Goal: Task Accomplishment & Management: Manage account settings

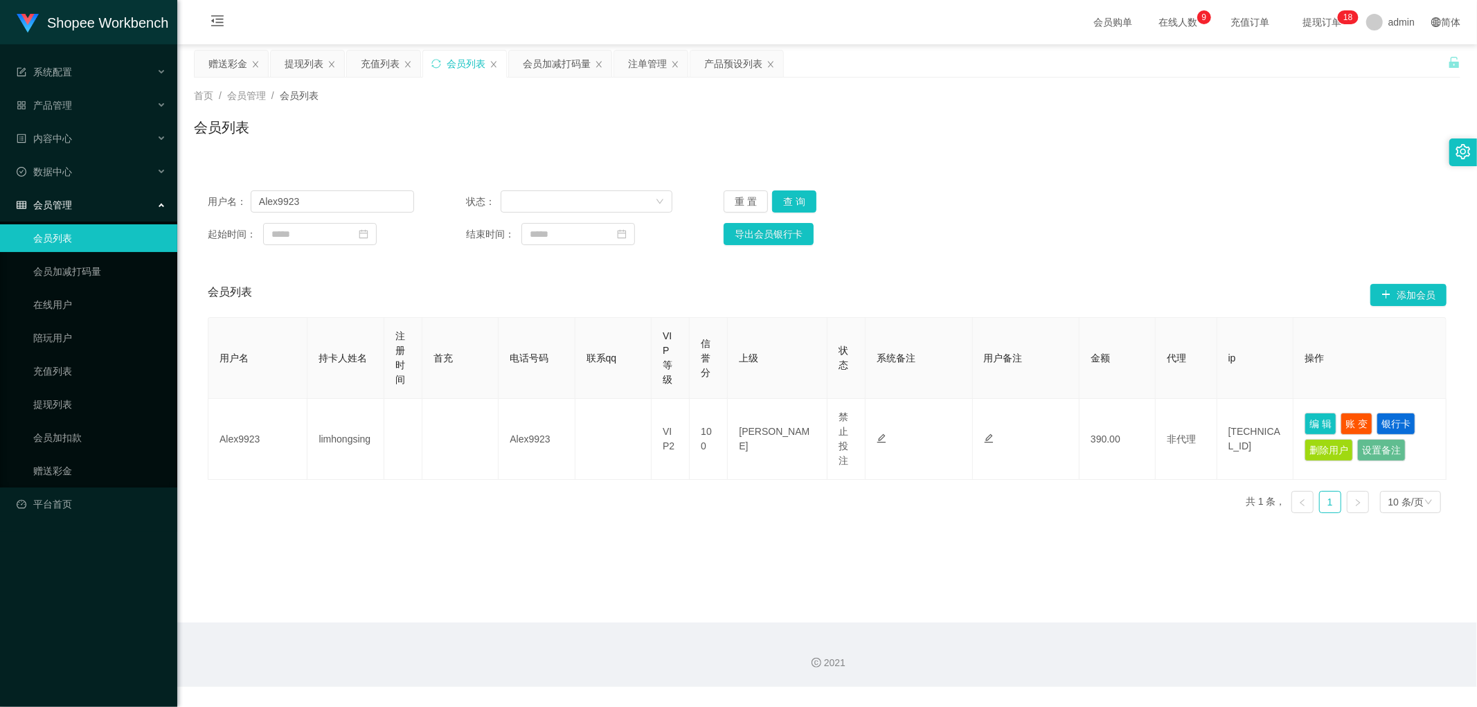
click at [343, 206] on input "Alex9923" at bounding box center [332, 201] width 163 height 22
type input "taobao990610"
drag, startPoint x: 791, startPoint y: 199, endPoint x: 876, endPoint y: 213, distance: 85.5
click at [800, 202] on button "查 询" at bounding box center [794, 201] width 44 height 22
click at [1097, 204] on div "用户名： taobao990610 状态： 重 置 查 询" at bounding box center [827, 201] width 1239 height 22
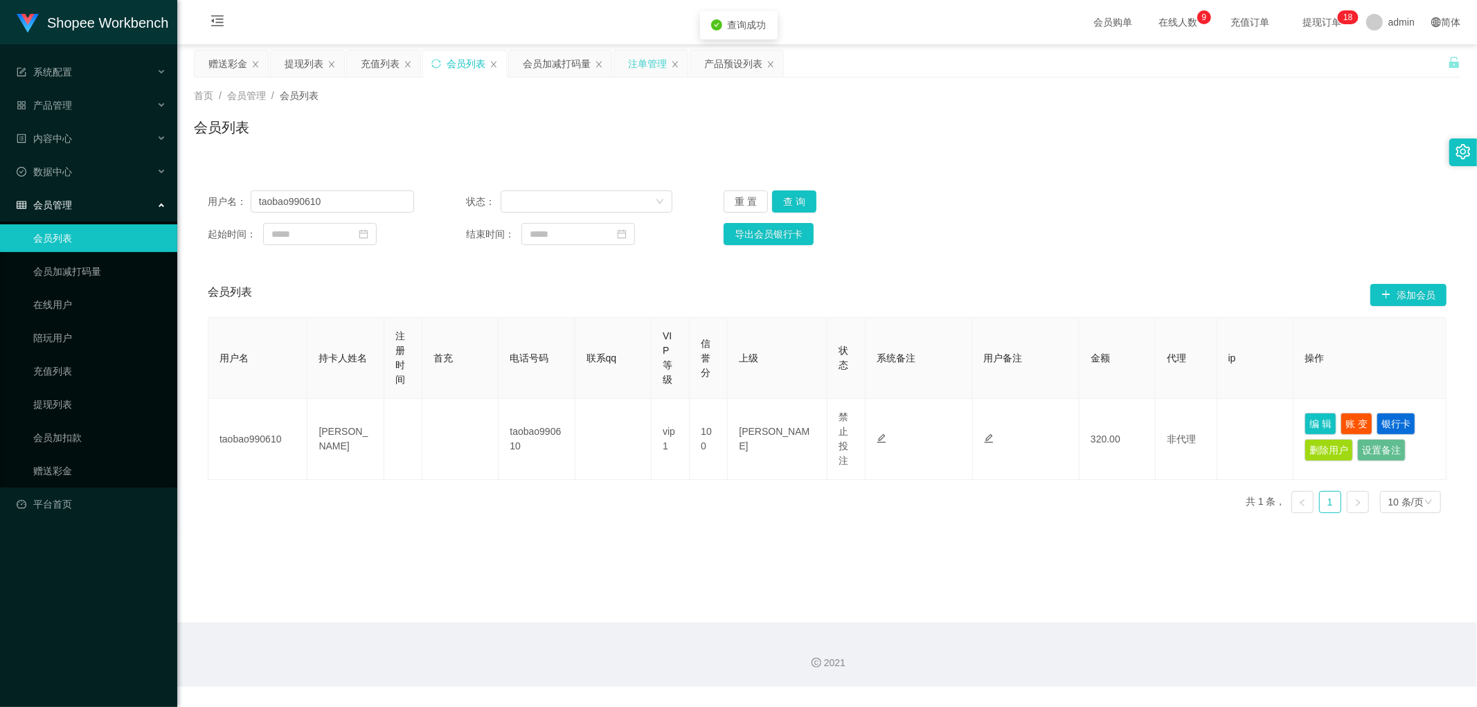
click at [638, 60] on div "注单管理" at bounding box center [647, 64] width 39 height 26
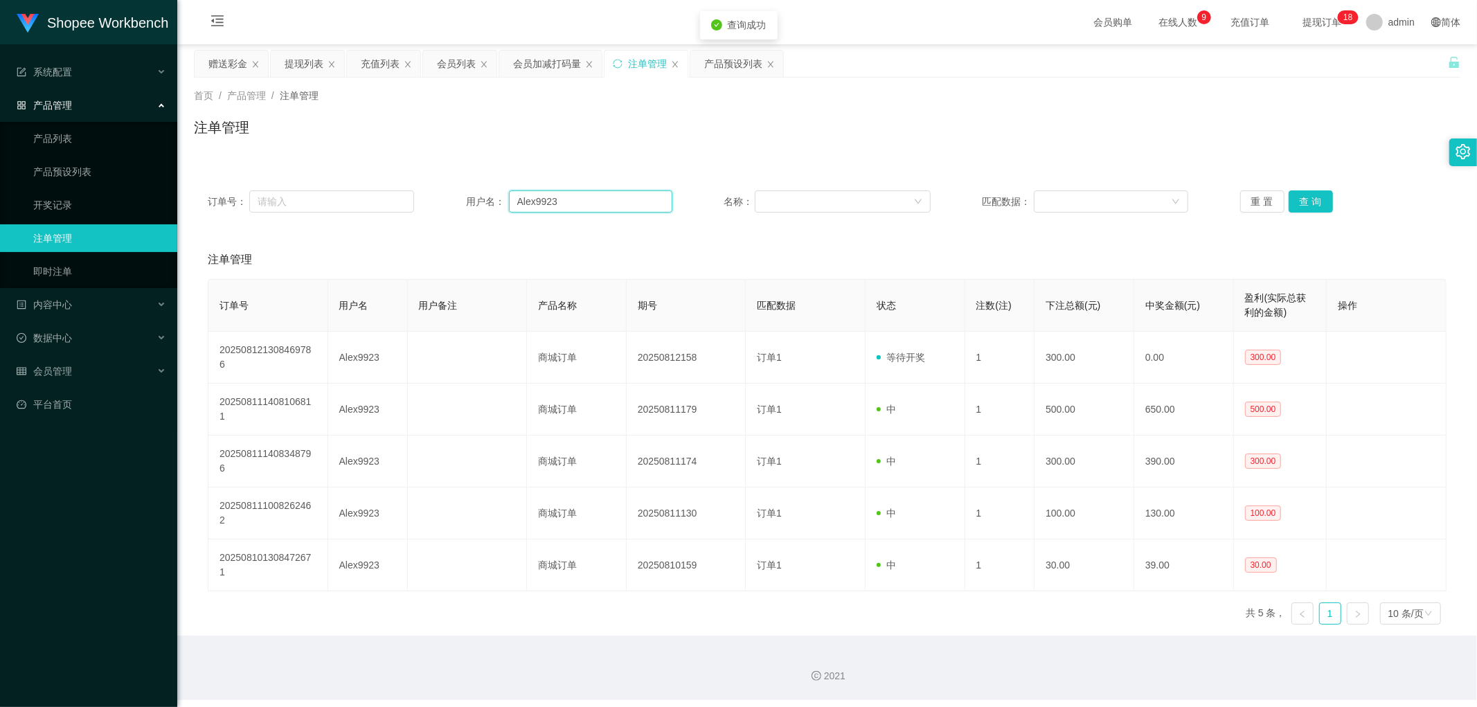
drag, startPoint x: 616, startPoint y: 197, endPoint x: 647, endPoint y: 213, distance: 34.7
click at [617, 197] on input "Alex9923" at bounding box center [590, 201] width 163 height 22
paste input "taobao990610"
type input "taobao990610"
click at [1297, 197] on button "查 询" at bounding box center [1310, 201] width 44 height 22
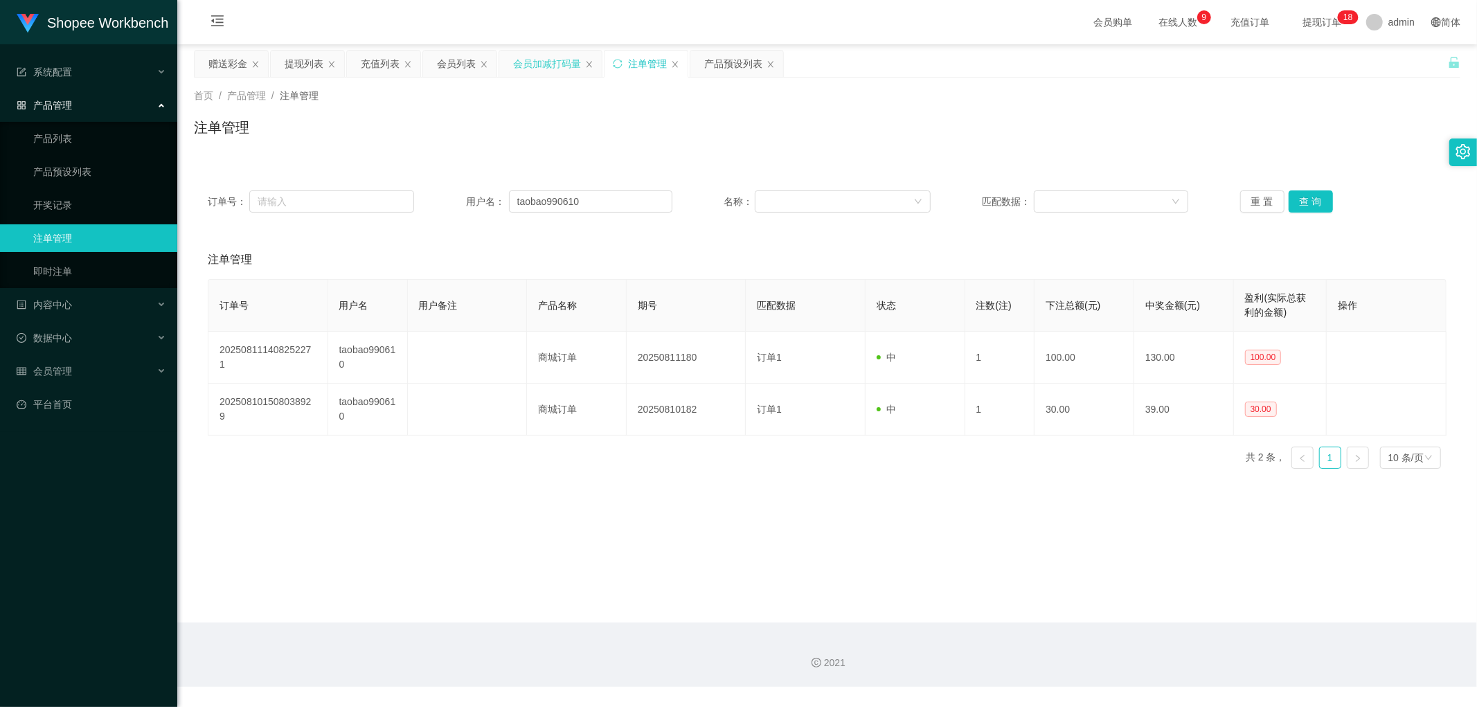
click at [535, 68] on div "会员加减打码量" at bounding box center [547, 64] width 68 height 26
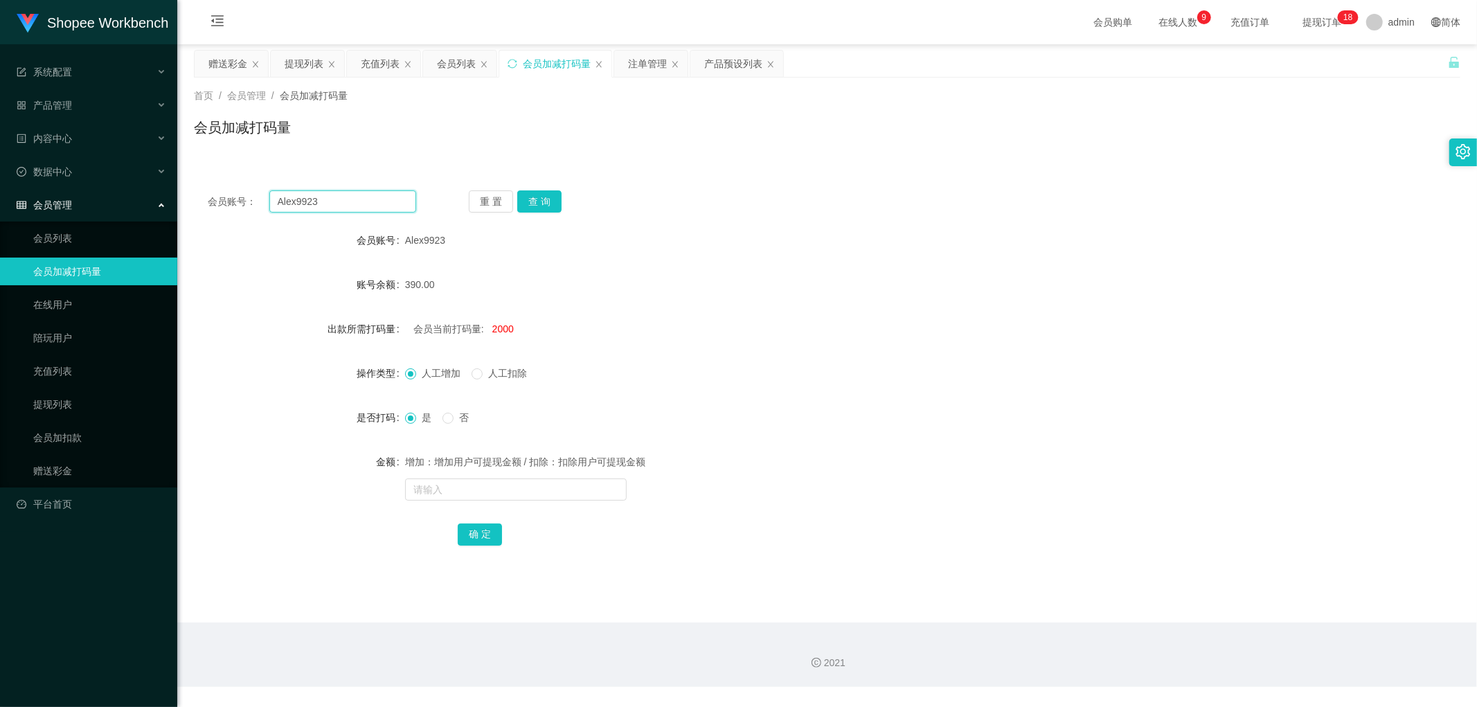
drag, startPoint x: 381, startPoint y: 203, endPoint x: 517, endPoint y: 215, distance: 136.2
click at [383, 204] on input "Alex9923" at bounding box center [342, 201] width 147 height 22
paste input "taobao990610"
type input "taobao990610"
drag, startPoint x: 536, startPoint y: 199, endPoint x: 627, endPoint y: 196, distance: 90.8
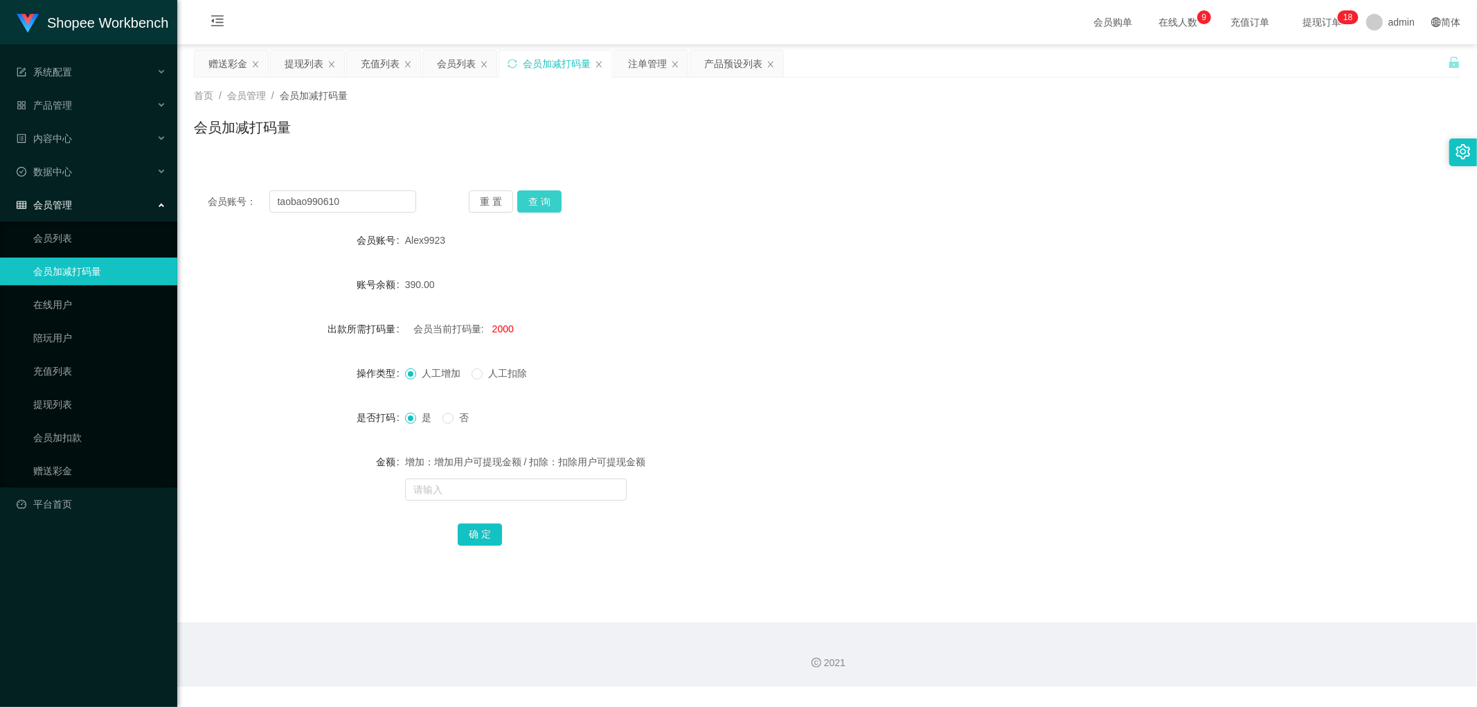
click at [550, 202] on button "查 询" at bounding box center [539, 201] width 44 height 22
click at [765, 180] on div "会员账号： taobao990610 重 置 查 询 会员账号 Alex9923 账号余额 390.00 出款所需打码量 会员当前打码量: 2000 操作类型…" at bounding box center [827, 378] width 1266 height 402
click at [498, 332] on span "1720" at bounding box center [502, 328] width 21 height 11
click at [499, 332] on span "1720" at bounding box center [502, 328] width 21 height 11
copy span "1720"
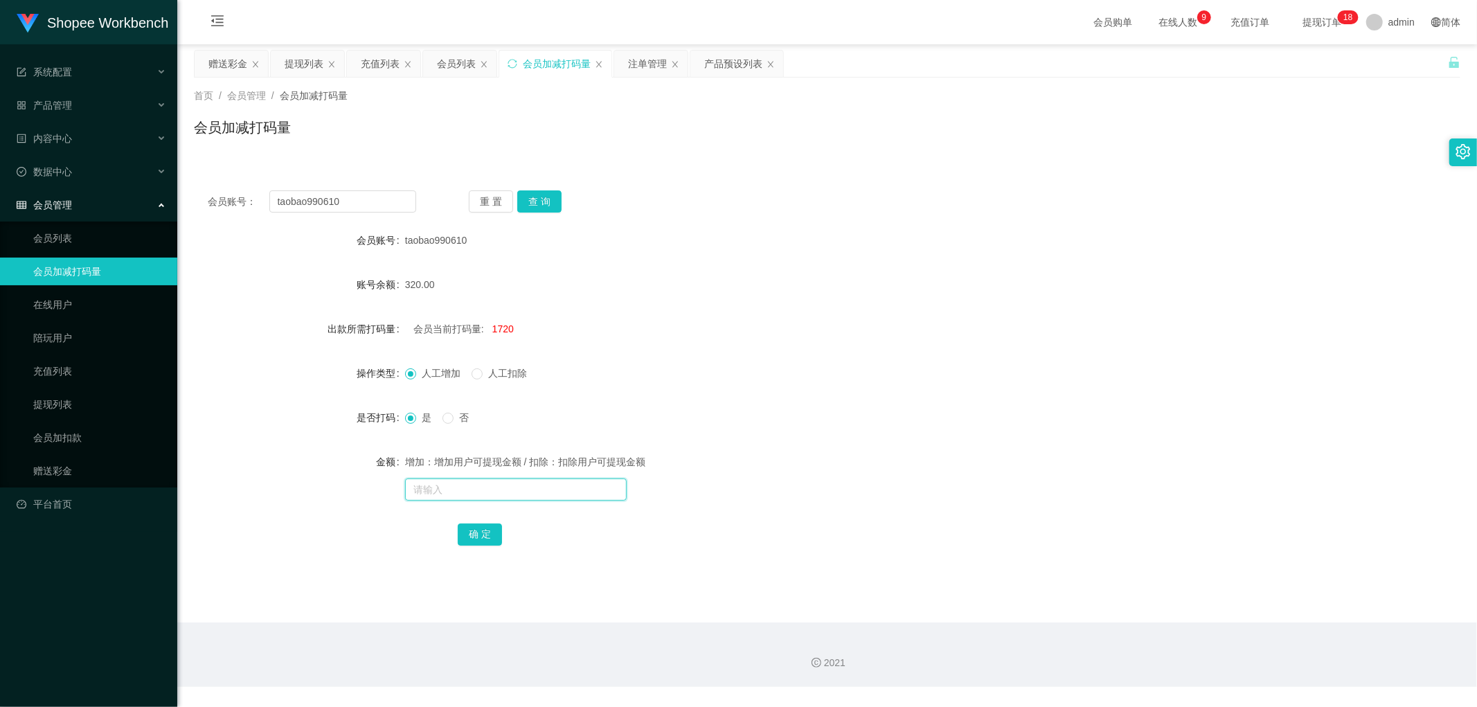
click at [482, 485] on input "text" at bounding box center [516, 489] width 222 height 22
paste input "1720"
type input "1720"
click at [482, 535] on button "确 定" at bounding box center [480, 534] width 44 height 22
click at [472, 483] on input "text" at bounding box center [516, 489] width 222 height 22
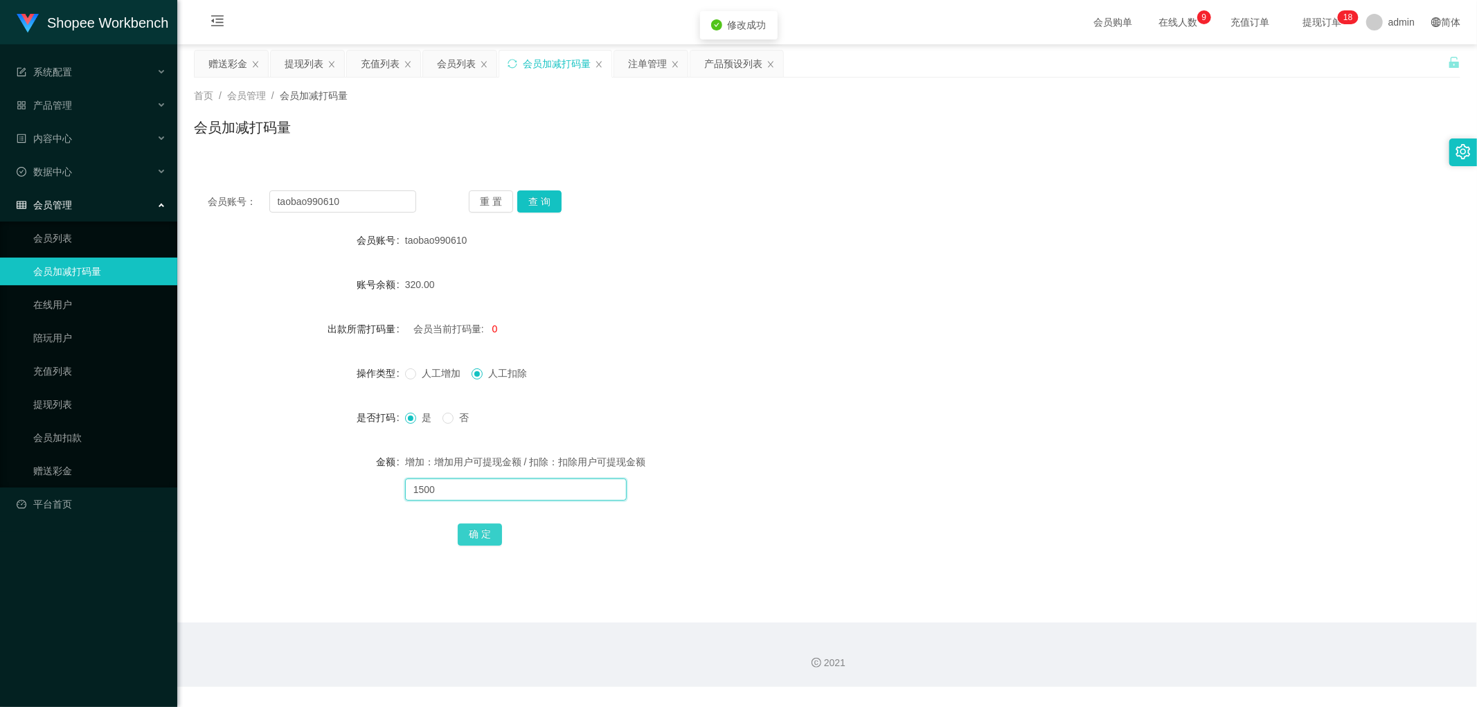
type input "1500"
drag, startPoint x: 479, startPoint y: 534, endPoint x: 693, endPoint y: 462, distance: 225.7
click at [485, 537] on button "确 定" at bounding box center [480, 534] width 44 height 22
click at [784, 415] on div "是 否" at bounding box center [774, 418] width 739 height 28
click at [453, 72] on div "会员列表" at bounding box center [456, 64] width 39 height 26
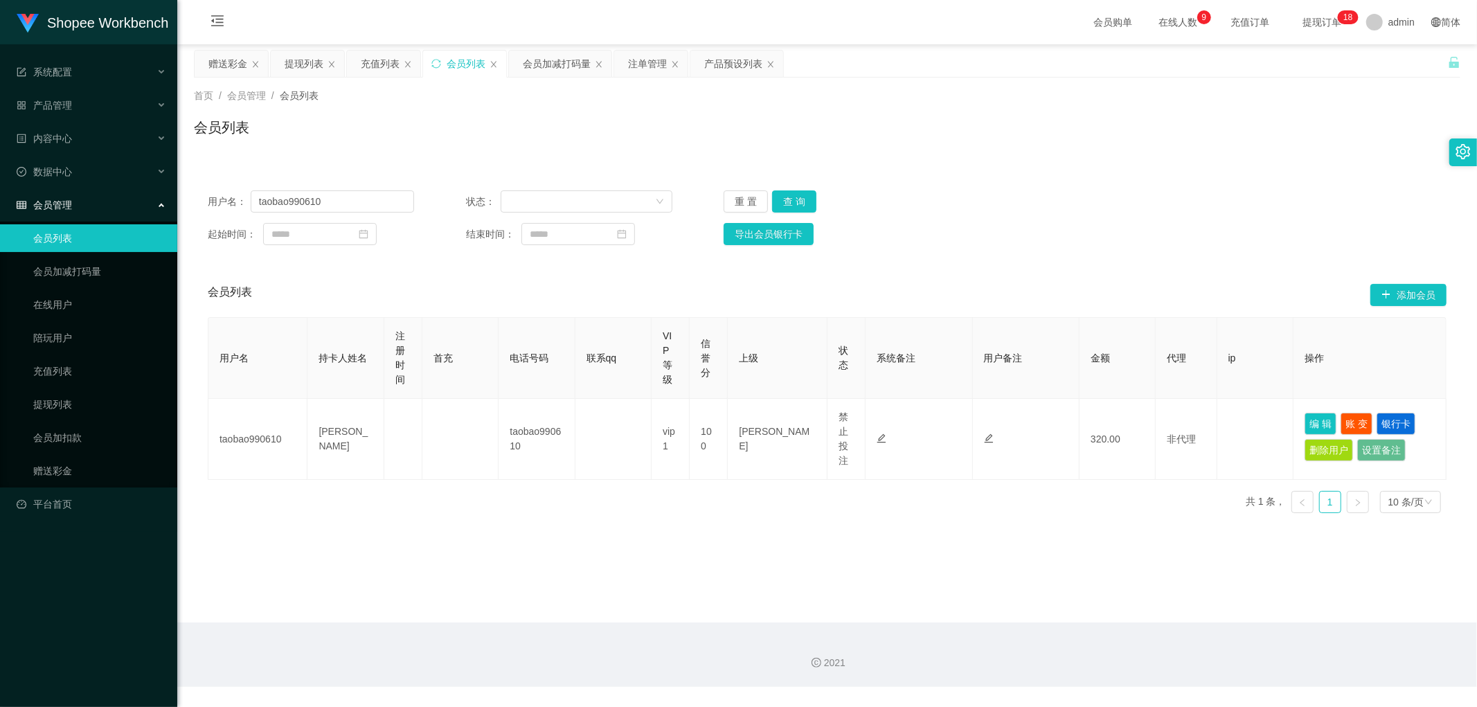
click at [1097, 153] on div "首页 / 会员管理 / 会员列表 / 会员列表" at bounding box center [827, 119] width 1300 height 82
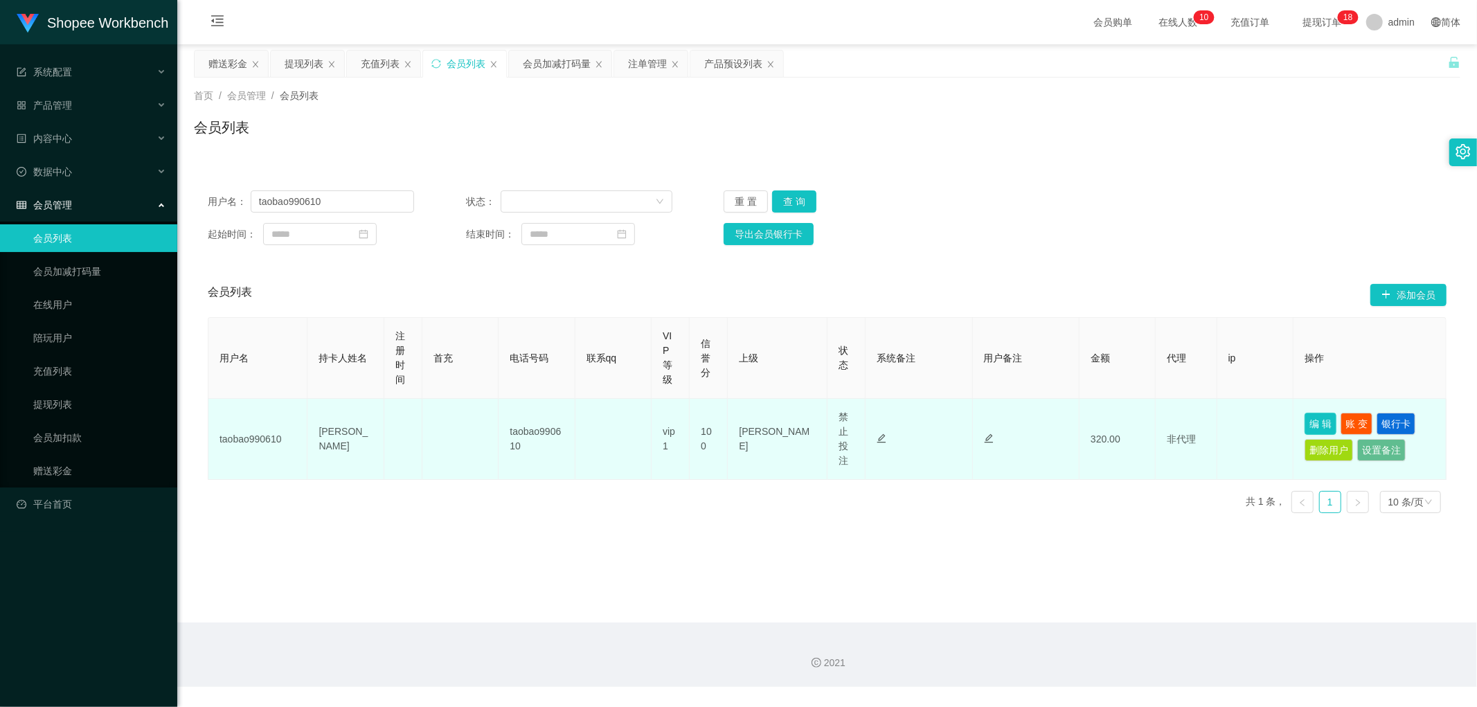
click at [1309, 421] on button "编 辑" at bounding box center [1320, 424] width 32 height 22
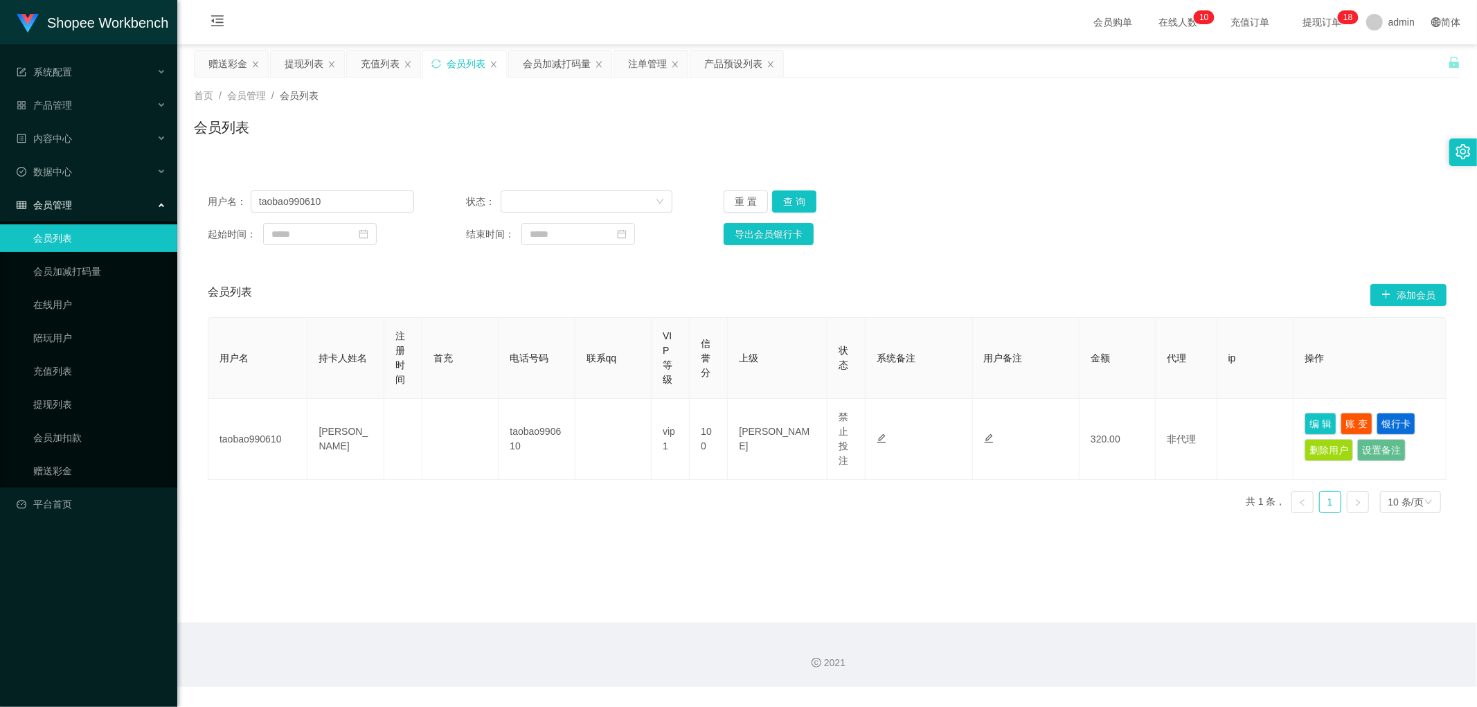
type input "taobao990610"
type input "[PERSON_NAME]"
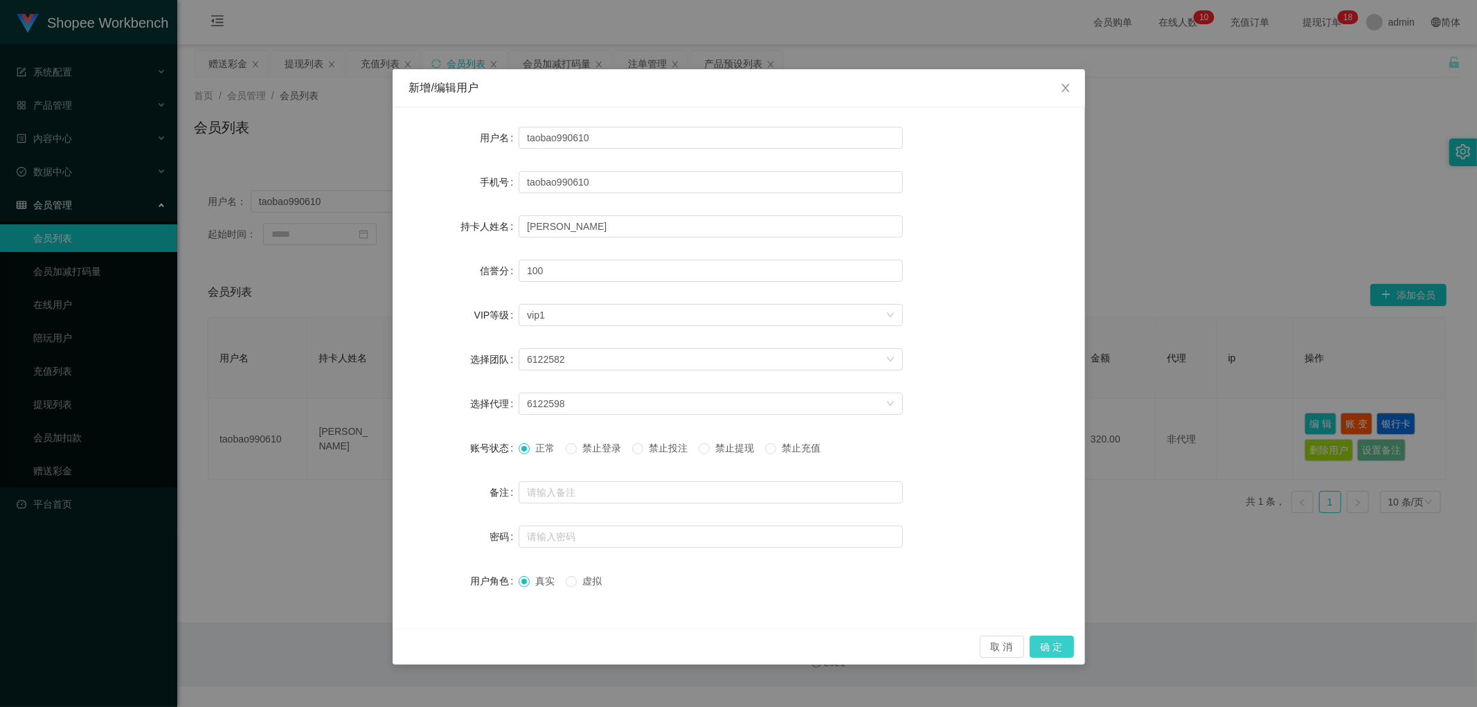
click at [1051, 654] on button "确 定" at bounding box center [1052, 647] width 44 height 22
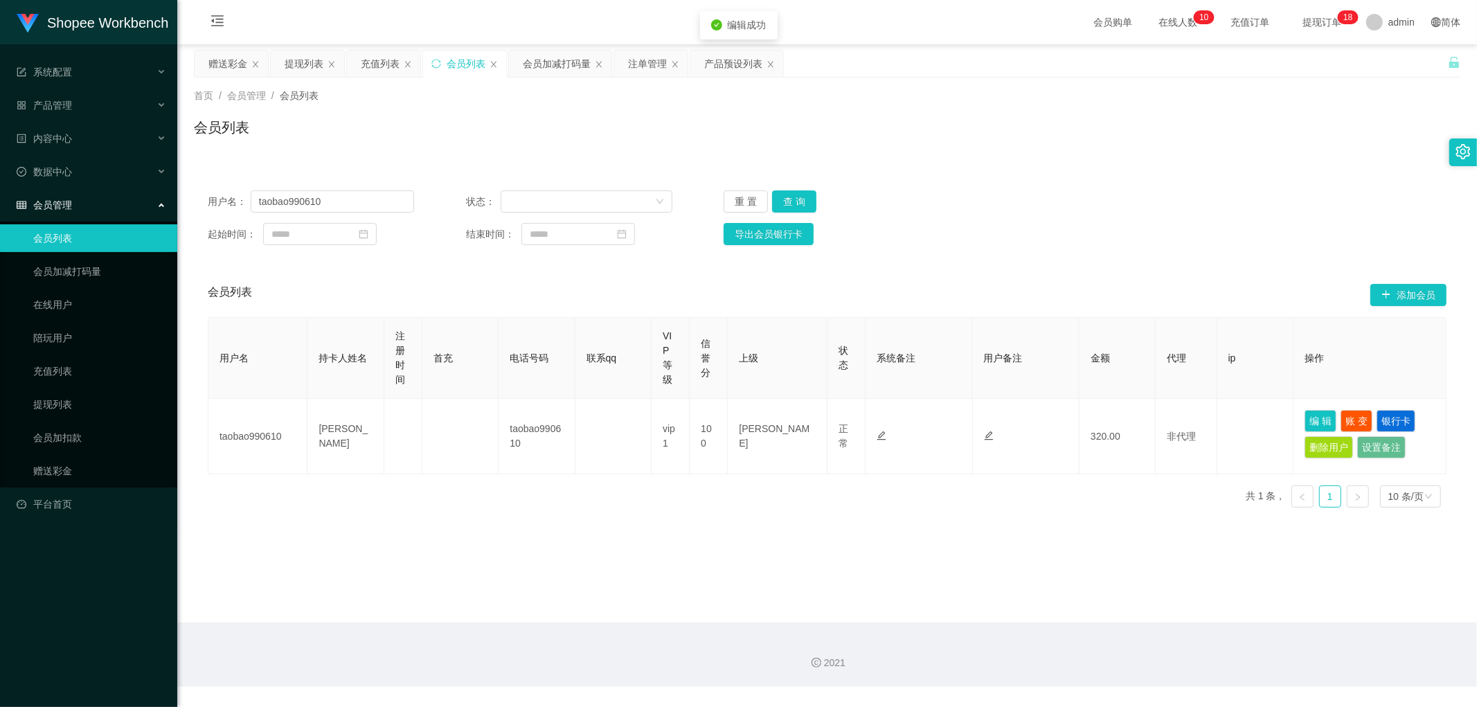
click at [1187, 252] on div "用户名： taobao990610 状态： 重 置 查 询 起始时间： 结束时间： 导出会员银行卡" at bounding box center [827, 218] width 1266 height 82
click at [795, 195] on button "查 询" at bounding box center [794, 201] width 44 height 22
click at [1066, 219] on div "用户名： taobao990610 状态： 重 置 查 询 起始时间： 结束时间： 导出会员银行卡" at bounding box center [827, 218] width 1266 height 82
click at [1304, 424] on button "编 辑" at bounding box center [1320, 421] width 32 height 22
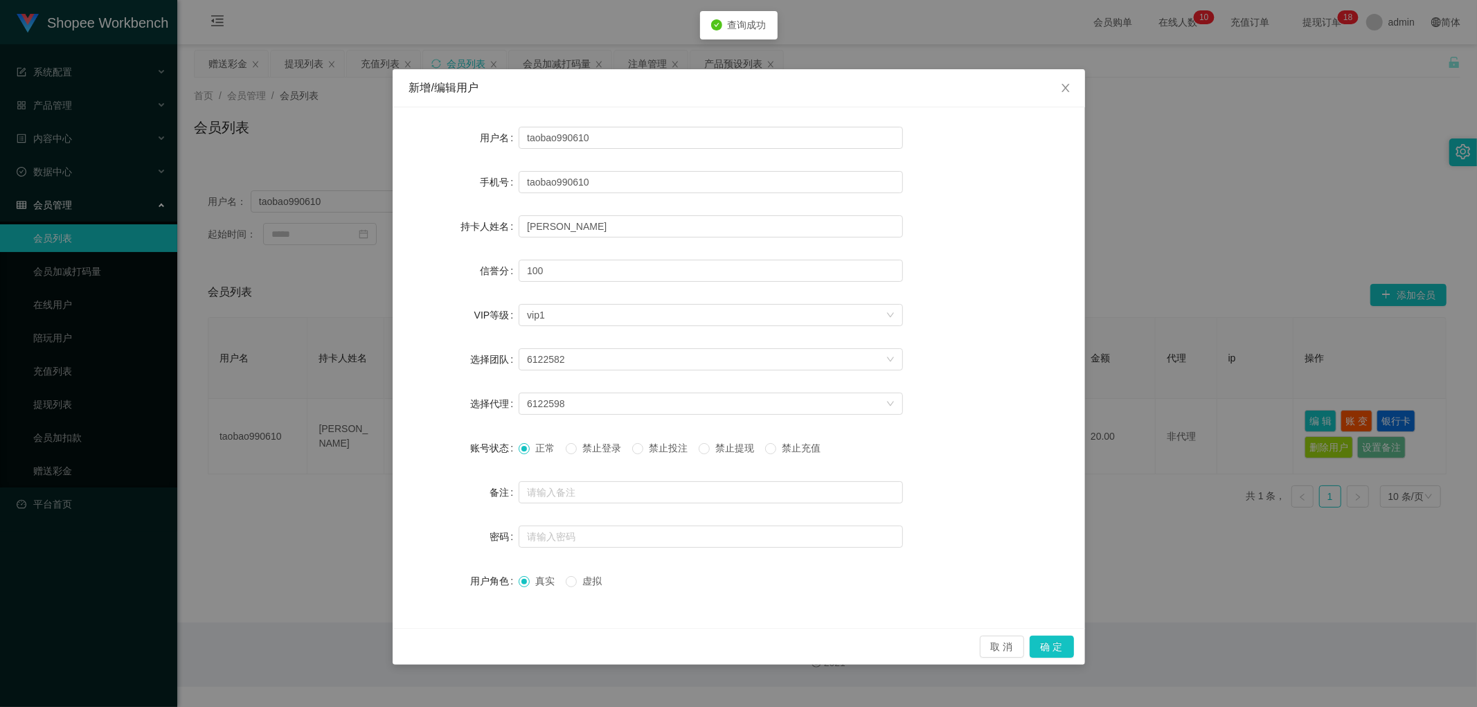
click at [662, 447] on span "禁止投注" at bounding box center [668, 447] width 50 height 11
click at [1055, 648] on button "确 定" at bounding box center [1052, 647] width 44 height 22
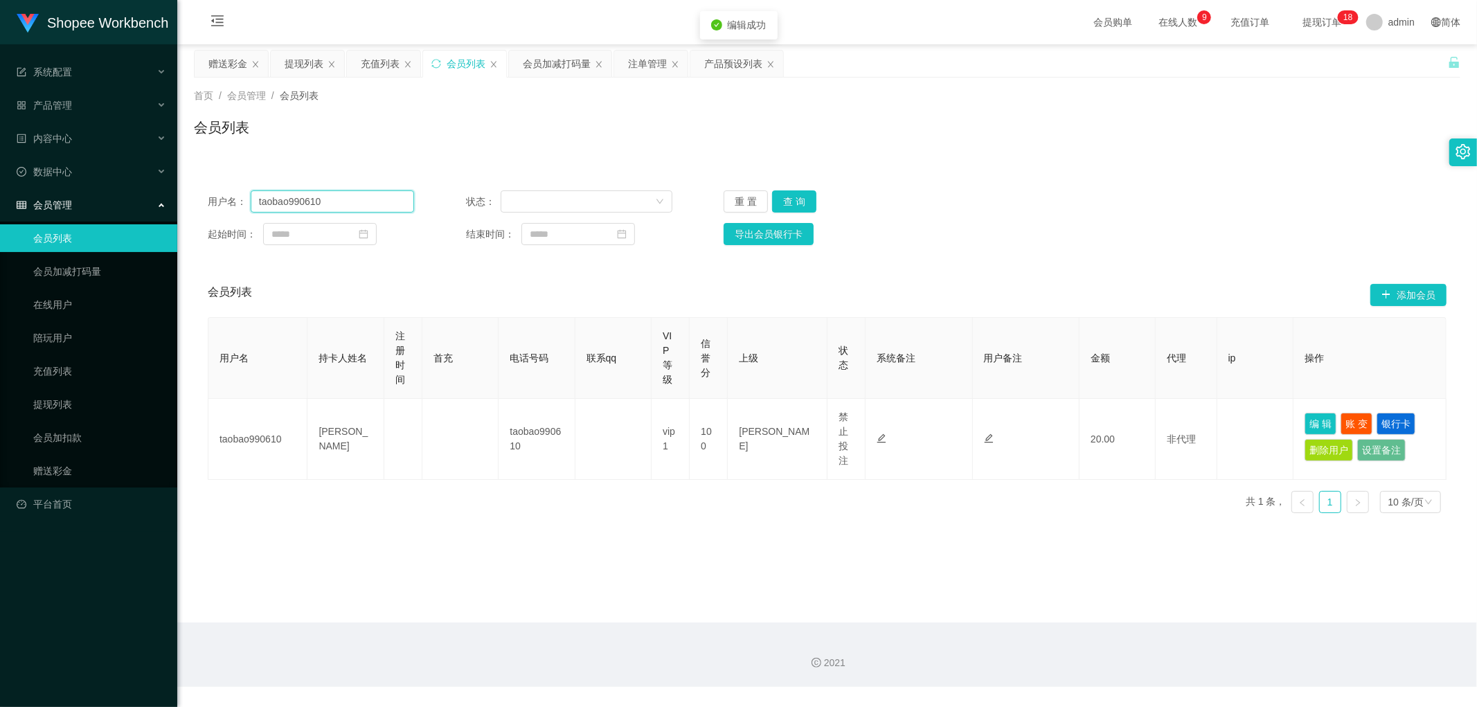
drag, startPoint x: 234, startPoint y: 206, endPoint x: 181, endPoint y: 206, distance: 53.3
click at [147, 211] on section "Shopee Workbench 系统配置 产品管理 产品列表 产品预设列表 开奖记录 注单管理 即时注单 内容中心 数据中心 会员管理 会员列表 会员加减打…" at bounding box center [738, 343] width 1477 height 687
click at [604, 142] on div "会员列表" at bounding box center [827, 133] width 1266 height 32
click at [645, 58] on div "注单管理" at bounding box center [647, 64] width 39 height 26
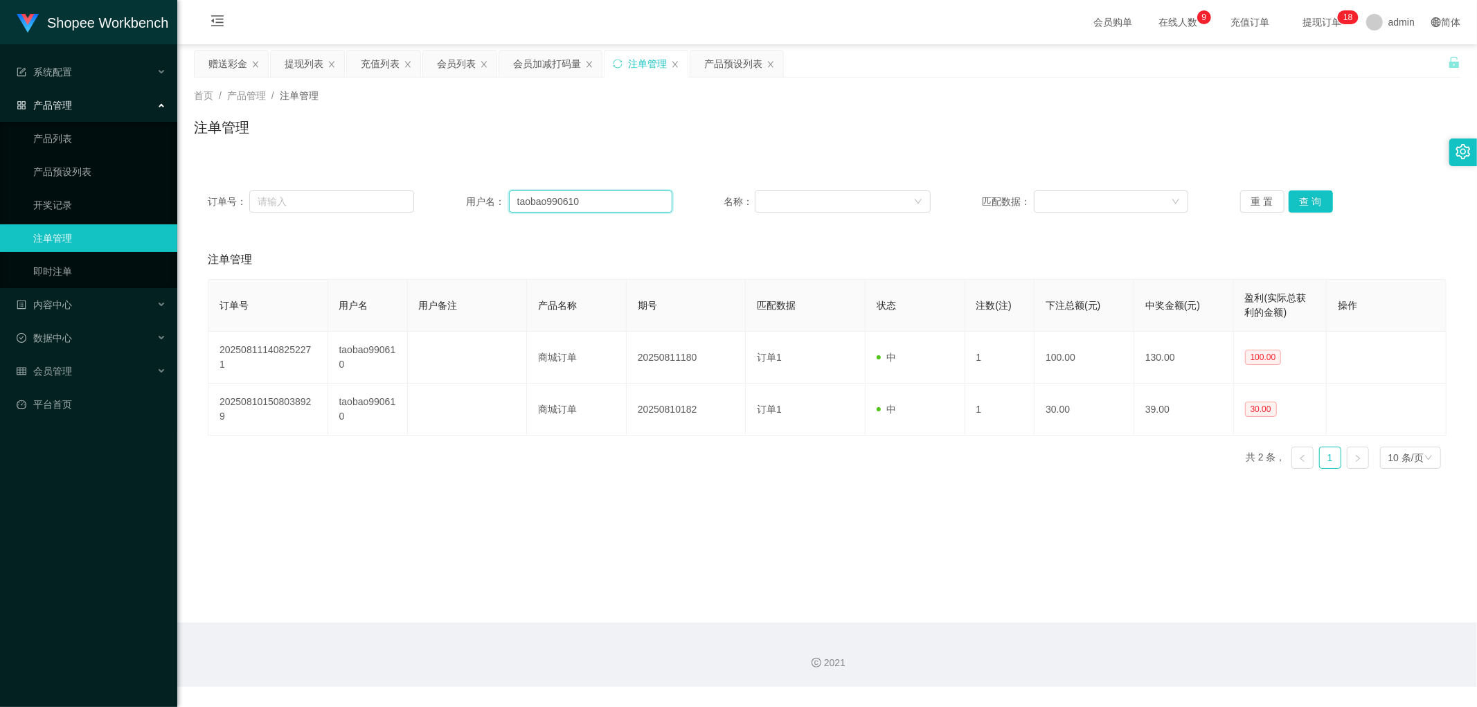
click at [612, 204] on input "taobao990610" at bounding box center [590, 201] width 163 height 22
click at [1303, 202] on button "查 询" at bounding box center [1310, 201] width 44 height 22
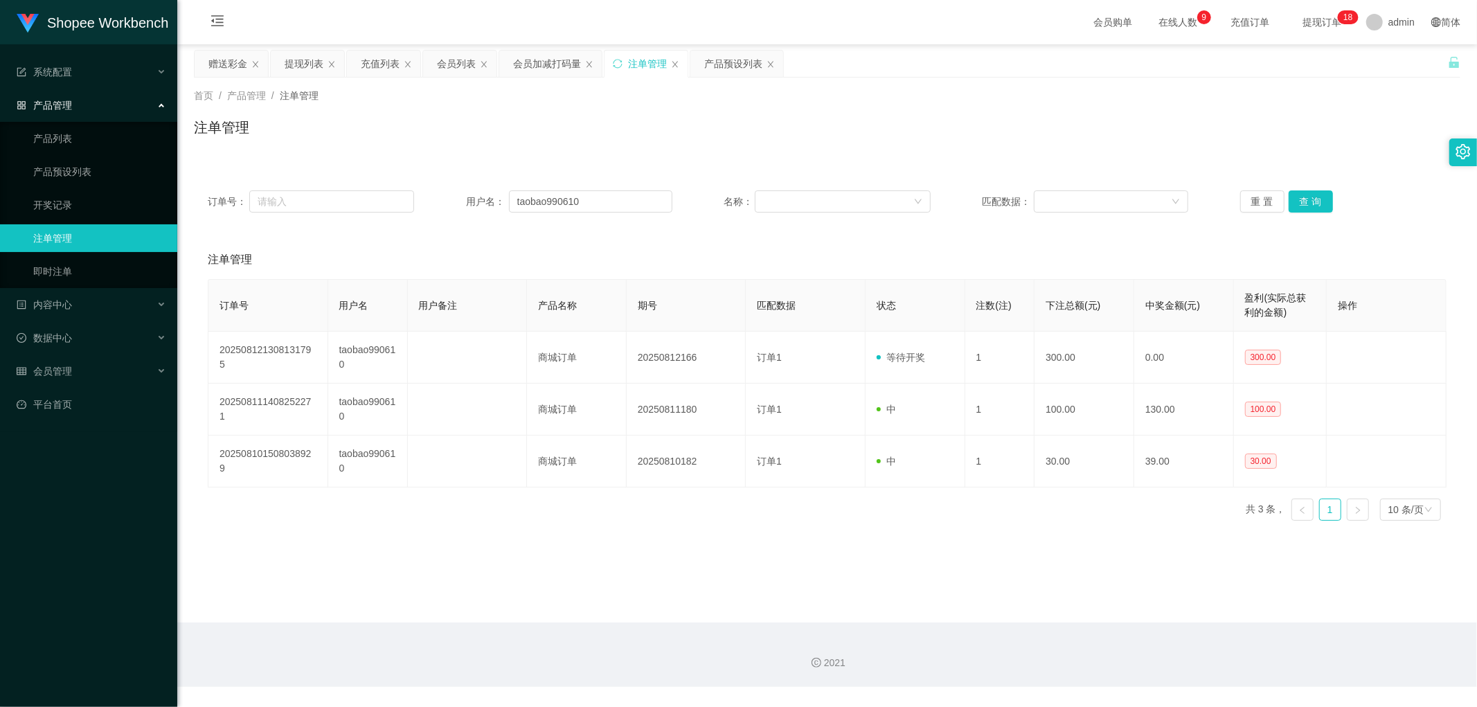
drag, startPoint x: 589, startPoint y: 156, endPoint x: 559, endPoint y: 101, distance: 62.3
click at [586, 155] on div "首页 / 产品管理 / 注单管理 / 注单管理" at bounding box center [827, 119] width 1300 height 82
click at [541, 63] on div "会员加减打码量" at bounding box center [547, 64] width 68 height 26
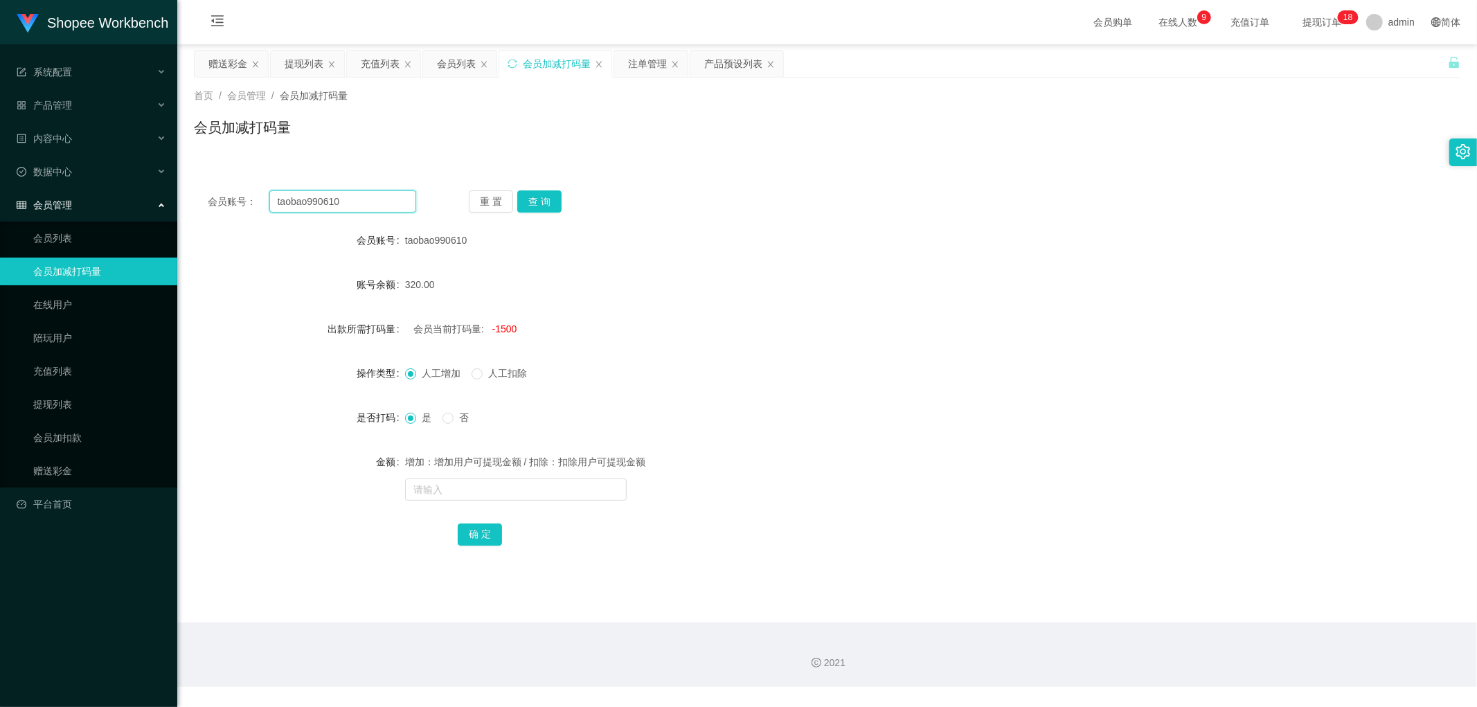
click at [368, 204] on input "taobao990610" at bounding box center [342, 201] width 147 height 22
click at [547, 199] on button "查 询" at bounding box center [539, 201] width 44 height 22
click at [755, 181] on div "会员账号： taobao990610 重 置 查 询 会员账号 taobao990610 账号余额 20.00 出款所需打码量 会员当前打码量: -1200 …" at bounding box center [827, 378] width 1266 height 402
click at [783, 171] on div "会员账号： taobao990610 重 置 查 询 会员账号 taobao990610 账号余额 20.00 出款所需打码量 会员当前打码量: -1200 …" at bounding box center [827, 369] width 1266 height 418
click at [643, 64] on div "注单管理" at bounding box center [647, 64] width 39 height 26
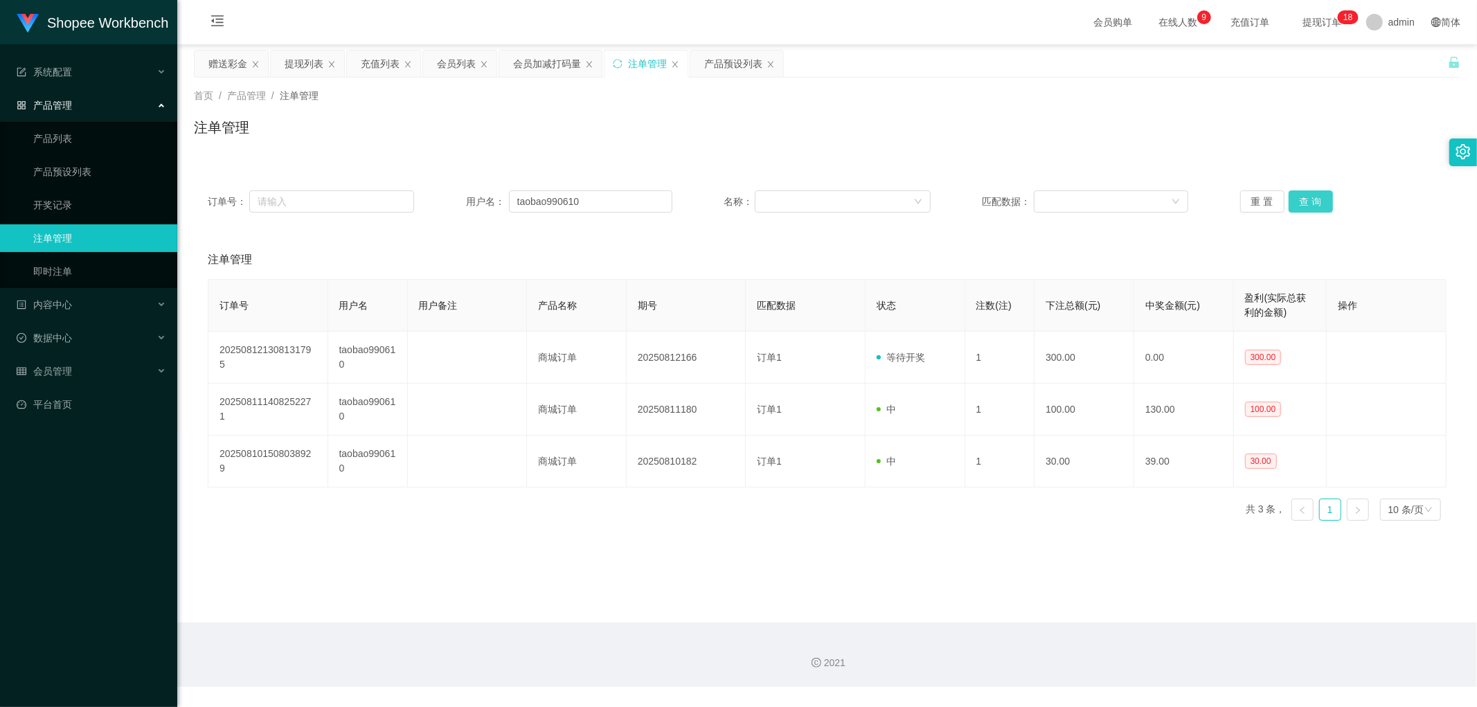
drag, startPoint x: 1295, startPoint y: 204, endPoint x: 1292, endPoint y: 211, distance: 8.1
click at [1295, 204] on button "查 询" at bounding box center [1310, 201] width 44 height 22
drag, startPoint x: 458, startPoint y: 66, endPoint x: 573, endPoint y: 82, distance: 115.3
click at [459, 68] on div "会员列表" at bounding box center [456, 64] width 39 height 26
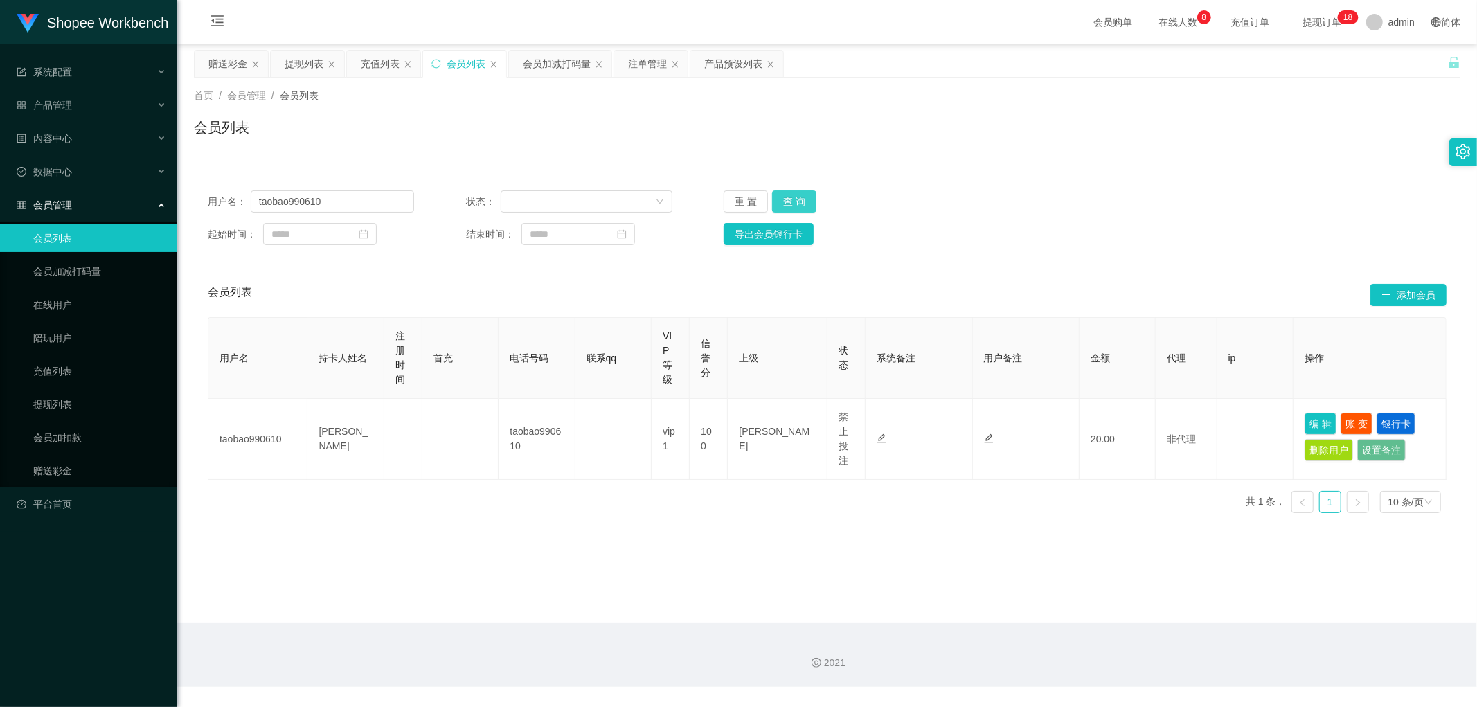
click at [791, 201] on button "查 询" at bounding box center [794, 201] width 44 height 22
click at [994, 180] on div "用户名： taobao990610 状态： 重 置 查 询 起始时间： 结束时间： 导出会员银行卡" at bounding box center [827, 218] width 1266 height 82
click at [796, 201] on button "查 询" at bounding box center [794, 201] width 44 height 22
drag, startPoint x: 1099, startPoint y: 184, endPoint x: 994, endPoint y: 194, distance: 105.7
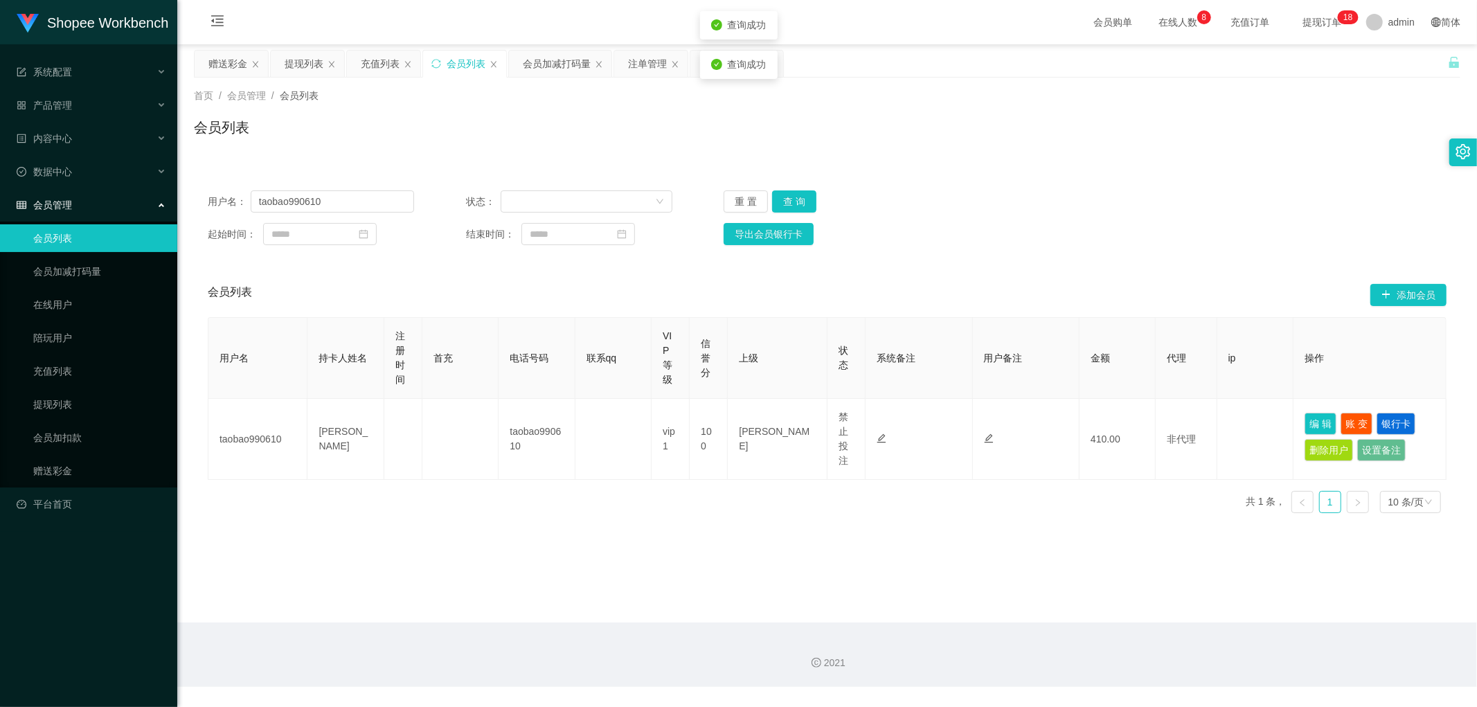
click at [1095, 187] on div "用户名： taobao990610 状态： 重 置 查 询 起始时间： 结束时间： 导出会员银行卡" at bounding box center [827, 218] width 1266 height 82
click at [1299, 67] on div "赠送彩金 提现列表 充值列表 会员列表 会员加减打码量 注单管理 产品预设列表" at bounding box center [821, 74] width 1254 height 48
click at [790, 204] on button "查 询" at bounding box center [794, 201] width 44 height 22
drag, startPoint x: 1162, startPoint y: 172, endPoint x: 1165, endPoint y: 189, distance: 17.5
click at [1163, 172] on div "用户名： taobao990610 状态： 重 置 查 询 起始时间： 结束时间： 导出会员银行卡 会员列表 添加会员 用户名 持卡人姓名 注册时间 首充 电…" at bounding box center [827, 342] width 1266 height 364
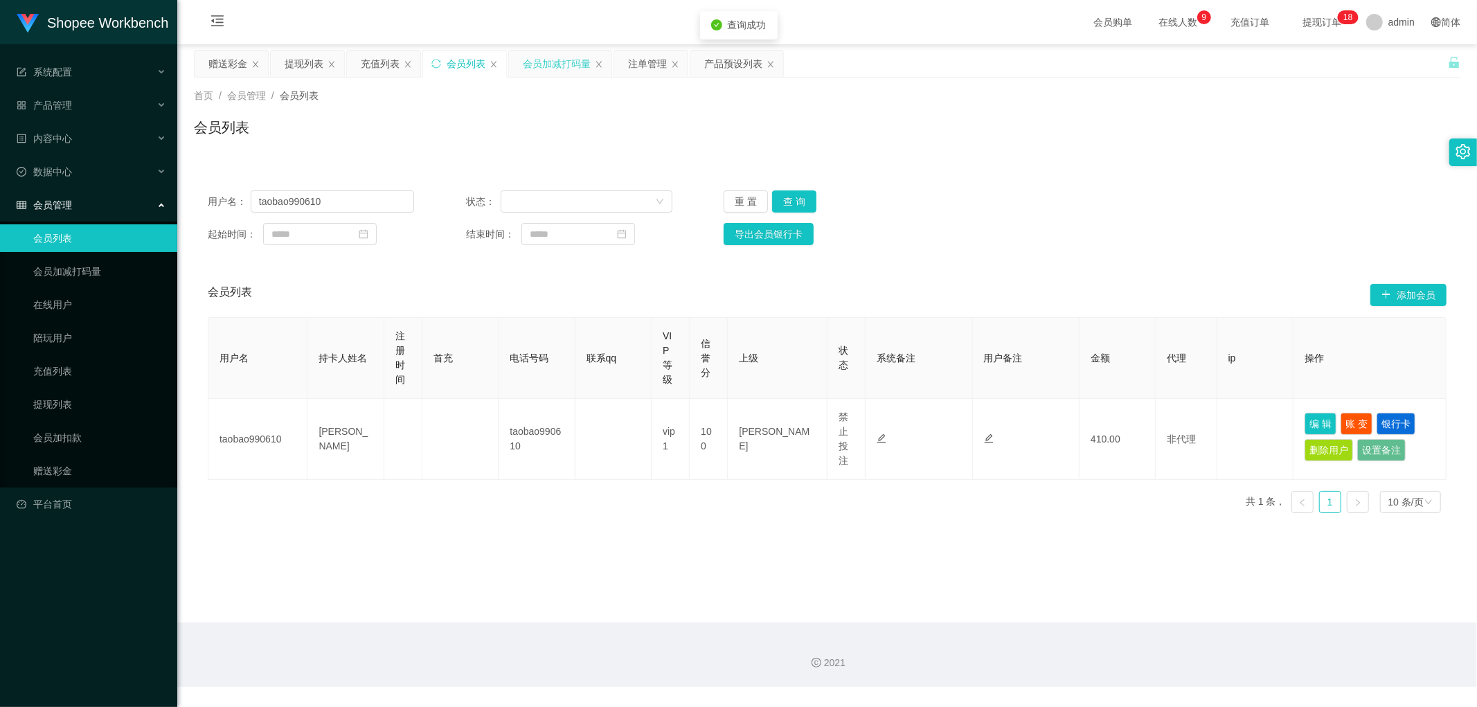
click at [548, 56] on div "会员加减打码量" at bounding box center [557, 64] width 68 height 26
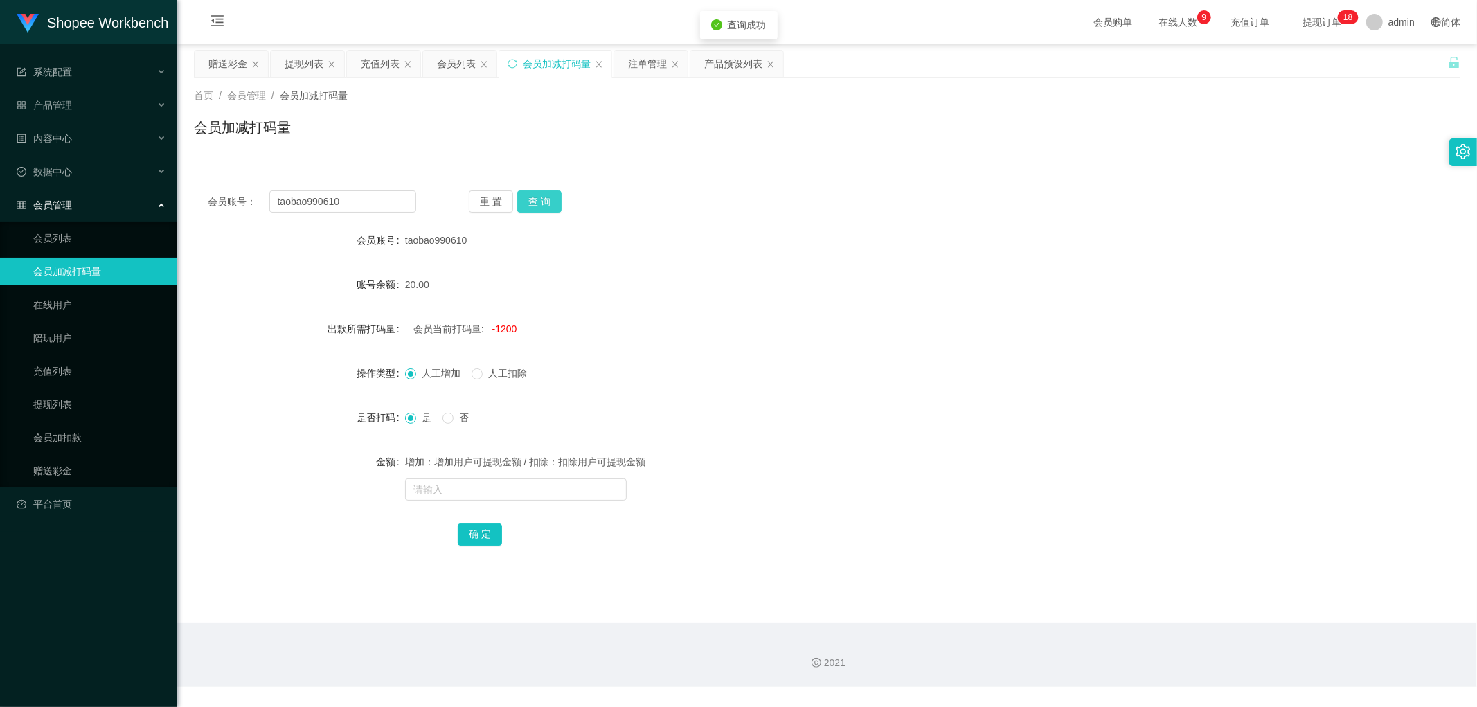
click at [538, 199] on button "查 询" at bounding box center [539, 201] width 44 height 22
click at [755, 204] on div "会员账号： taobao990610 重 置 查 询" at bounding box center [827, 201] width 1266 height 22
click at [757, 208] on div "会员账号： taobao990610 重 置 查 询" at bounding box center [827, 201] width 1266 height 22
drag, startPoint x: 530, startPoint y: 201, endPoint x: 694, endPoint y: 273, distance: 178.3
click at [536, 205] on button "查 询" at bounding box center [539, 201] width 44 height 22
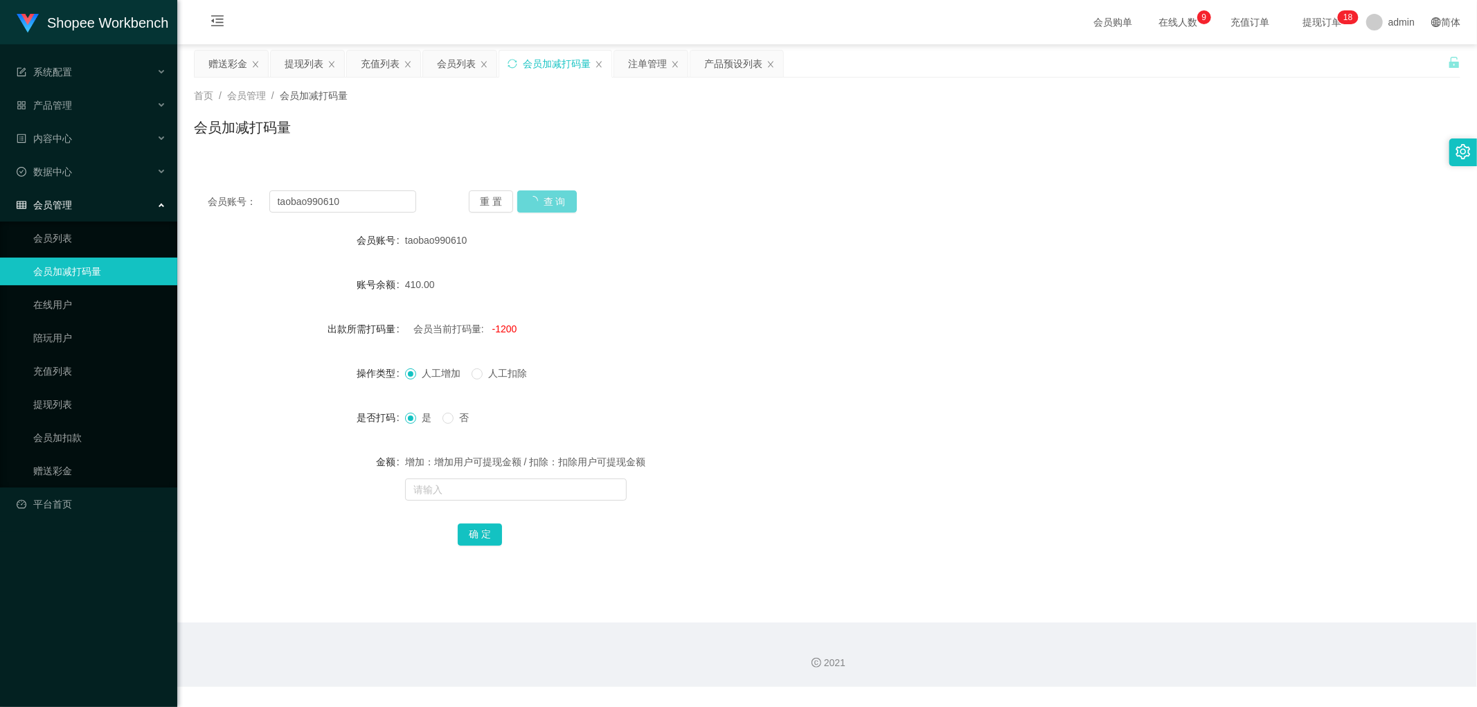
click at [799, 285] on div "410.00" at bounding box center [774, 285] width 739 height 28
click at [485, 372] on span "人工扣除" at bounding box center [508, 373] width 50 height 11
click at [462, 503] on form "会员账号 taobao990610 账号余额 410.00 出款所需打码量 会员当前打码量: -1200 操作类型 人工增加 人工扣除 是否打码 是 否 金额…" at bounding box center [827, 386] width 1266 height 321
click at [467, 488] on input "text" at bounding box center [516, 489] width 222 height 22
type input "300"
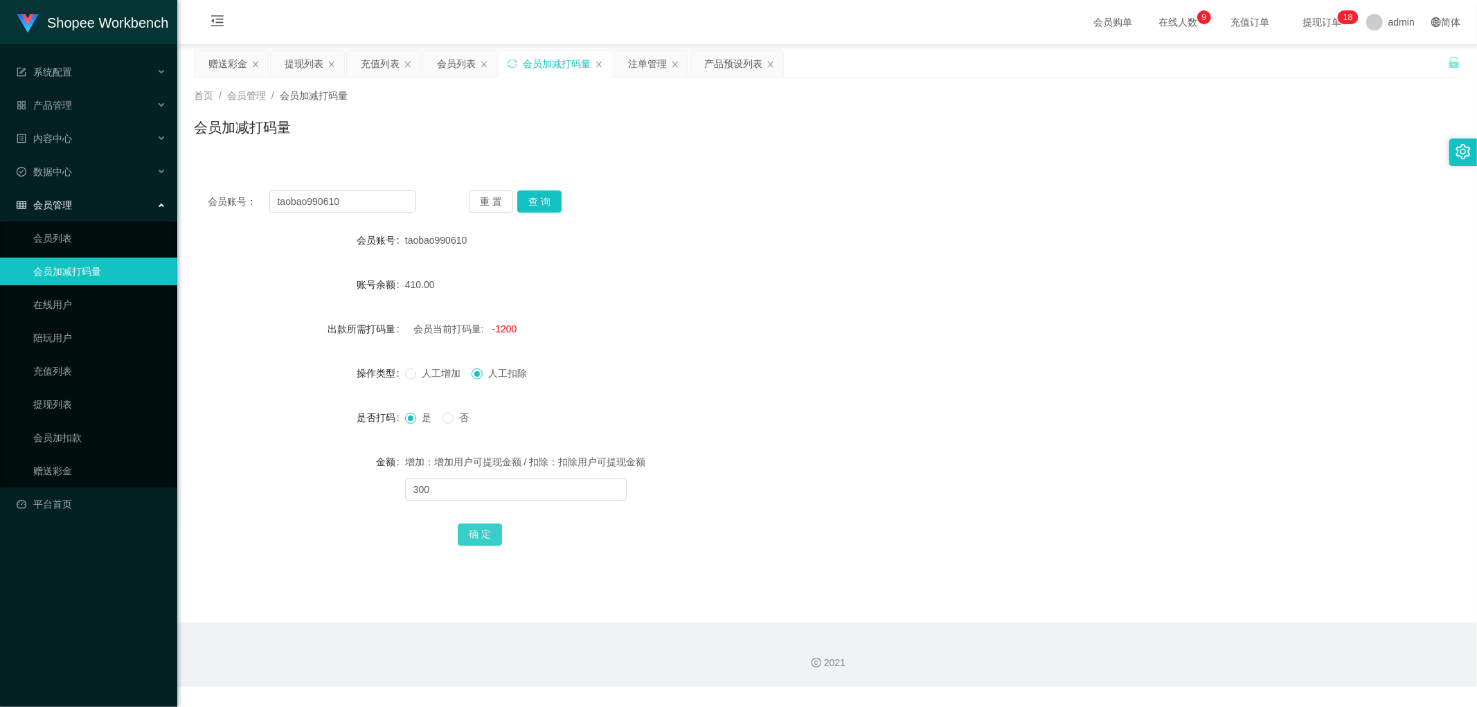
click at [476, 533] on button "确 定" at bounding box center [480, 534] width 44 height 22
drag, startPoint x: 823, startPoint y: 440, endPoint x: 852, endPoint y: 442, distance: 29.8
click at [825, 440] on form "会员账号 taobao990610 账号余额 410.00 出款所需打码量 会员当前打码量: -1500 操作类型 人工增加 人工扣除 是否打码 是 否 金额…" at bounding box center [827, 386] width 1266 height 321
click at [861, 423] on div "是 否" at bounding box center [774, 418] width 739 height 28
click at [396, 374] on label "操作类型" at bounding box center [381, 373] width 48 height 11
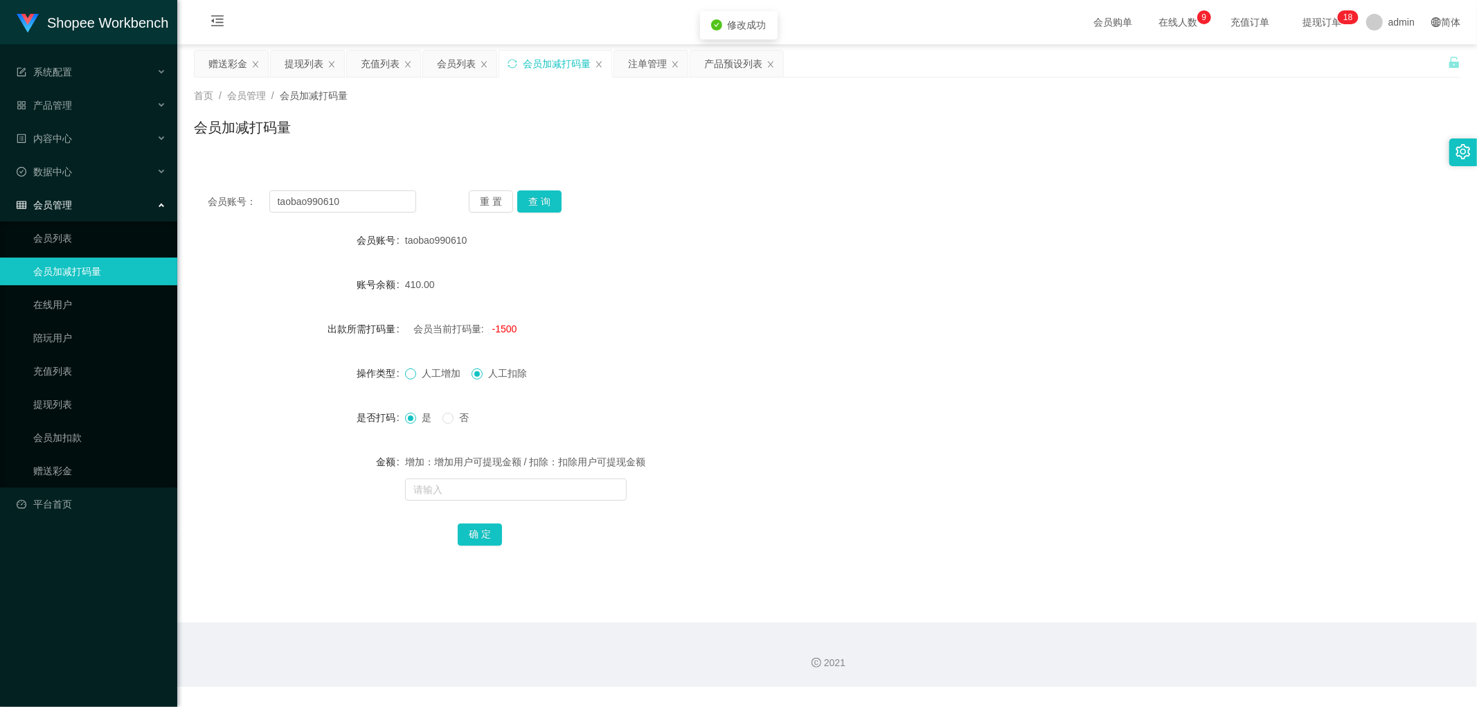
click at [413, 377] on span at bounding box center [410, 373] width 11 height 11
click at [713, 335] on div "会员当前打码量: -1500" at bounding box center [774, 329] width 739 height 28
click at [724, 292] on div "410.00" at bounding box center [774, 285] width 739 height 28
drag, startPoint x: 487, startPoint y: 360, endPoint x: 494, endPoint y: 372, distance: 14.6
click at [488, 363] on div "人工增加 人工扣除" at bounding box center [774, 373] width 739 height 28
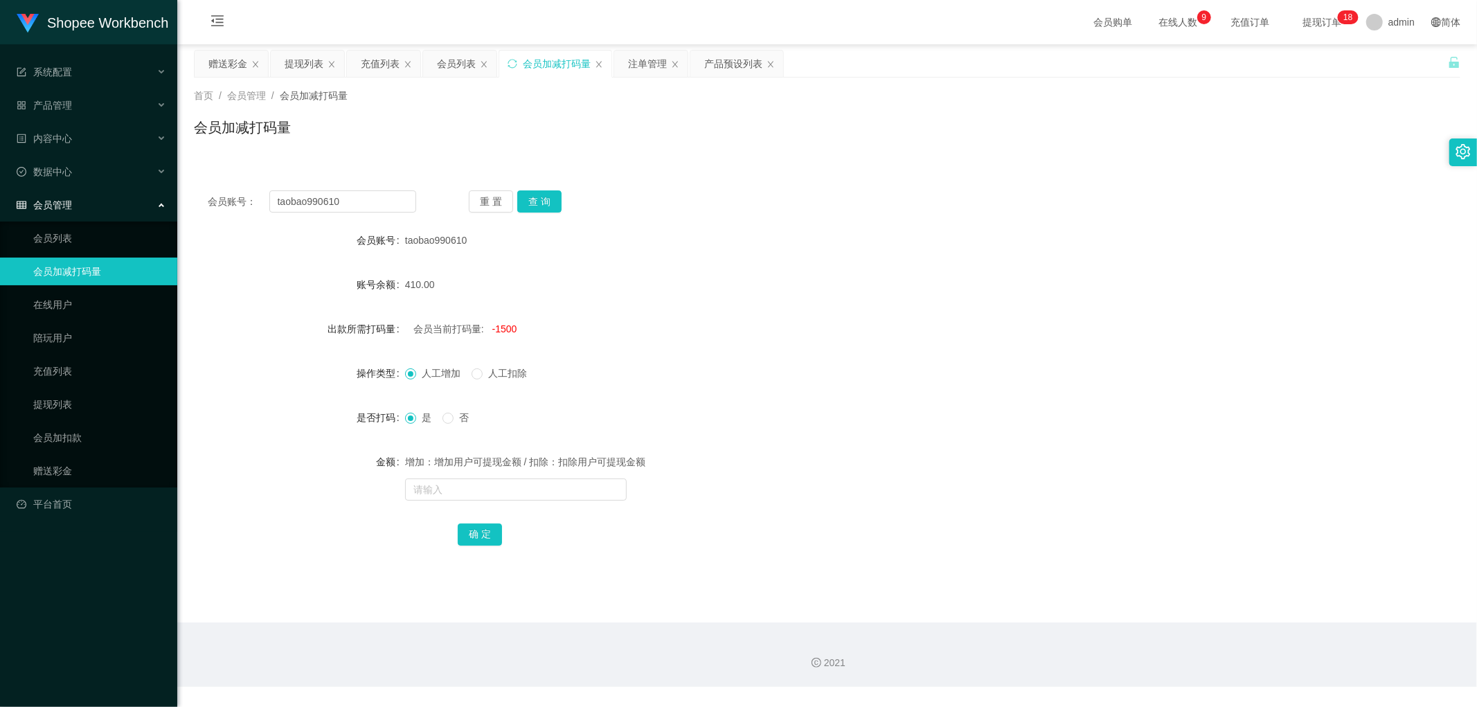
click at [494, 374] on span "人工扣除" at bounding box center [508, 373] width 50 height 11
click at [502, 487] on input "text" at bounding box center [516, 489] width 222 height 22
type input "1000"
click at [490, 531] on button "确 定" at bounding box center [480, 534] width 44 height 22
click at [800, 384] on form "会员账号 taobao990610 账号余额 410.00 出款所需打码量 会员当前打码量: -1500 操作类型 人工增加 人工扣除 是否打码 是 否 金额…" at bounding box center [827, 386] width 1266 height 321
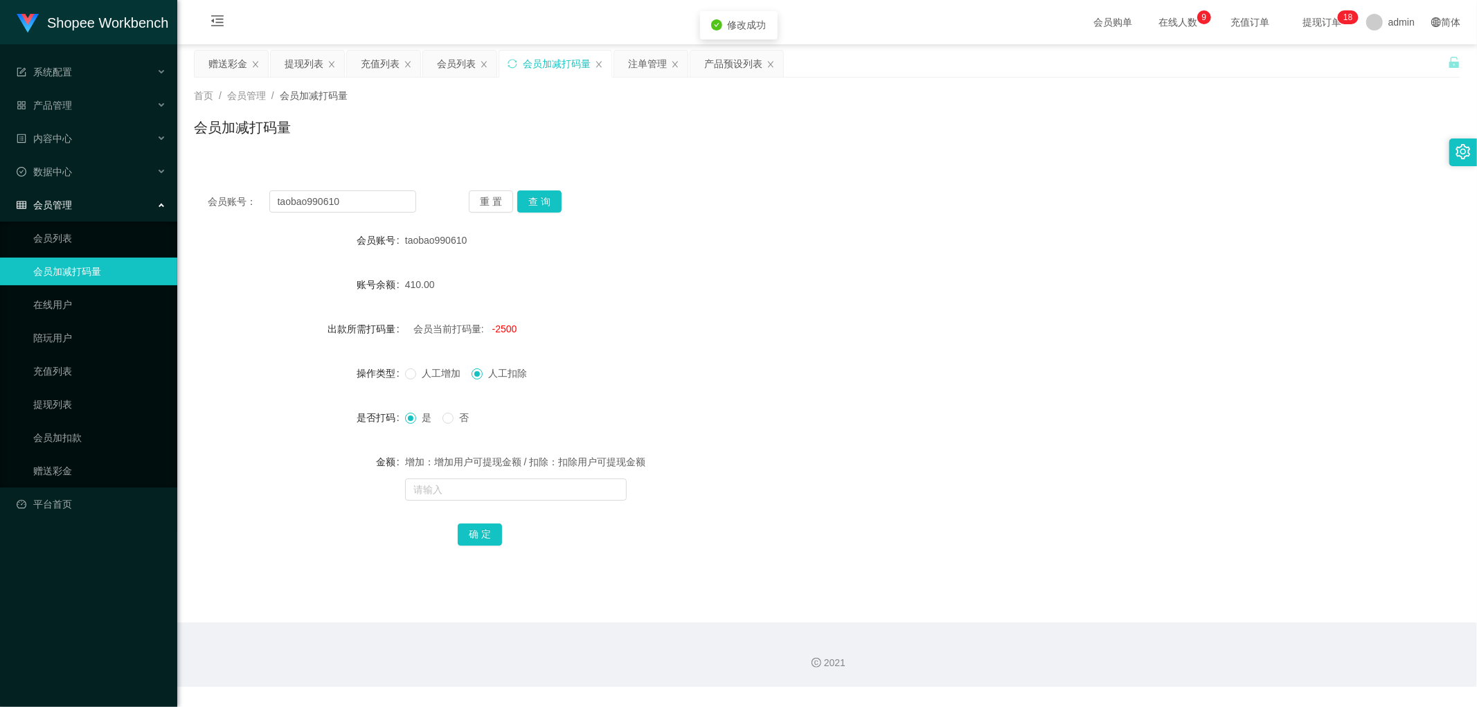
drag, startPoint x: 458, startPoint y: 66, endPoint x: 1037, endPoint y: 81, distance: 579.0
click at [460, 66] on div "会员列表" at bounding box center [456, 64] width 39 height 26
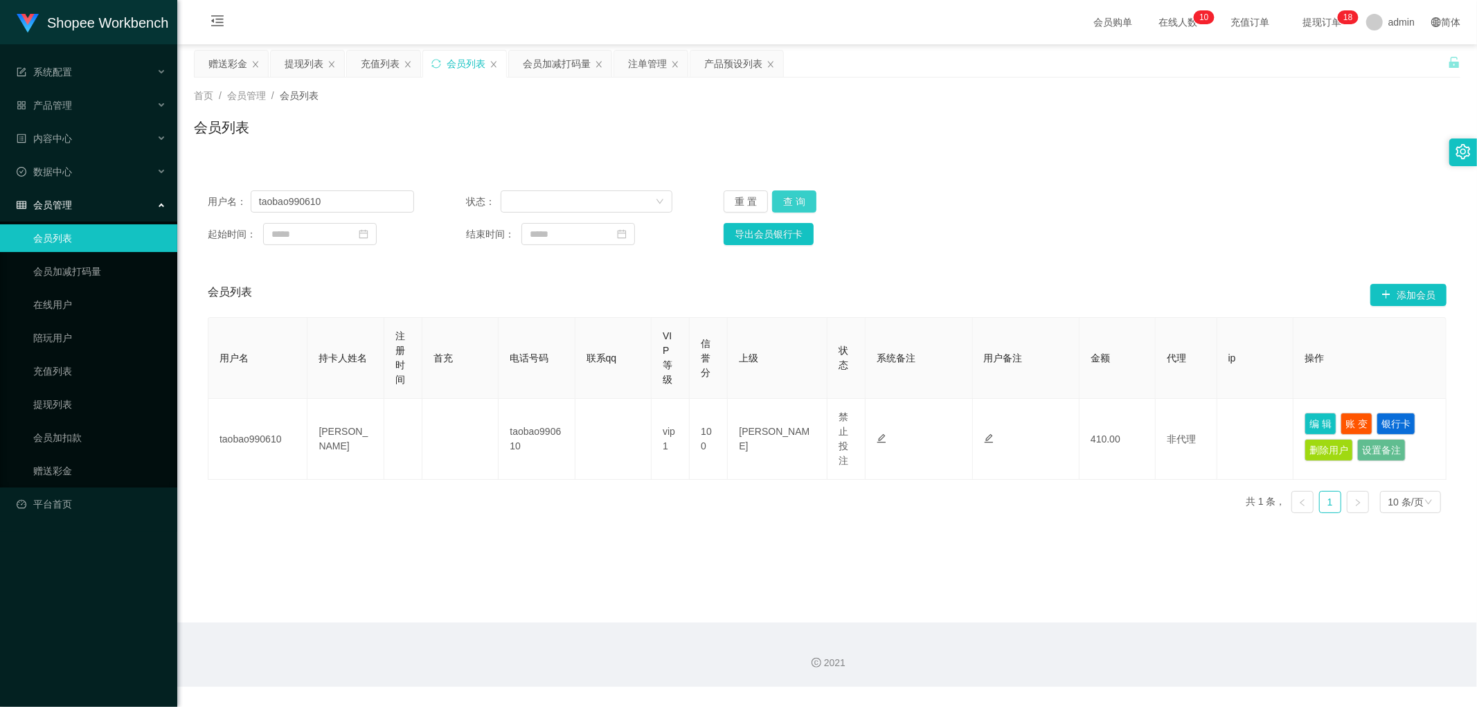
click at [799, 197] on button "查 询" at bounding box center [794, 201] width 44 height 22
click at [800, 196] on button "查 询" at bounding box center [794, 201] width 44 height 22
click at [793, 201] on button "查 询" at bounding box center [794, 201] width 44 height 22
click at [546, 60] on div "会员加减打码量" at bounding box center [557, 64] width 68 height 26
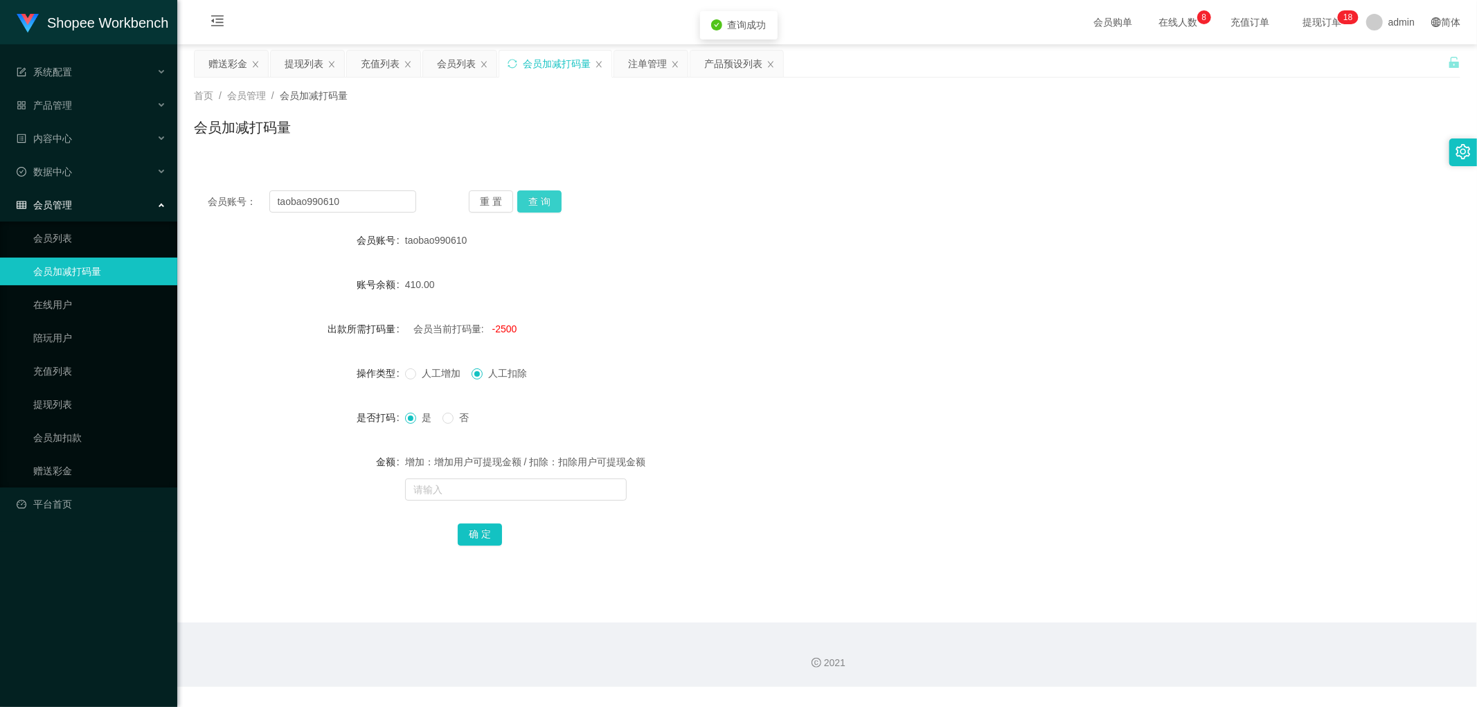
click at [538, 204] on button "查 询" at bounding box center [539, 201] width 44 height 22
click at [685, 184] on div "会员账号： taobao990610 重 置 查 询 会员账号 taobao990610 账号余额 520.00 出款所需打码量 会员当前打码量: -1000…" at bounding box center [827, 378] width 1266 height 402
click at [763, 307] on form "会员账号 taobao990610 账号余额 520.00 出款所需打码量 会员当前打码量: -10005000 操作类型 人工增加 人工扣除 是否打码 是 …" at bounding box center [827, 386] width 1266 height 321
click at [424, 243] on span "taobao990610" at bounding box center [436, 240] width 62 height 11
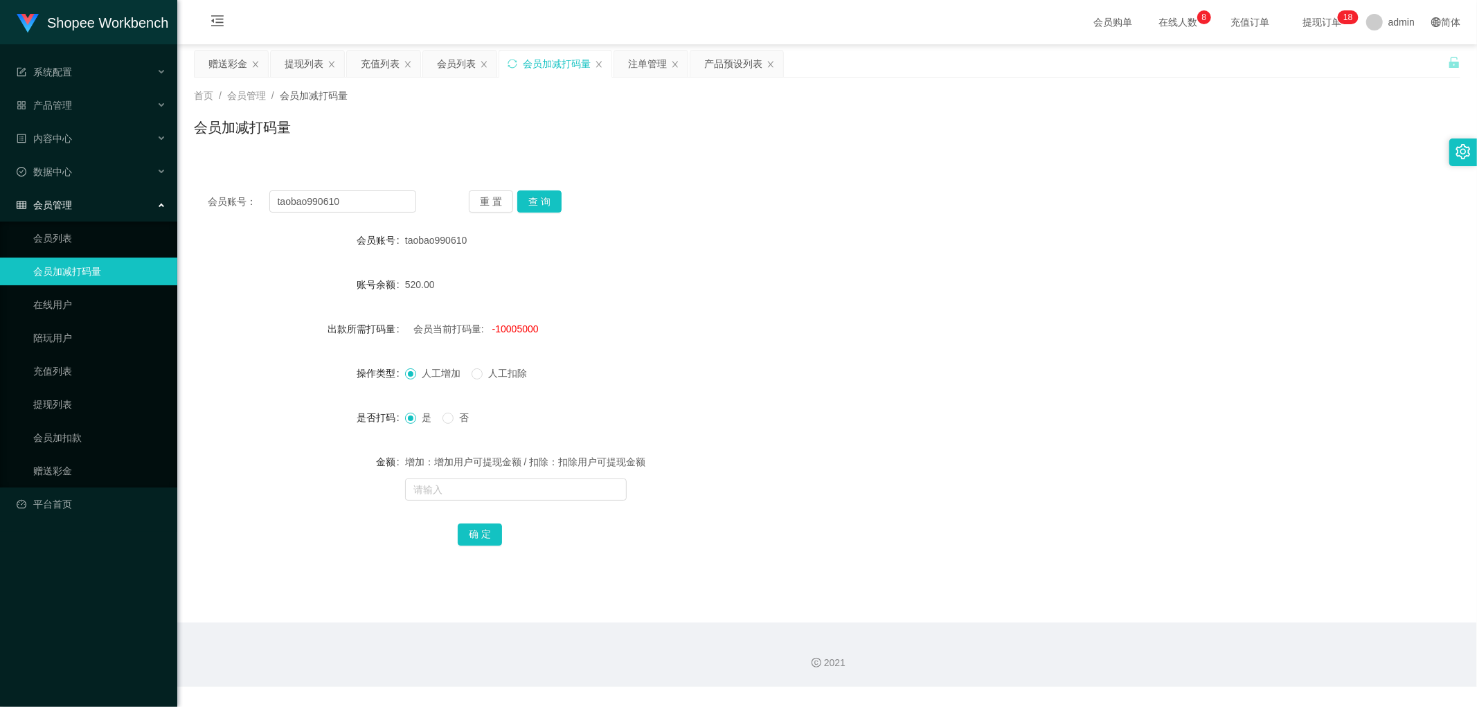
copy span "taobao990610"
click at [654, 70] on div "注单管理" at bounding box center [647, 64] width 39 height 26
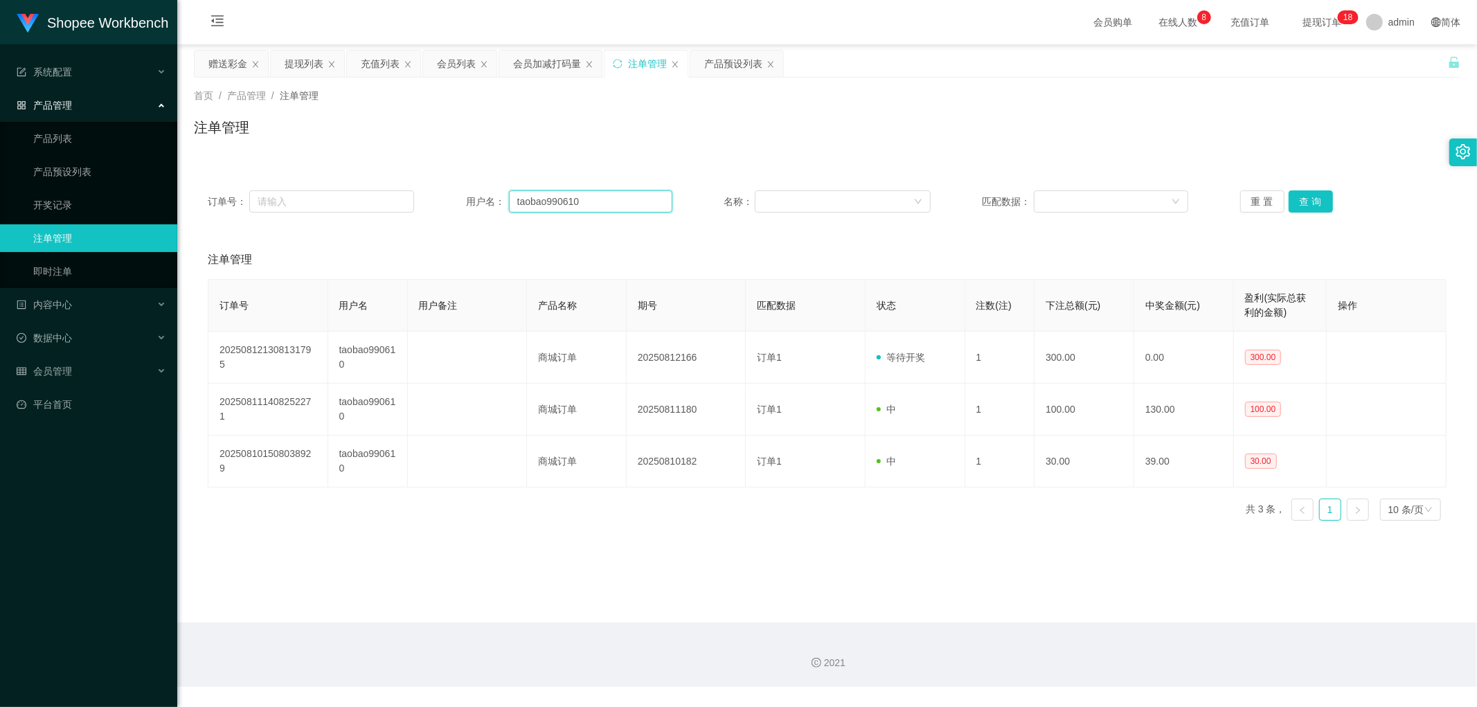
drag, startPoint x: 618, startPoint y: 197, endPoint x: 645, endPoint y: 198, distance: 27.7
click at [620, 198] on input "taobao990610" at bounding box center [590, 201] width 163 height 22
click at [1297, 204] on button "查 询" at bounding box center [1310, 201] width 44 height 22
drag, startPoint x: 510, startPoint y: 135, endPoint x: 520, endPoint y: 81, distance: 54.9
click at [510, 134] on div "注单管理" at bounding box center [827, 133] width 1266 height 32
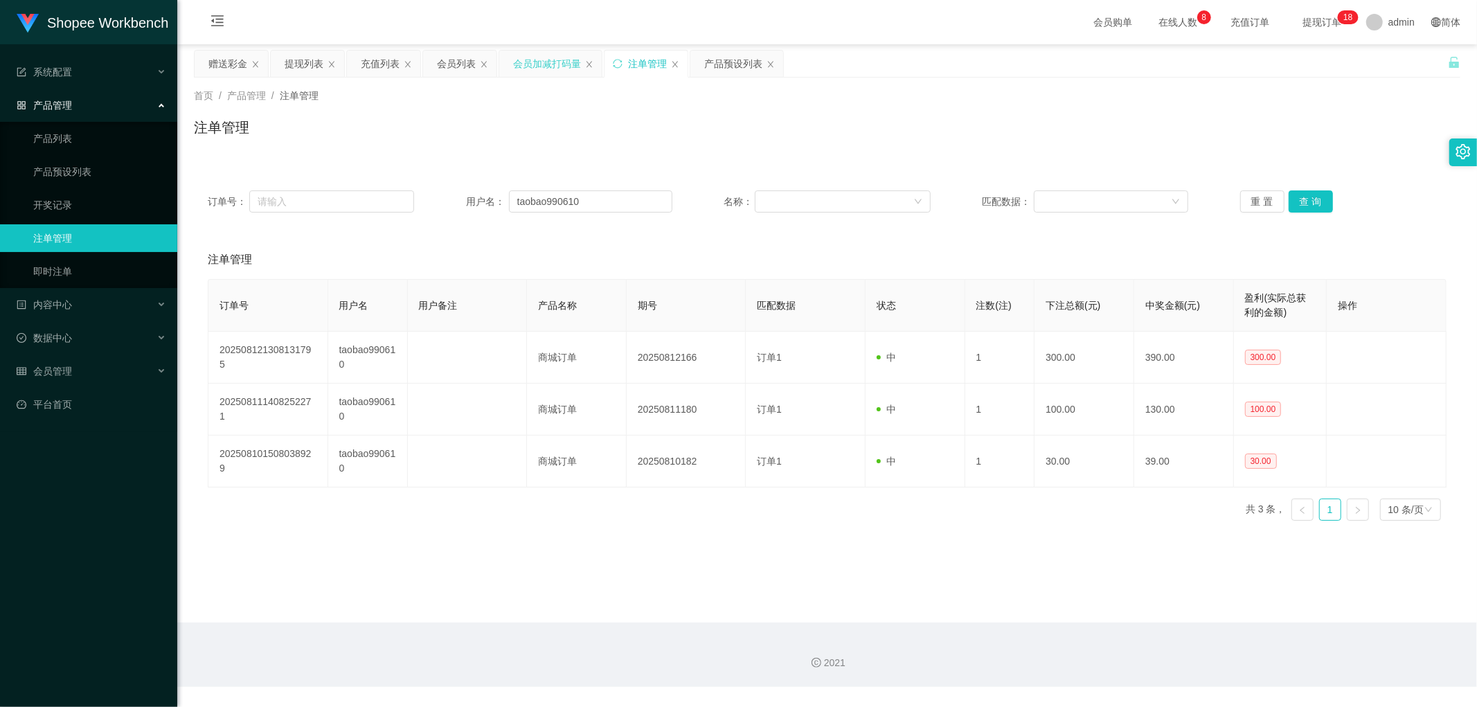
click at [530, 66] on div "会员加减打码量" at bounding box center [547, 64] width 68 height 26
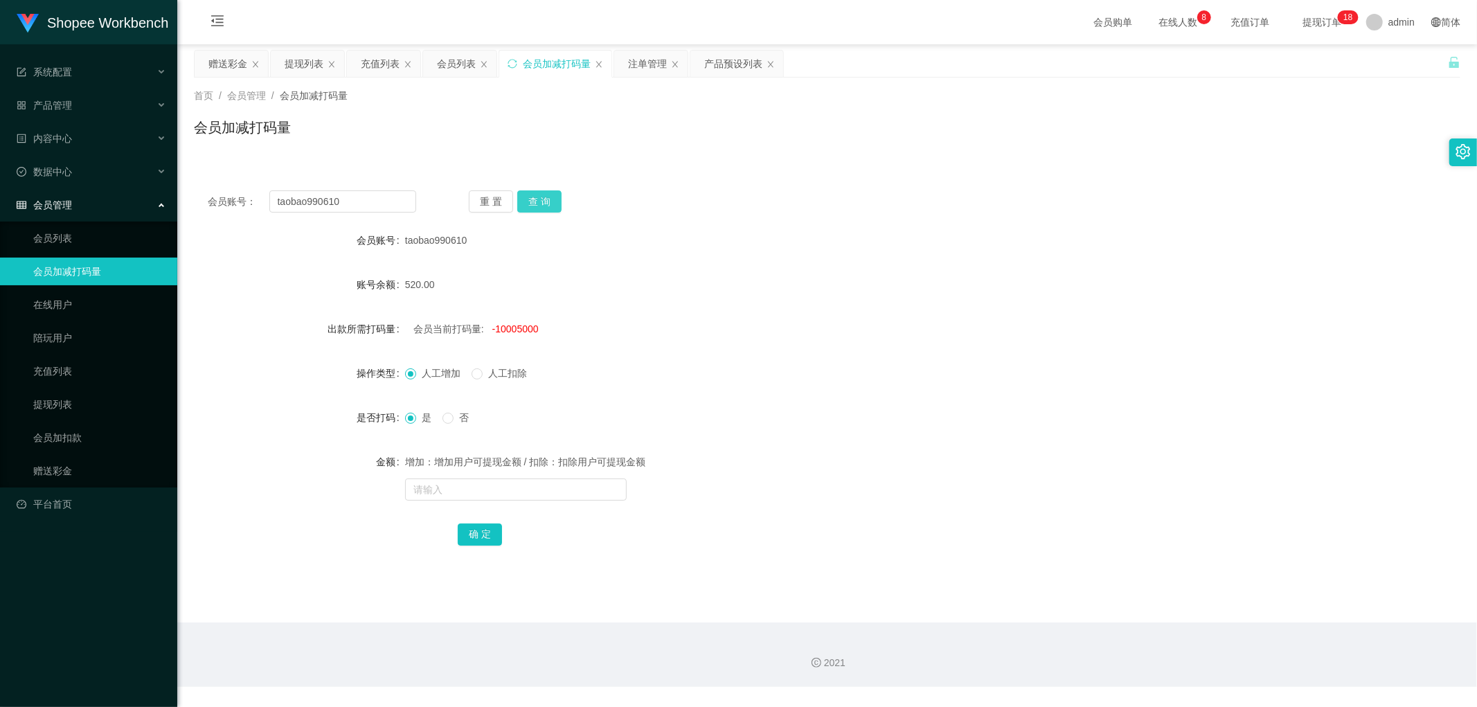
drag, startPoint x: 546, startPoint y: 197, endPoint x: 646, endPoint y: 181, distance: 101.6
click at [546, 197] on button "查 询" at bounding box center [539, 201] width 44 height 22
click at [651, 177] on div "会员账号： taobao990610 重 置 查 询 会员账号 taobao990610 账号余额 520.00 出款所需打码量 会员当前打码量: -1000…" at bounding box center [827, 378] width 1266 height 402
click at [454, 66] on div "会员列表" at bounding box center [456, 64] width 39 height 26
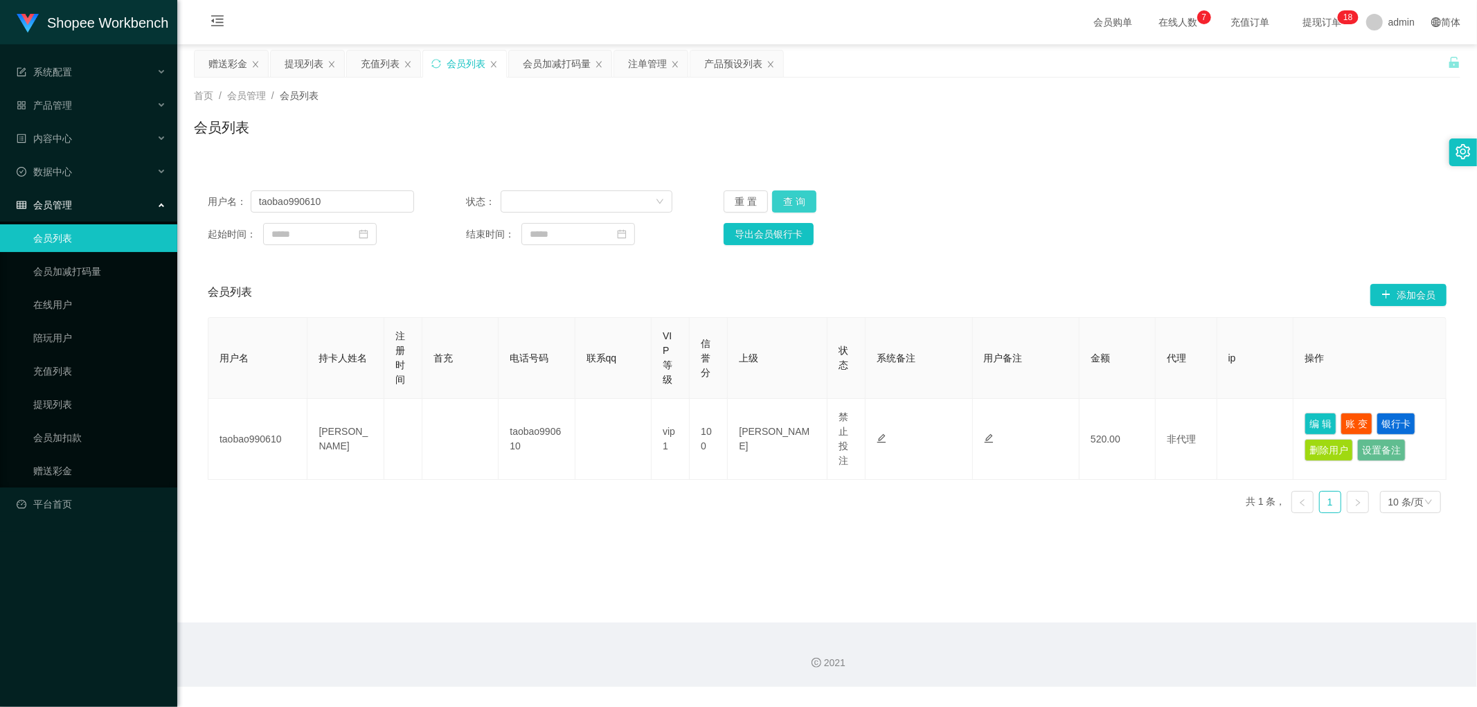
click at [794, 202] on button "查 询" at bounding box center [794, 201] width 44 height 22
drag, startPoint x: 1043, startPoint y: 177, endPoint x: 1073, endPoint y: 182, distance: 30.3
click at [1049, 181] on div "用户名： taobao990610 状态： 重 置 查 询 起始时间： 结束时间： 导出会员银行卡" at bounding box center [827, 218] width 1266 height 82
click at [1313, 420] on button "编 辑" at bounding box center [1320, 424] width 32 height 22
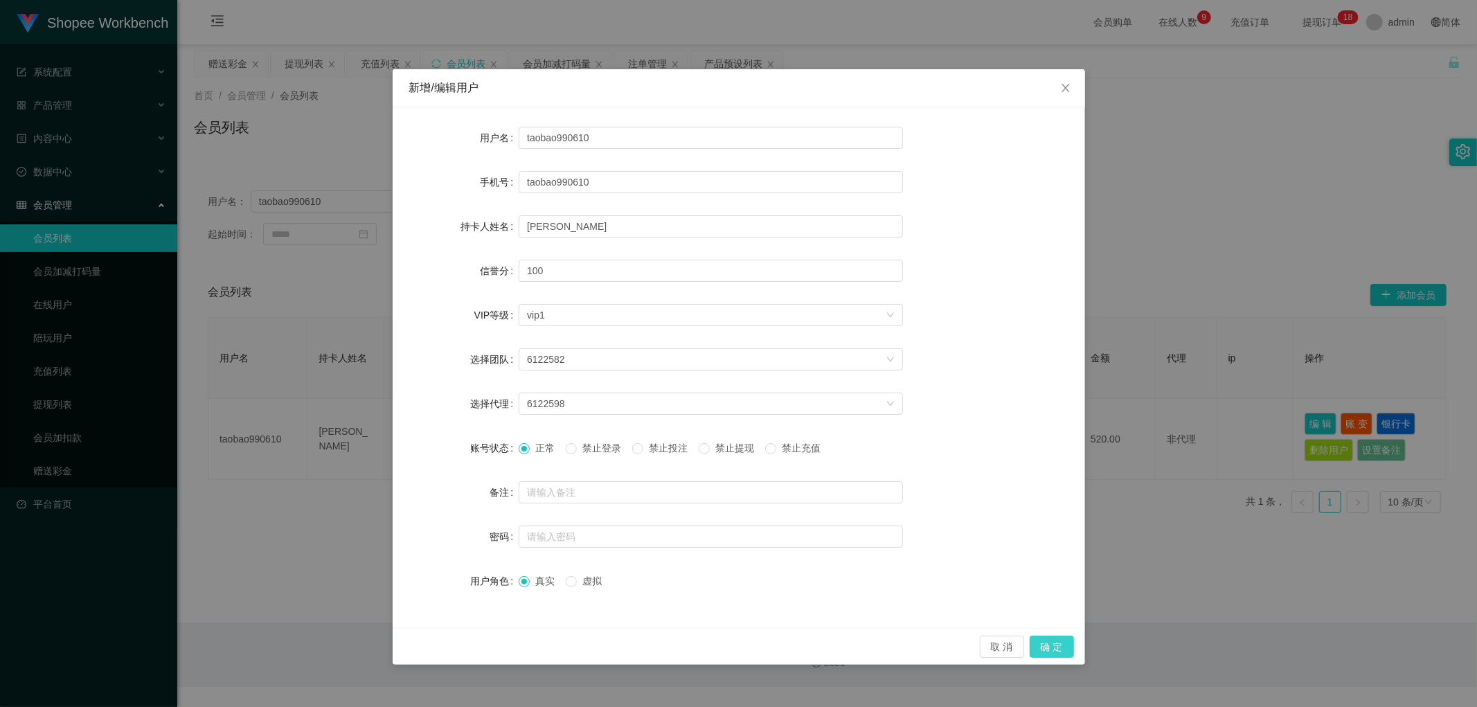
click at [1052, 645] on button "确 定" at bounding box center [1052, 647] width 44 height 22
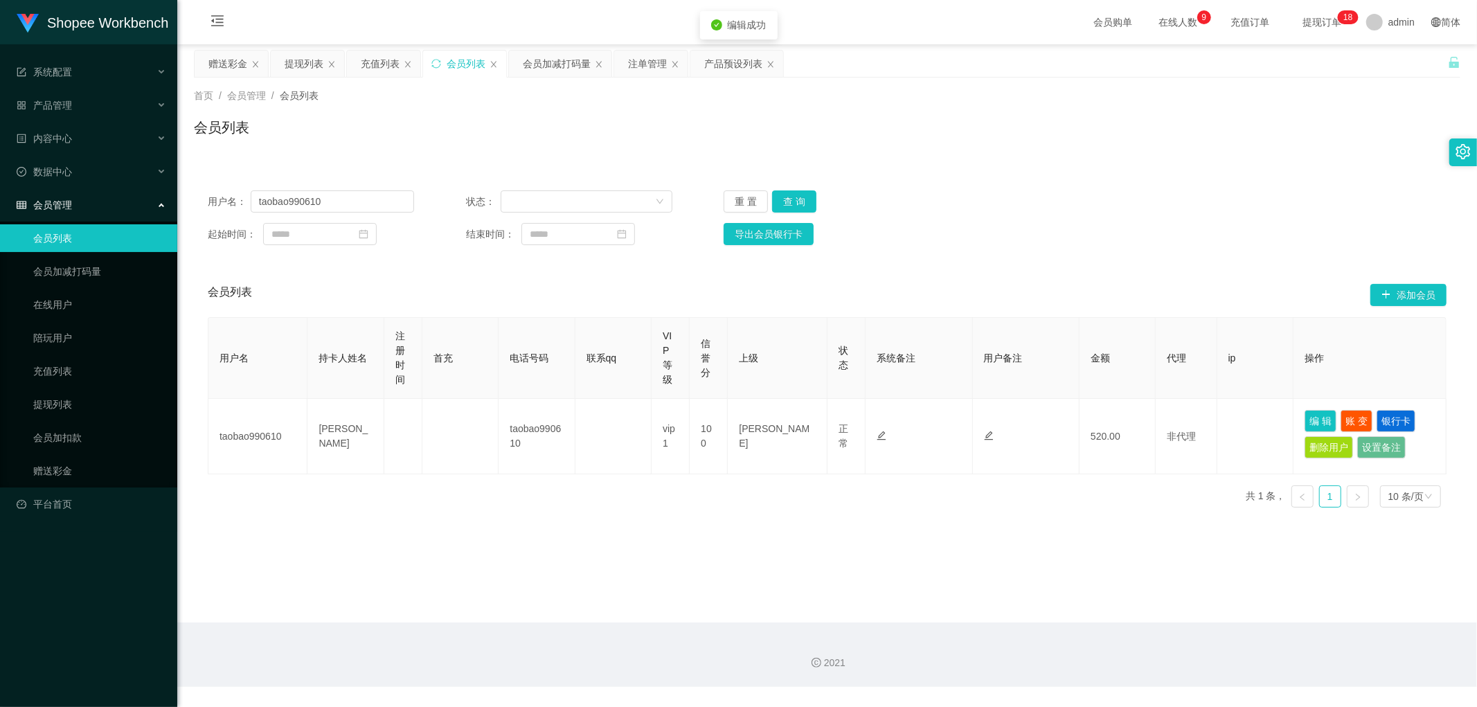
click at [1324, 126] on div "Shopee Workbench 系统配置 产品管理 产品列表 产品预设列表 开奖记录 注单管理 即时注单 内容中心 数据中心 会员管理 会员列表 会员加减打…" at bounding box center [738, 353] width 1477 height 707
drag, startPoint x: 783, startPoint y: 198, endPoint x: 1130, endPoint y: 291, distance: 359.1
click at [794, 204] on button "查 询" at bounding box center [794, 201] width 44 height 22
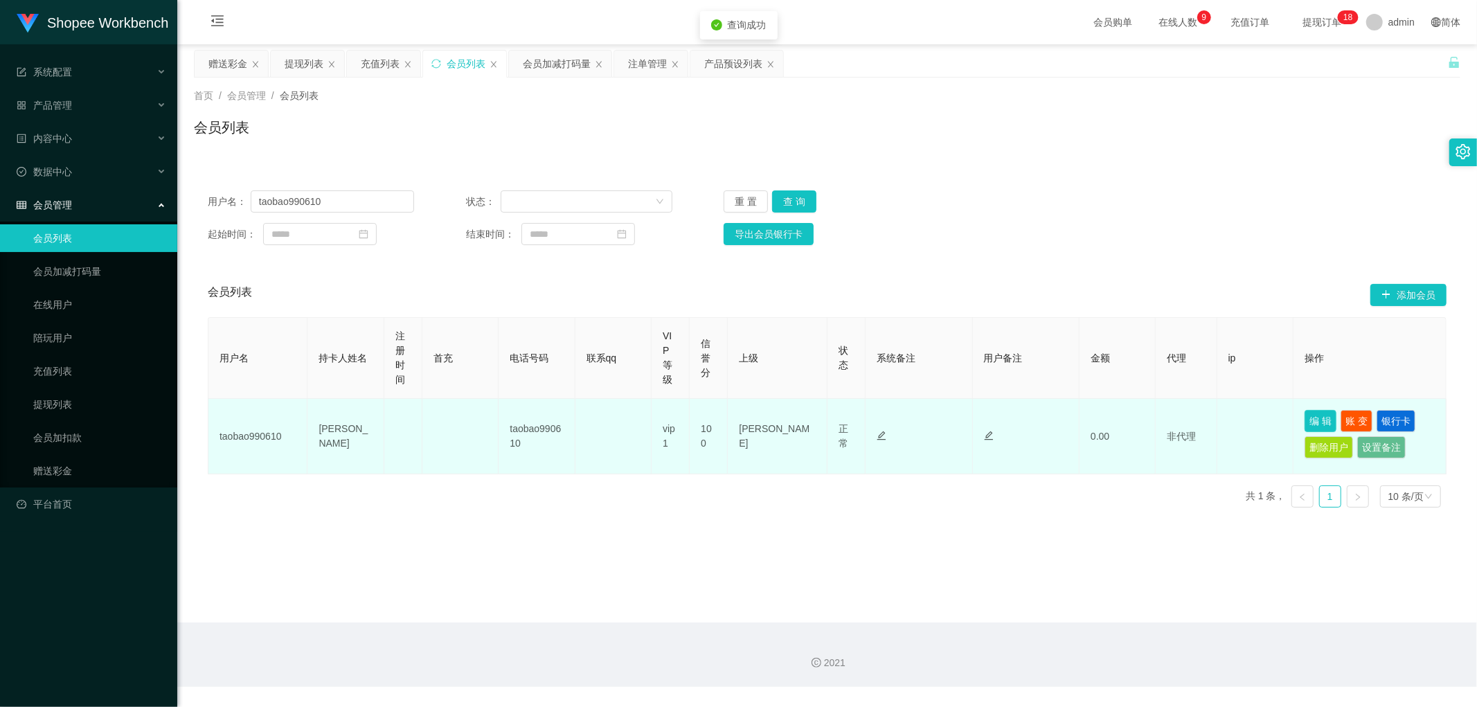
click at [1314, 419] on button "编 辑" at bounding box center [1320, 421] width 32 height 22
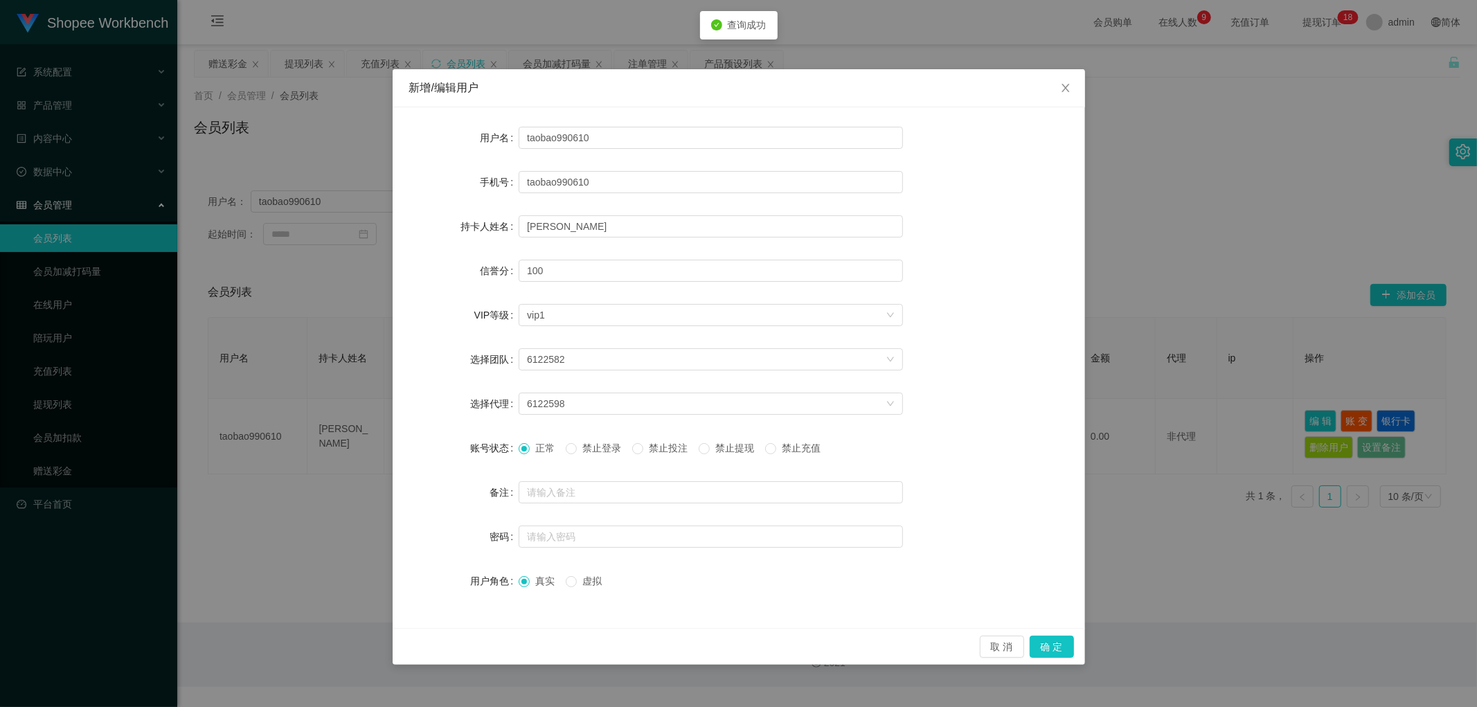
click at [654, 449] on span "禁止投注" at bounding box center [668, 447] width 50 height 11
click at [1045, 651] on button "确 定" at bounding box center [1052, 647] width 44 height 22
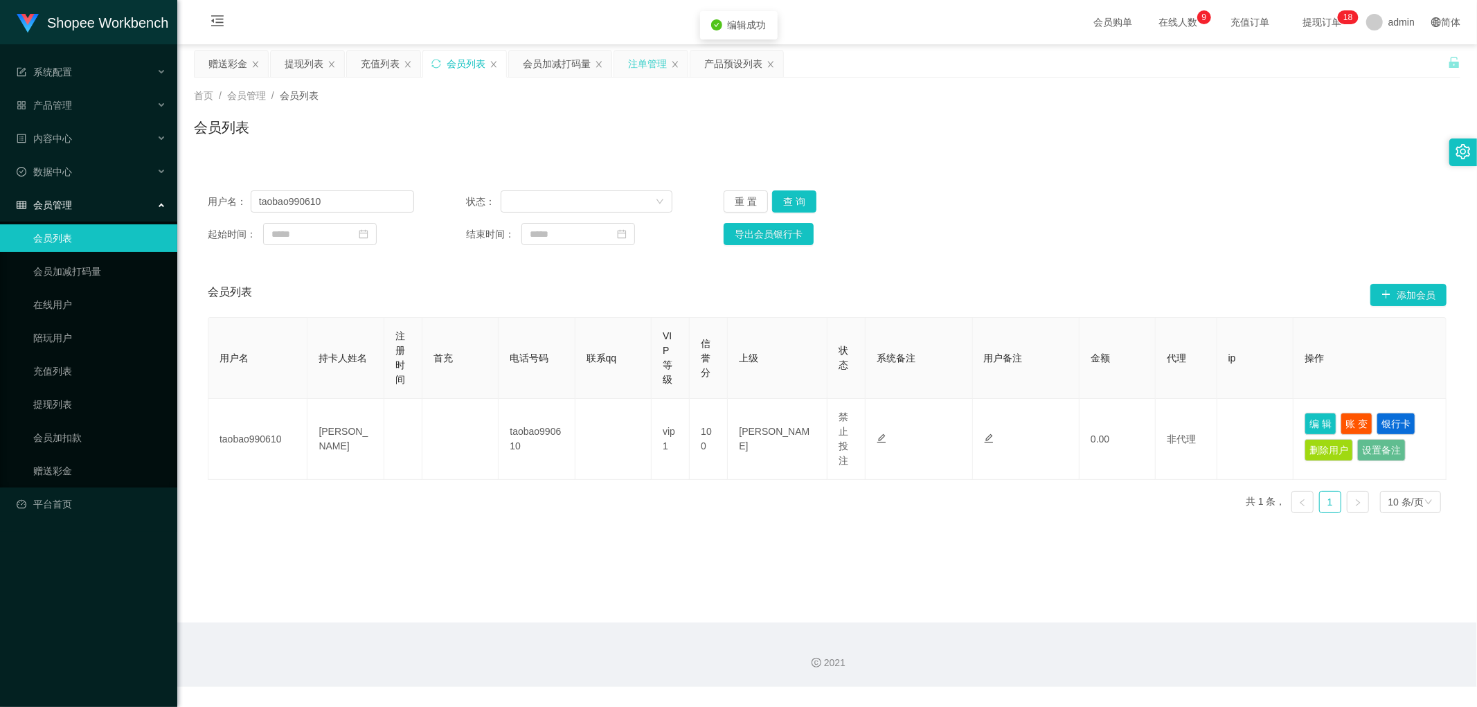
click at [638, 65] on div "注单管理" at bounding box center [647, 64] width 39 height 26
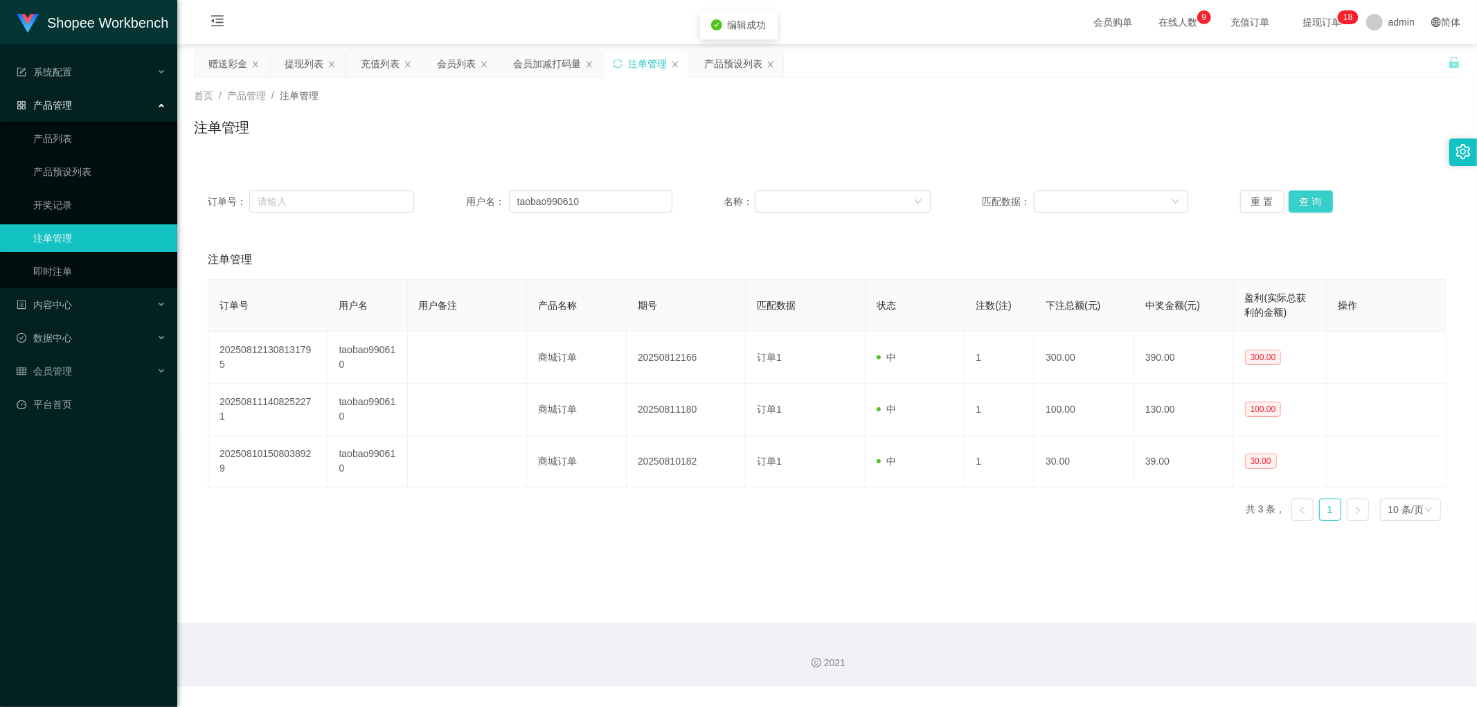
click at [1307, 204] on button "查 询" at bounding box center [1310, 201] width 44 height 22
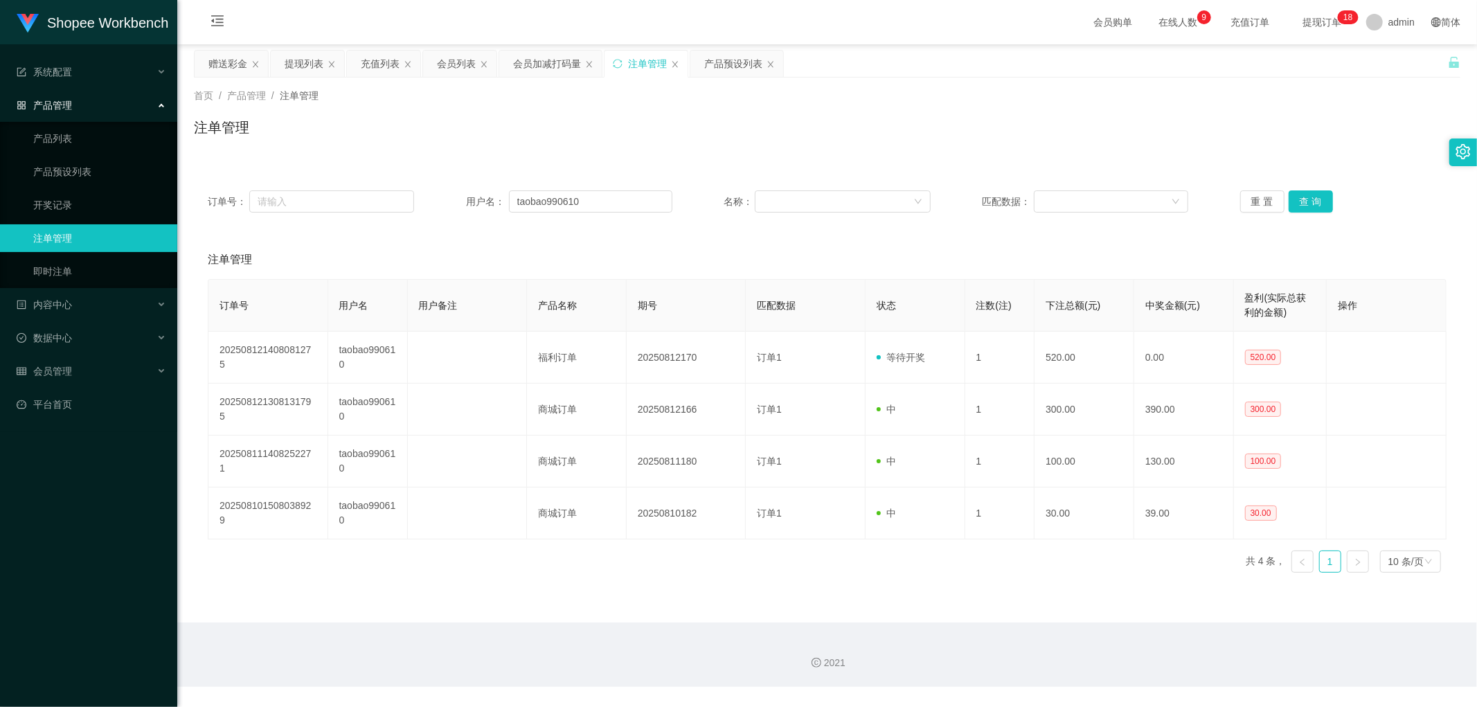
drag, startPoint x: 639, startPoint y: 170, endPoint x: 575, endPoint y: 105, distance: 91.1
click at [634, 165] on div "订单号： 用户名： taobao990610 名称： 匹配数据： 重 置 查 询 注单管理 订单号 用户名 用户备注 产品名称 期号 匹配数据 状态 注数(注…" at bounding box center [827, 372] width 1266 height 424
click at [551, 56] on div "会员加减打码量" at bounding box center [547, 64] width 68 height 26
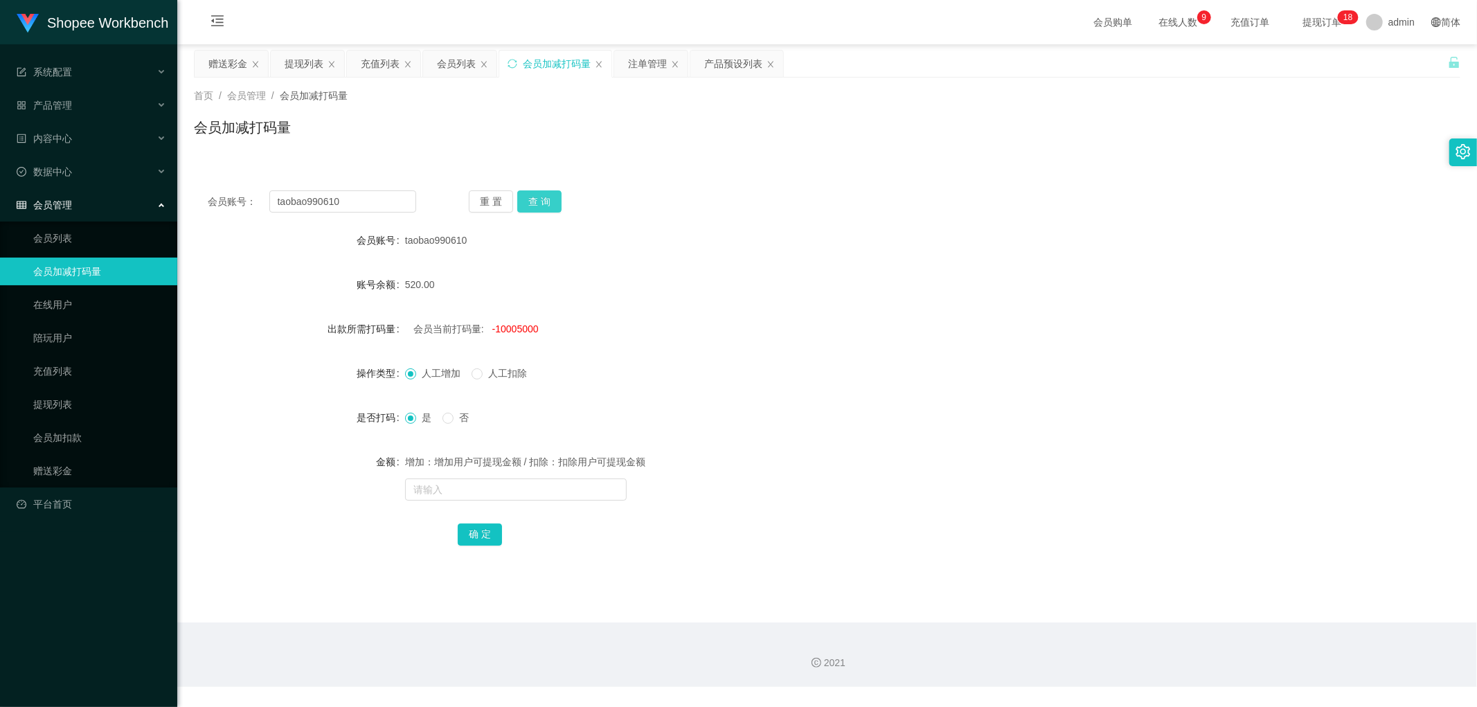
click at [537, 199] on button "查 询" at bounding box center [539, 201] width 44 height 22
drag, startPoint x: 714, startPoint y: 324, endPoint x: 551, endPoint y: 352, distance: 165.0
click at [710, 326] on div "会员当前打码量: -10004480" at bounding box center [774, 329] width 739 height 28
click at [514, 333] on span "-10004480" at bounding box center [515, 328] width 46 height 11
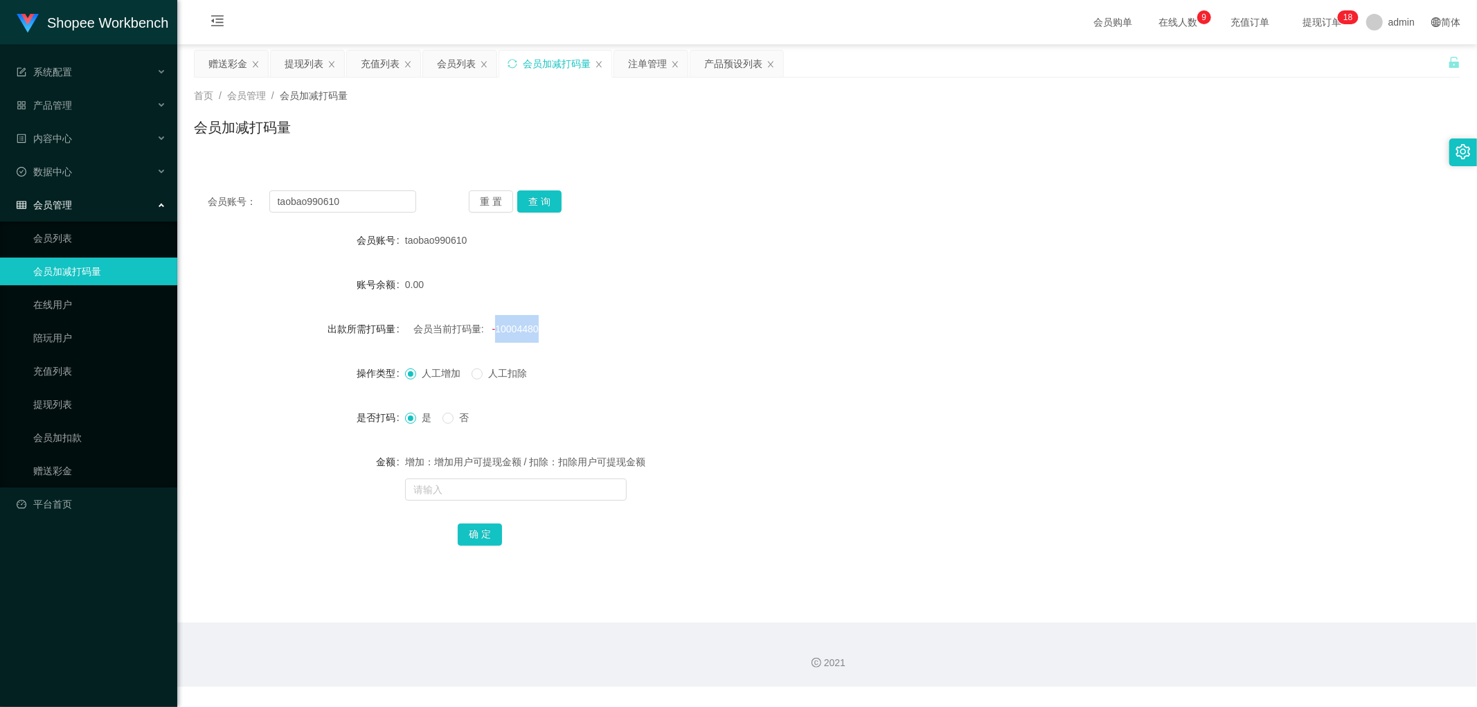
copy span "10004480"
click at [447, 478] on input "text" at bounding box center [516, 489] width 222 height 22
paste input "10004480"
type input "10004480"
drag, startPoint x: 483, startPoint y: 530, endPoint x: 476, endPoint y: 501, distance: 29.9
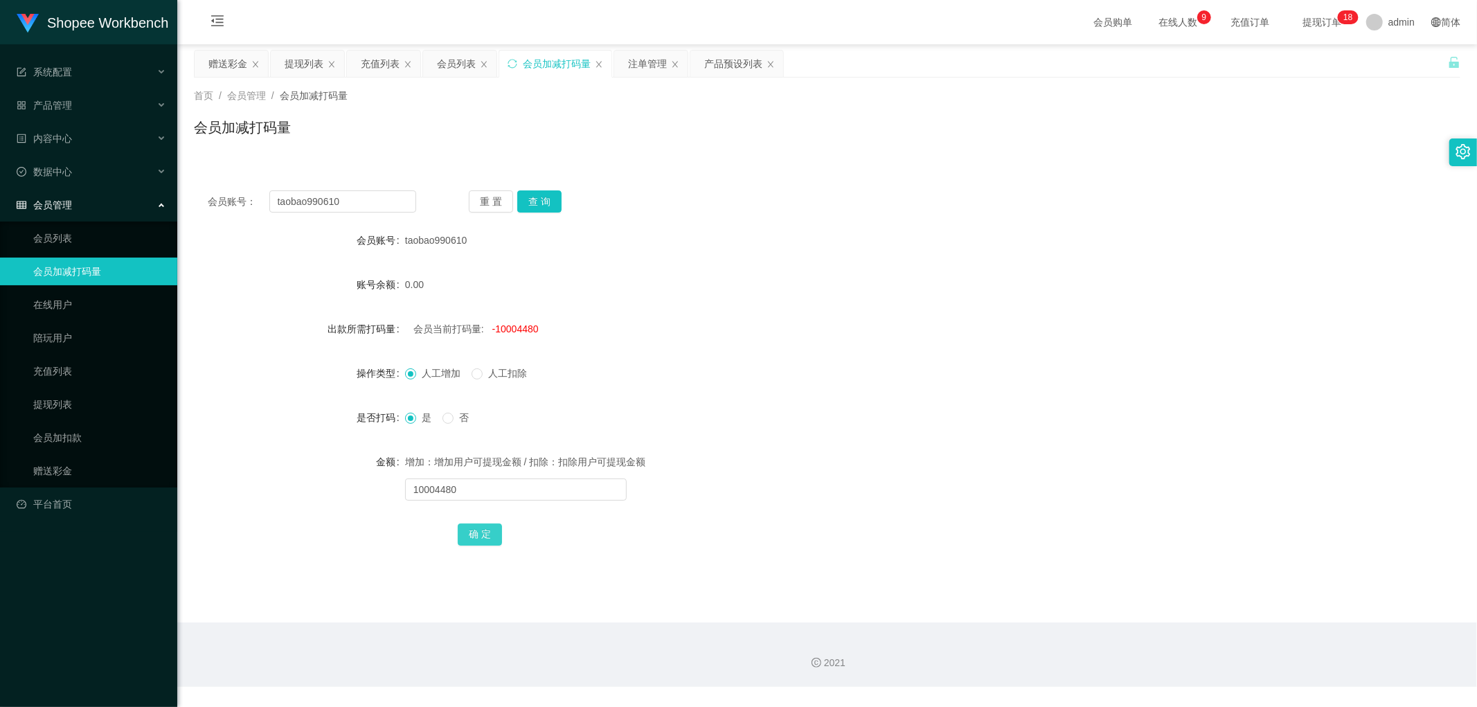
click at [483, 531] on button "确 定" at bounding box center [480, 534] width 44 height 22
click at [475, 494] on input "text" at bounding box center [516, 489] width 222 height 22
type input "2000"
drag, startPoint x: 476, startPoint y: 527, endPoint x: 566, endPoint y: 469, distance: 107.2
click at [478, 527] on button "确 定" at bounding box center [480, 534] width 44 height 22
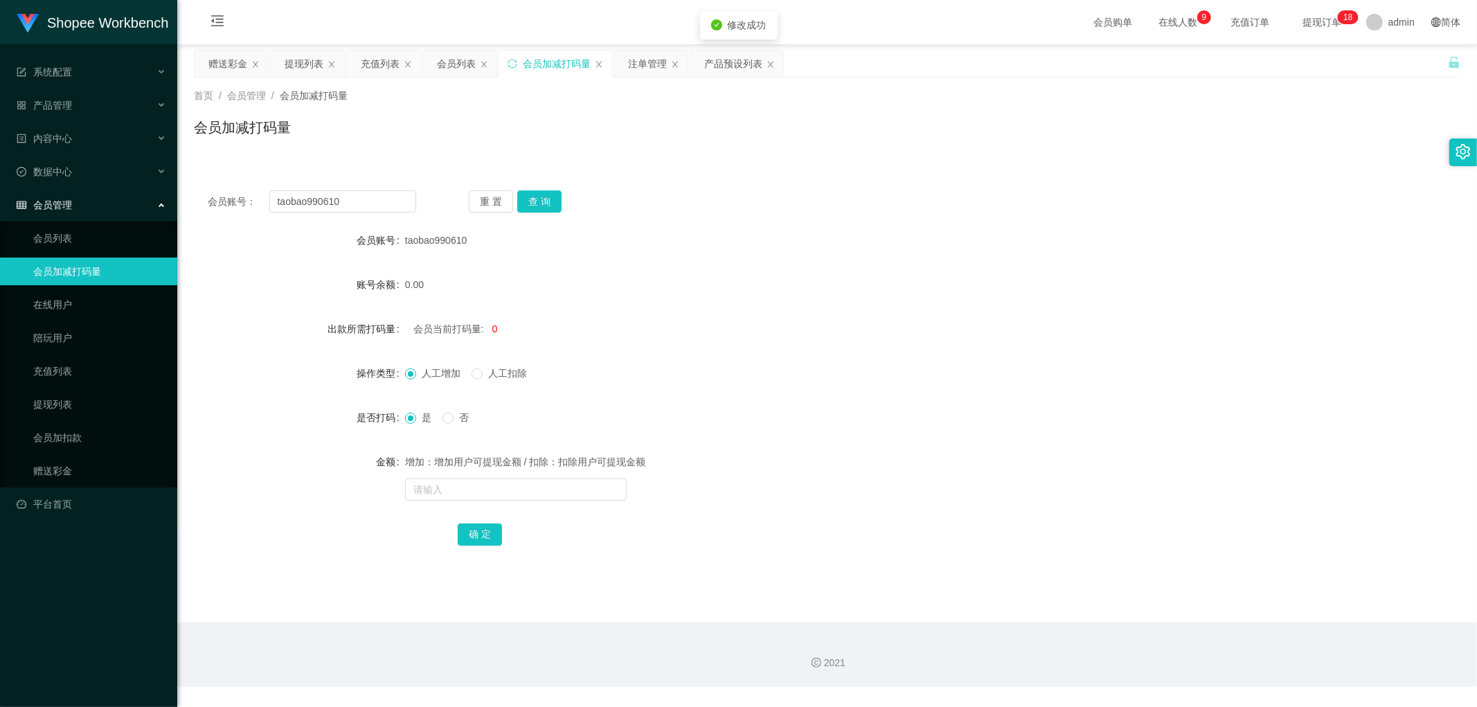
click at [780, 362] on div "人工增加 人工扣除" at bounding box center [774, 373] width 739 height 28
click at [465, 65] on div "会员列表" at bounding box center [456, 64] width 39 height 26
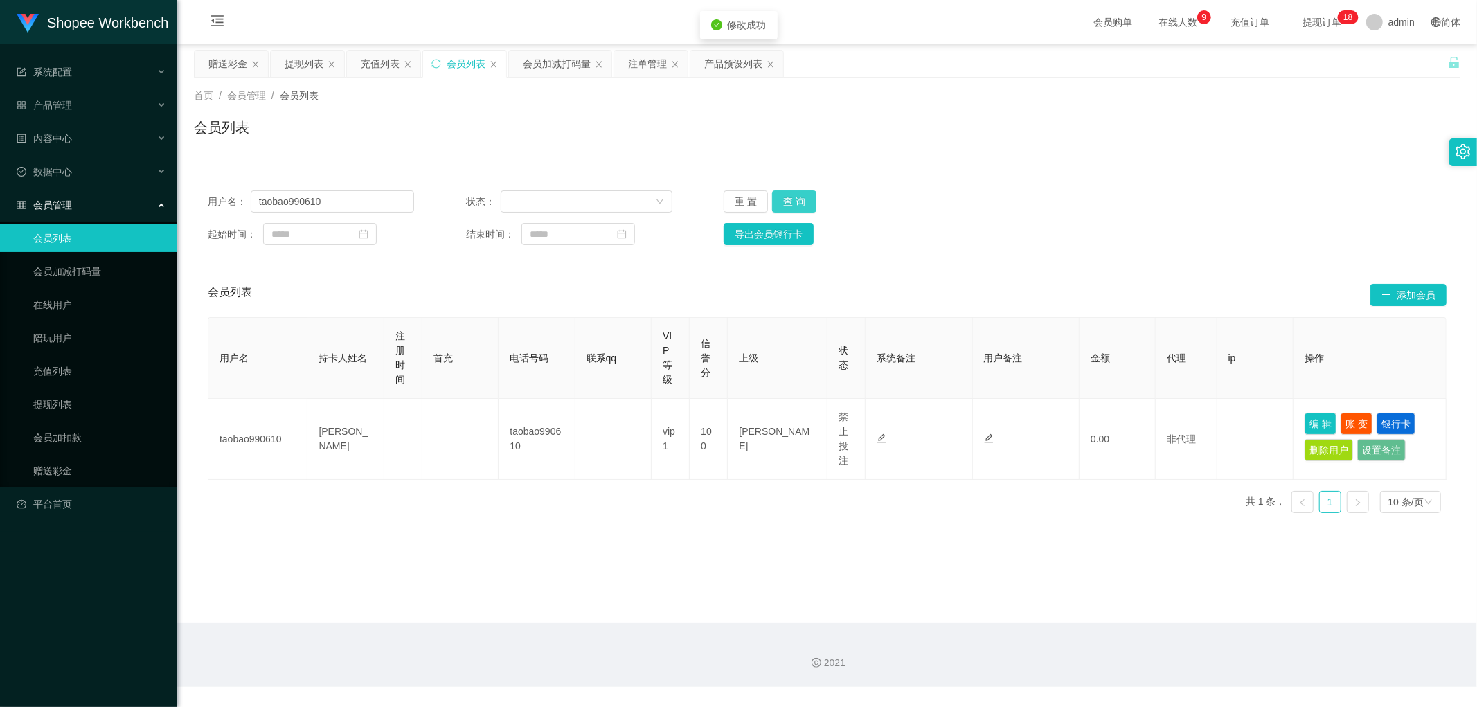
click at [797, 197] on button "查 询" at bounding box center [794, 201] width 44 height 22
drag, startPoint x: 1195, startPoint y: 150, endPoint x: 1318, endPoint y: 46, distance: 161.6
click at [1196, 150] on div "首页 / 会员管理 / 会员列表 / 会员列表" at bounding box center [827, 119] width 1300 height 82
click at [786, 203] on button "查 询" at bounding box center [794, 201] width 44 height 22
click at [549, 62] on div "会员加减打码量" at bounding box center [557, 64] width 68 height 26
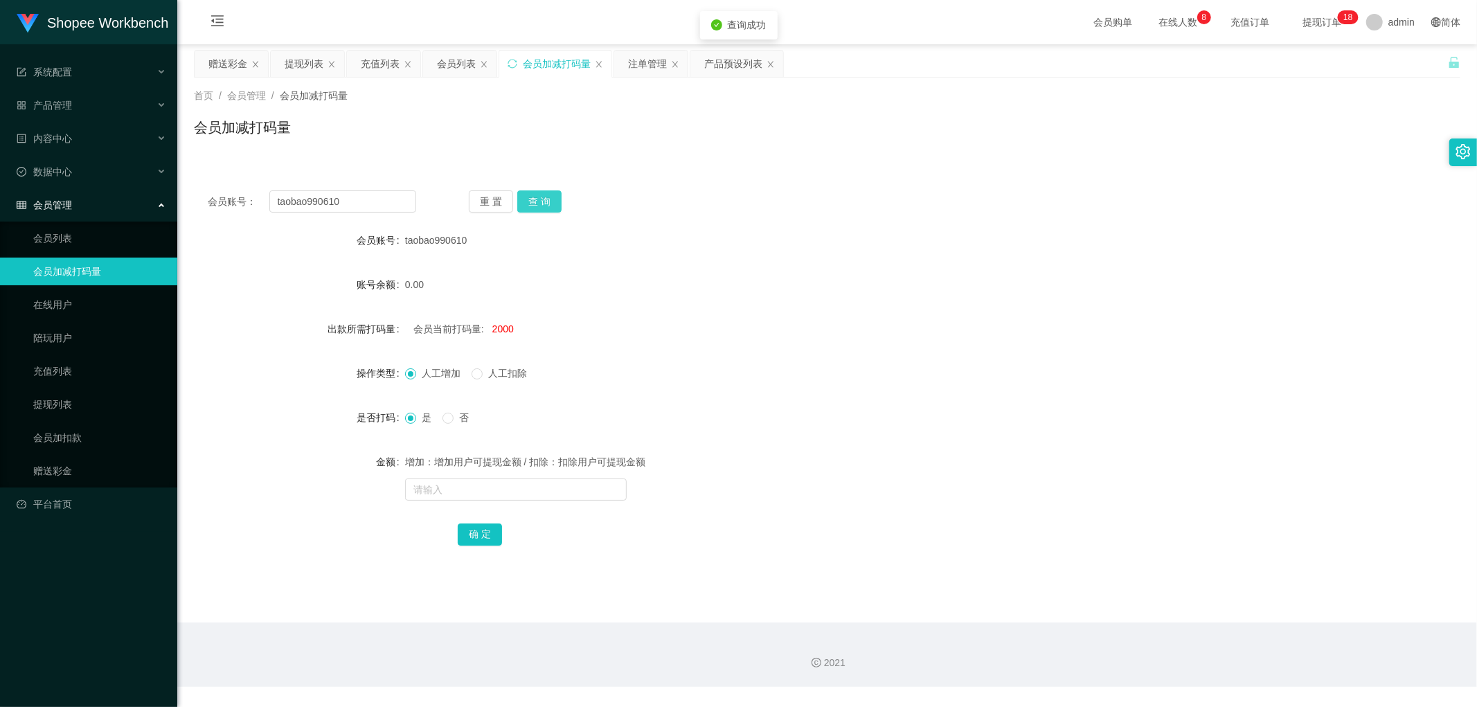
click at [533, 201] on button "查 询" at bounding box center [539, 201] width 44 height 22
drag, startPoint x: 736, startPoint y: 203, endPoint x: 758, endPoint y: 209, distance: 23.0
click at [737, 204] on div "会员账号： taobao990610 重 置 查 询" at bounding box center [827, 201] width 1266 height 22
click at [645, 57] on div "注单管理" at bounding box center [647, 64] width 39 height 26
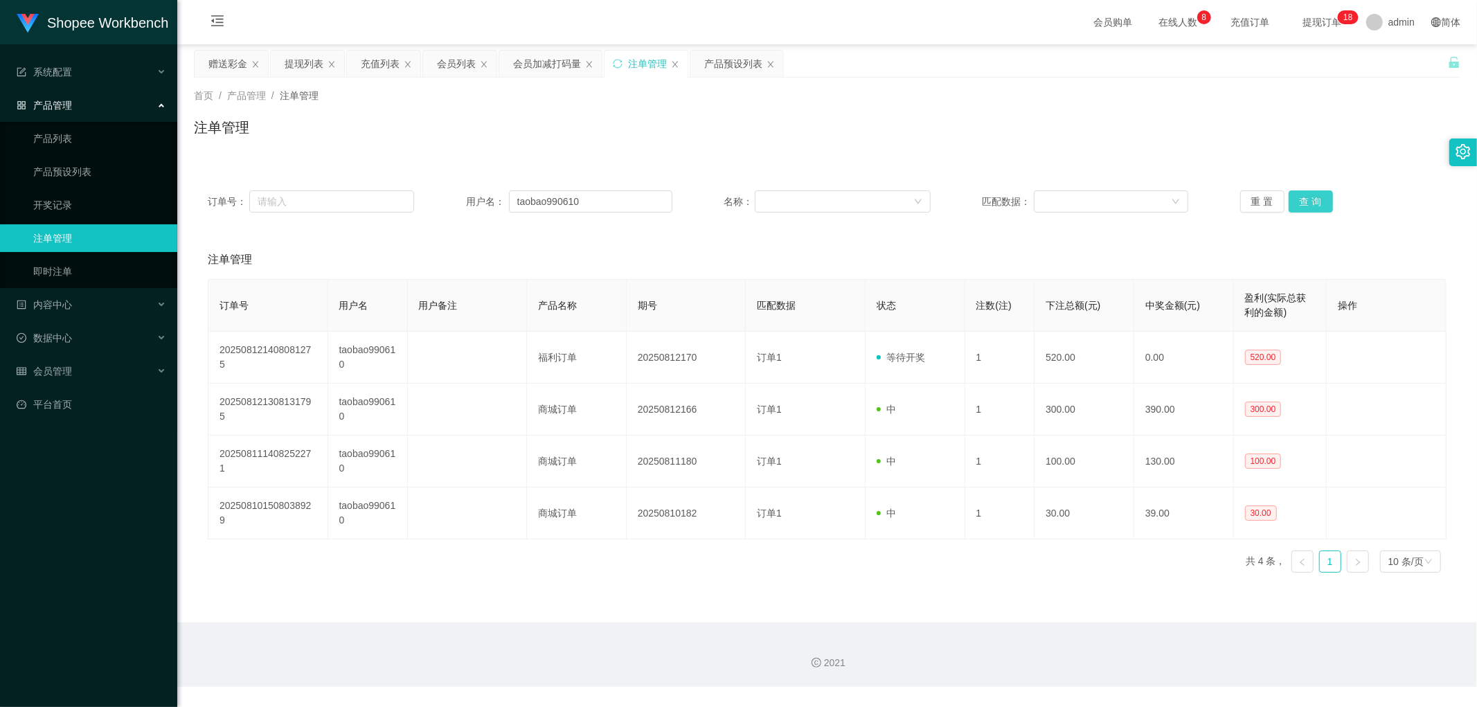
click at [1298, 196] on button "查 询" at bounding box center [1310, 201] width 44 height 22
drag, startPoint x: 1164, startPoint y: 142, endPoint x: 1155, endPoint y: 147, distance: 10.6
click at [1163, 142] on div "注单管理" at bounding box center [827, 133] width 1266 height 32
click at [528, 63] on div "会员加减打码量" at bounding box center [547, 64] width 68 height 26
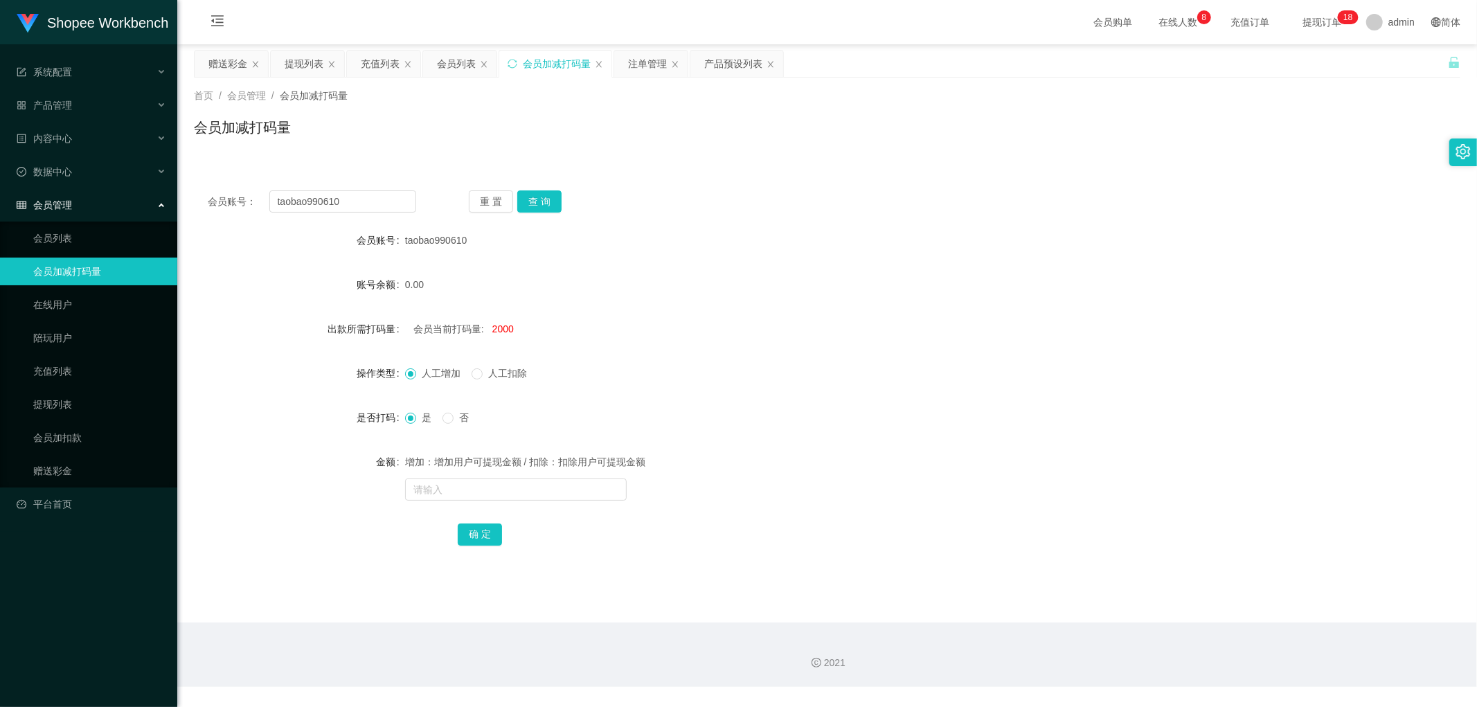
click at [1273, 114] on div "首页 / 会员管理 / 会员加减打码量 / 会员加减打码量" at bounding box center [827, 119] width 1266 height 60
drag, startPoint x: 536, startPoint y: 201, endPoint x: 668, endPoint y: 209, distance: 132.5
click at [537, 201] on button "查 询" at bounding box center [539, 201] width 44 height 22
click at [850, 201] on div "会员账号： taobao990610 重 置 查 询" at bounding box center [827, 201] width 1266 height 22
click at [852, 219] on div "会员账号： taobao990610 重 置 查 询 会员账号 taobao990610 账号余额 780.00 出款所需打码量 会员当前打码量: 2000 …" at bounding box center [827, 378] width 1266 height 402
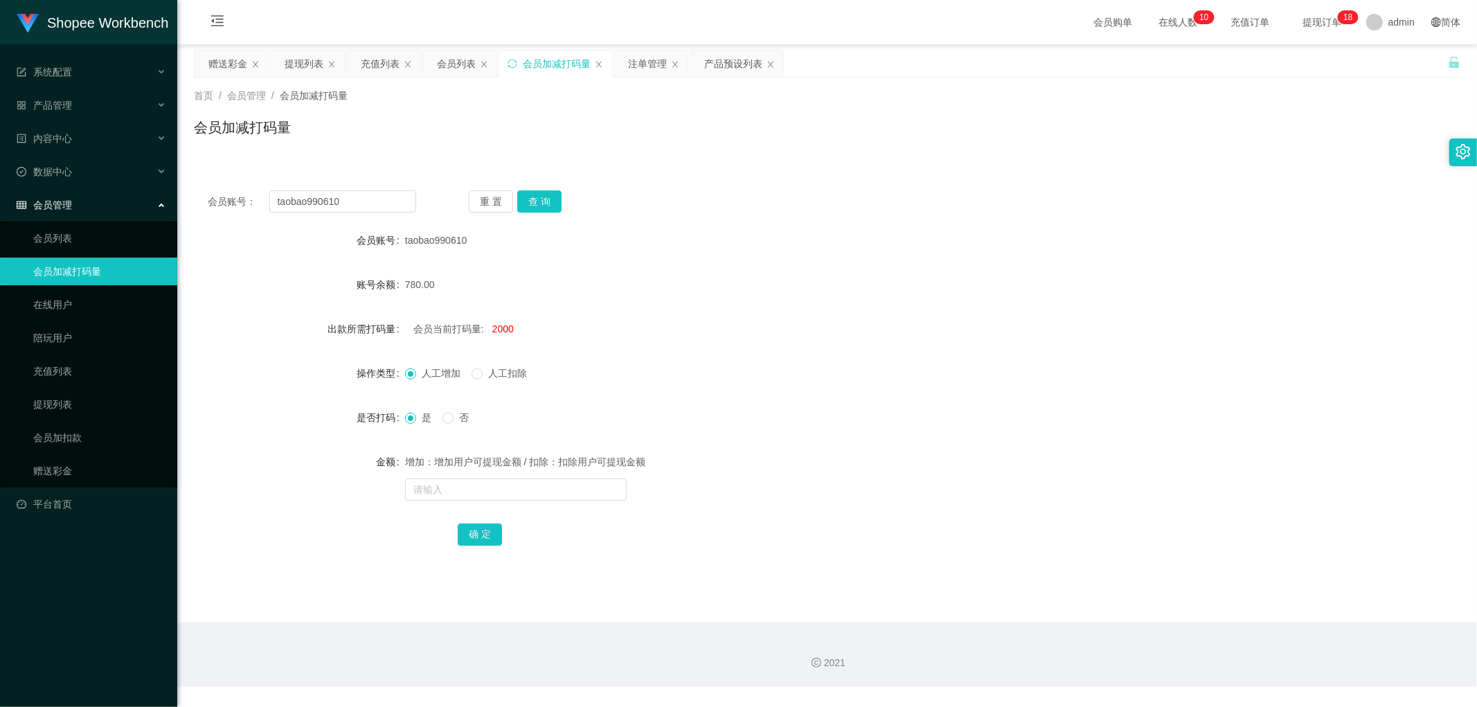
drag, startPoint x: 755, startPoint y: 222, endPoint x: 730, endPoint y: 210, distance: 27.9
click at [753, 222] on div "会员账号： taobao990610 重 置 查 询 会员账号 taobao990610 账号余额 780.00 出款所需打码量 会员当前打码量: 2000 …" at bounding box center [827, 378] width 1266 height 402
click at [464, 62] on div "会员列表" at bounding box center [456, 64] width 39 height 26
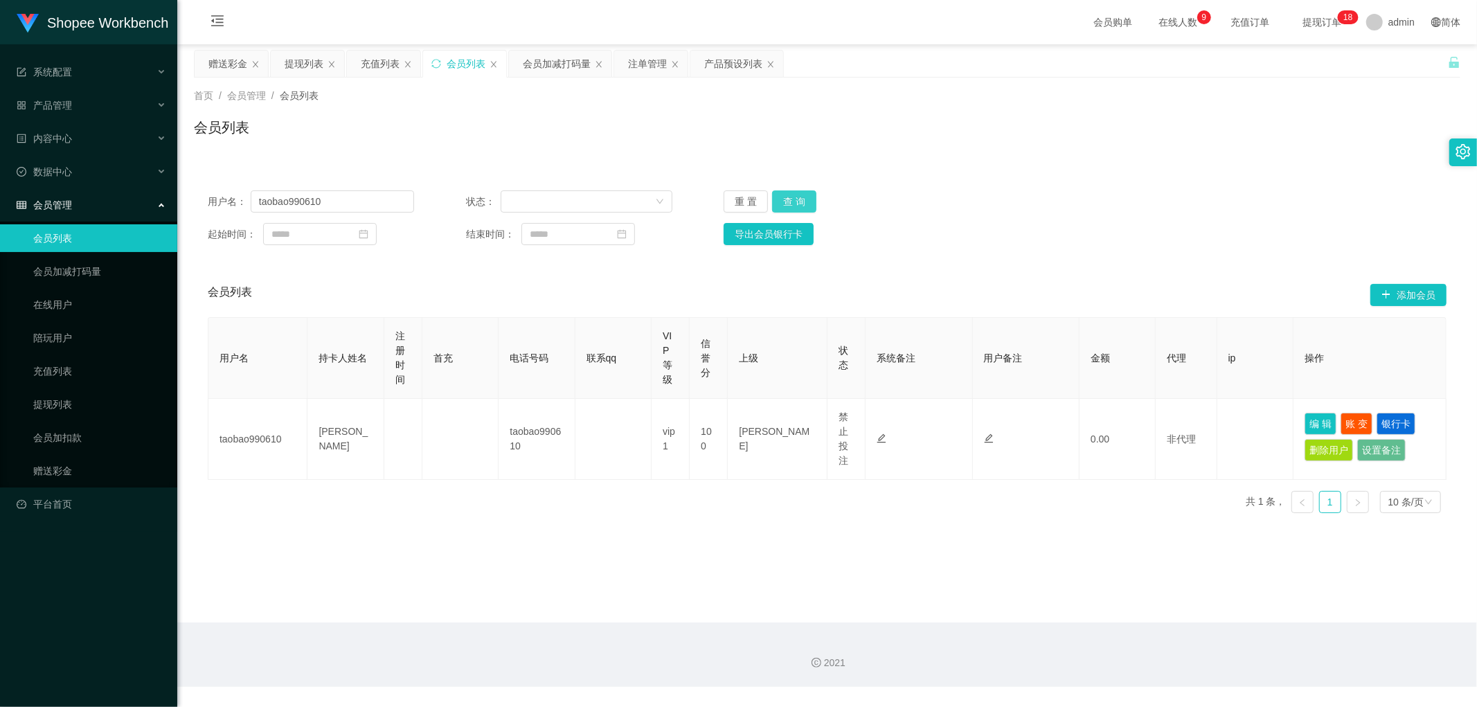
click at [796, 199] on button "查 询" at bounding box center [794, 201] width 44 height 22
drag, startPoint x: 1152, startPoint y: 163, endPoint x: 1178, endPoint y: 166, distance: 26.5
click at [1157, 163] on div "用户名： taobao990610 状态： 重 置 查 询 起始时间： 结束时间： 导出会员银行卡 会员列表 添加会员 用户名 持卡人姓名 注册时间 首充 电…" at bounding box center [827, 342] width 1266 height 364
drag, startPoint x: 354, startPoint y: 205, endPoint x: 370, endPoint y: 218, distance: 20.7
click at [357, 206] on input "taobao990610" at bounding box center [332, 201] width 163 height 22
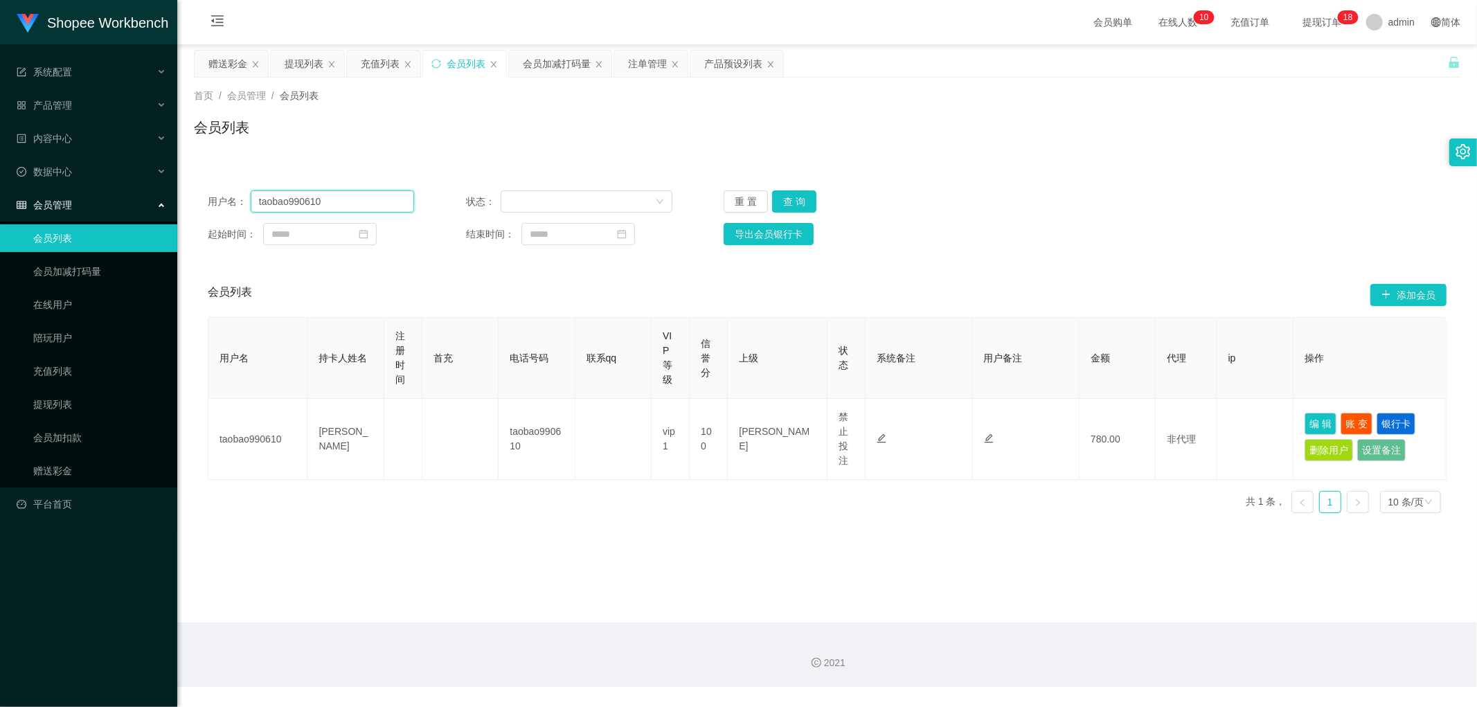
paste input "Chen1135"
type input "Chen1135"
click at [795, 199] on button "查 询" at bounding box center [794, 201] width 44 height 22
click at [1079, 195] on div "用户名： Chen1135 状态： 重 置 查 询" at bounding box center [827, 201] width 1239 height 22
click at [644, 62] on div "注单管理" at bounding box center [647, 64] width 39 height 26
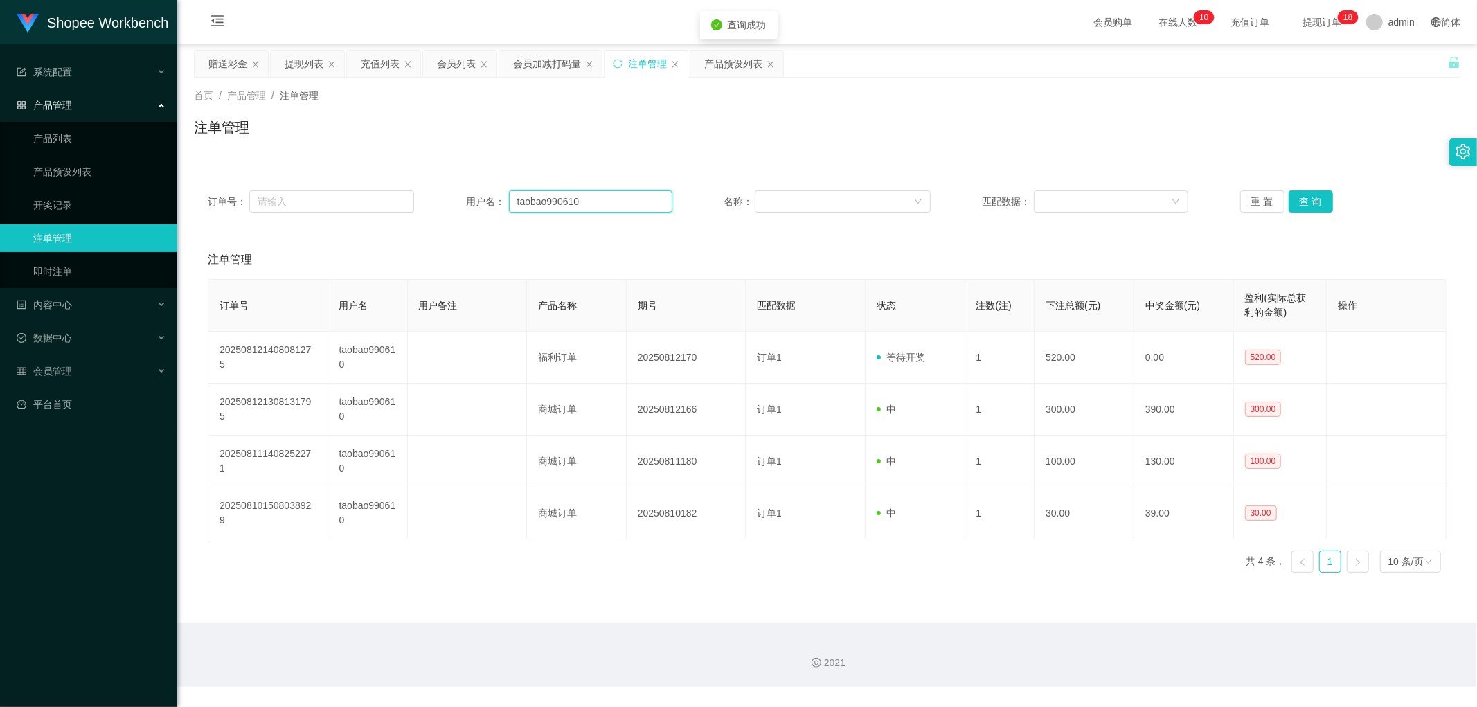
click at [618, 209] on input "taobao990610" at bounding box center [590, 201] width 163 height 22
paste input "Chen1135"
type input "Chen1135"
click at [1309, 198] on button "查 询" at bounding box center [1310, 201] width 44 height 22
click at [638, 107] on div "首页 / 产品管理 / 注单管理 / 注单管理" at bounding box center [827, 119] width 1266 height 60
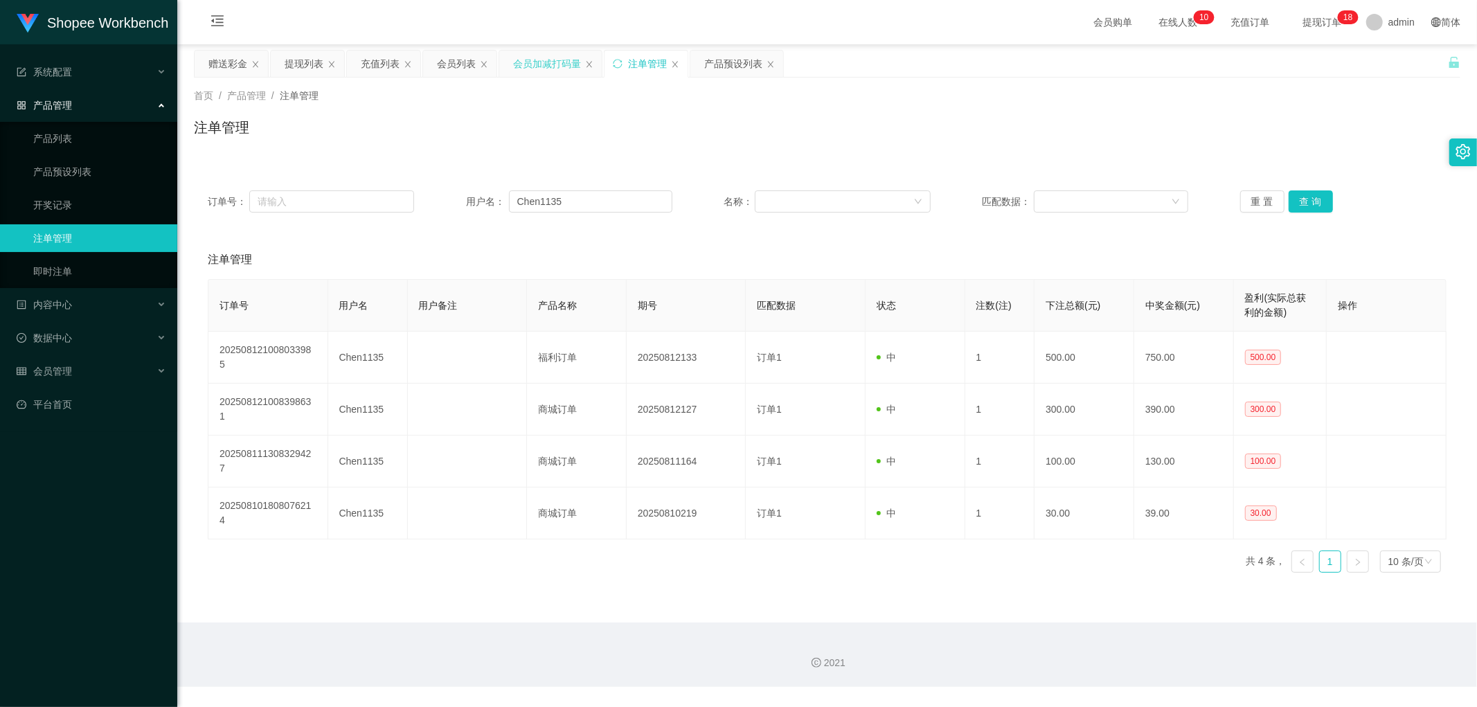
click at [551, 65] on div "会员加减打码量" at bounding box center [547, 64] width 68 height 26
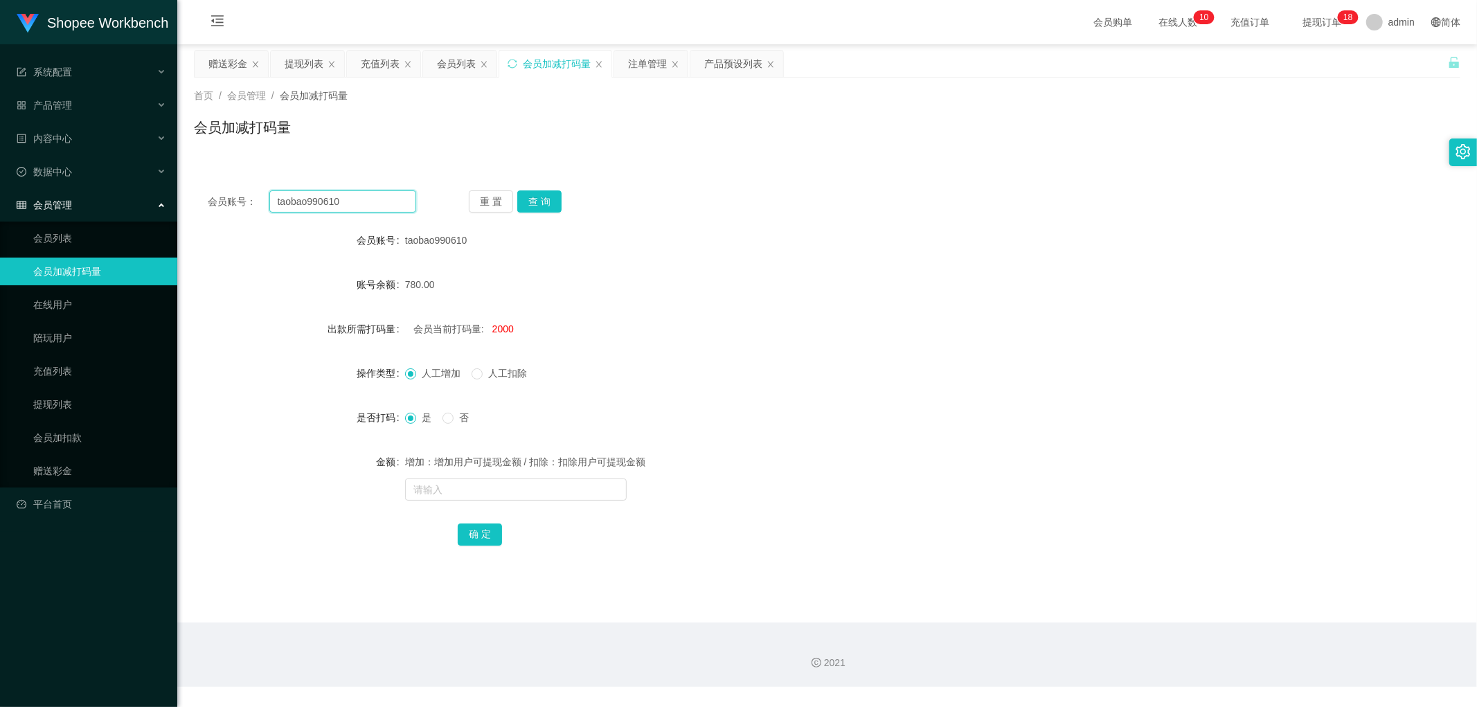
click at [363, 205] on input "taobao990610" at bounding box center [342, 201] width 147 height 22
paste input "Chen1135"
type input "Chen1135"
drag, startPoint x: 543, startPoint y: 201, endPoint x: 818, endPoint y: 199, distance: 274.9
click at [544, 201] on button "查 询" at bounding box center [539, 201] width 44 height 22
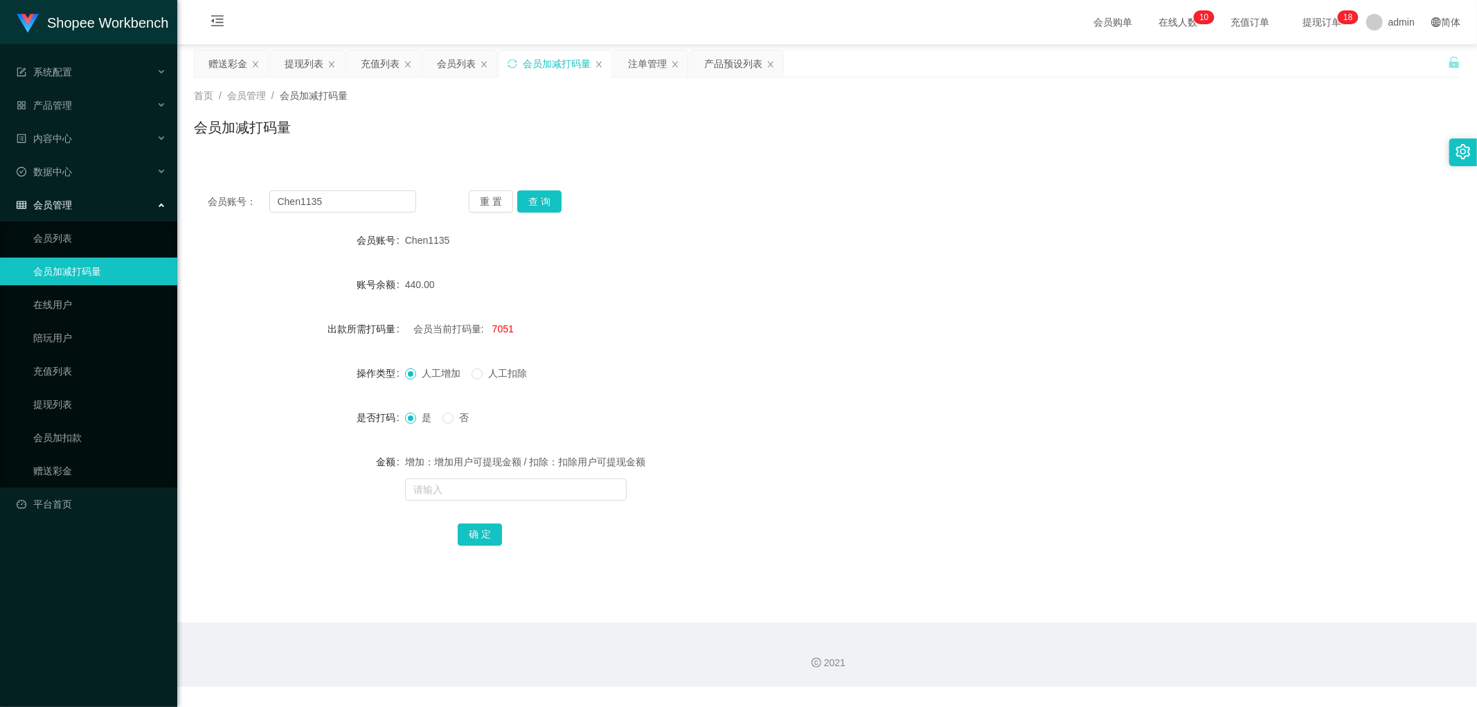
click at [817, 198] on div "会员账号： Chen1135 重 置 查 询" at bounding box center [827, 201] width 1266 height 22
drag, startPoint x: 806, startPoint y: 195, endPoint x: 800, endPoint y: 189, distance: 7.8
click at [805, 194] on div "会员账号： Chen1135 重 置 查 询" at bounding box center [827, 201] width 1266 height 22
click at [420, 235] on span "Chen1135" at bounding box center [427, 240] width 45 height 11
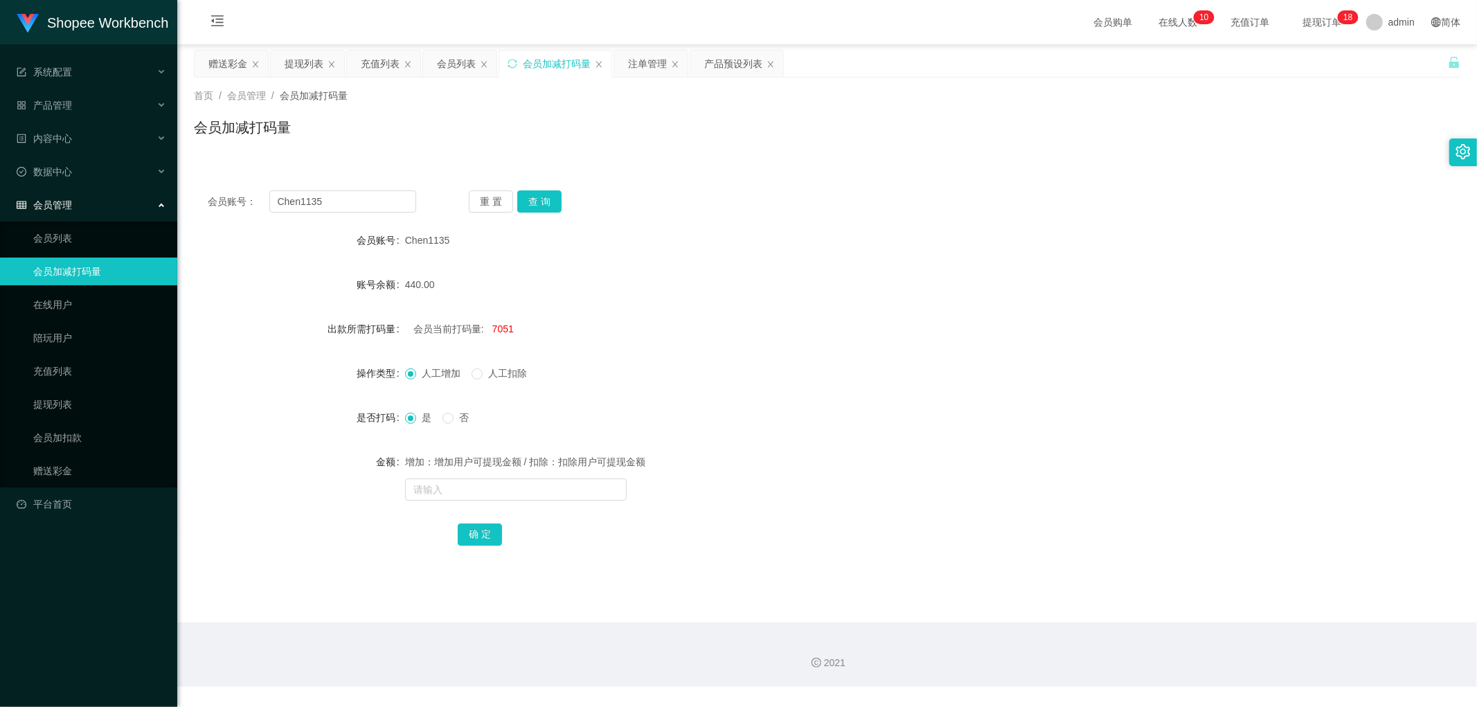
copy span "Chen1135"
click at [483, 371] on span "人工扣除" at bounding box center [508, 373] width 50 height 11
click at [449, 493] on input "text" at bounding box center [516, 489] width 222 height 22
paste input "Chen1135"
type input "Chen1135"
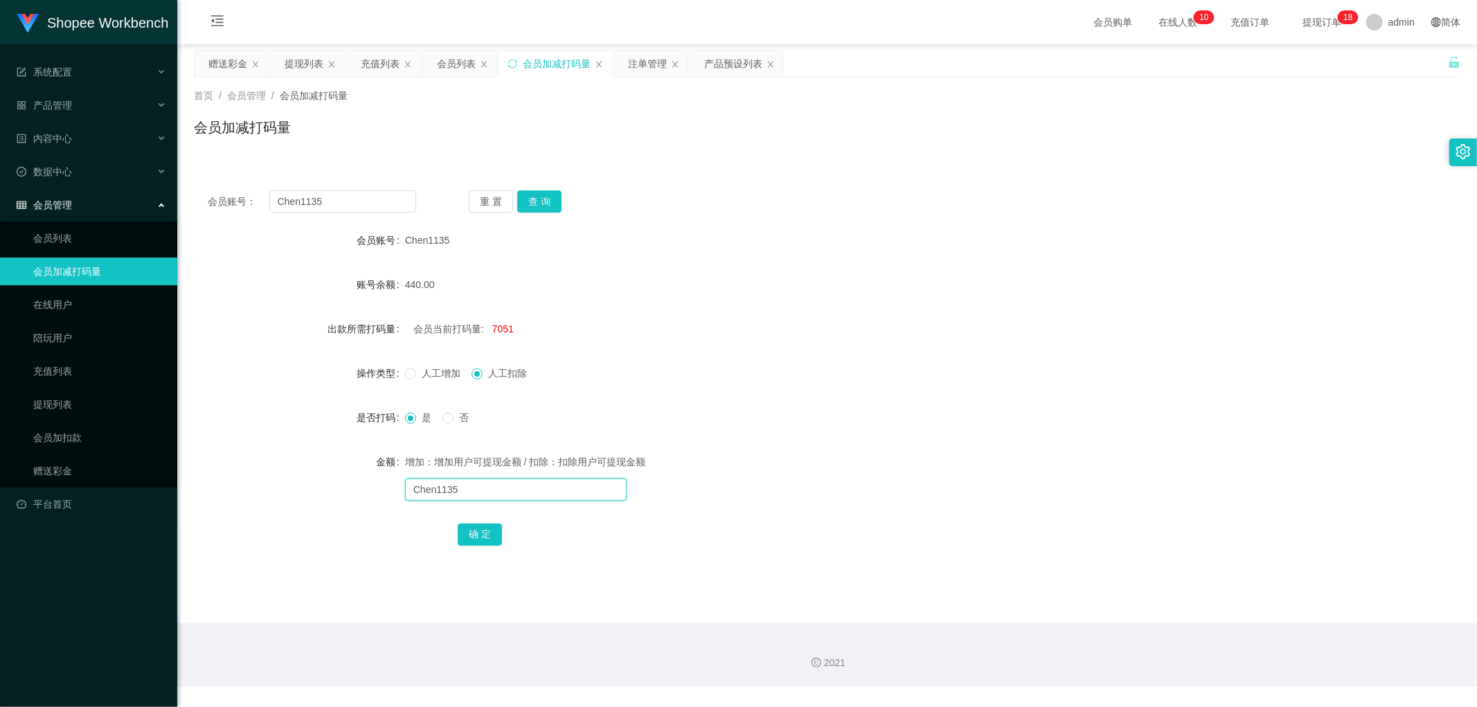
drag, startPoint x: 480, startPoint y: 488, endPoint x: 330, endPoint y: 487, distance: 150.2
click at [330, 487] on div "金额 增加：增加用户可提现金额 / 扣除：扣除用户可提现金额 Chen1135" at bounding box center [827, 475] width 1266 height 55
drag, startPoint x: 637, startPoint y: 337, endPoint x: 643, endPoint y: 343, distance: 8.3
click at [638, 337] on div "会员当前打码量: 7051" at bounding box center [774, 329] width 739 height 28
click at [654, 328] on div "会员当前打码量: 7051" at bounding box center [774, 329] width 739 height 28
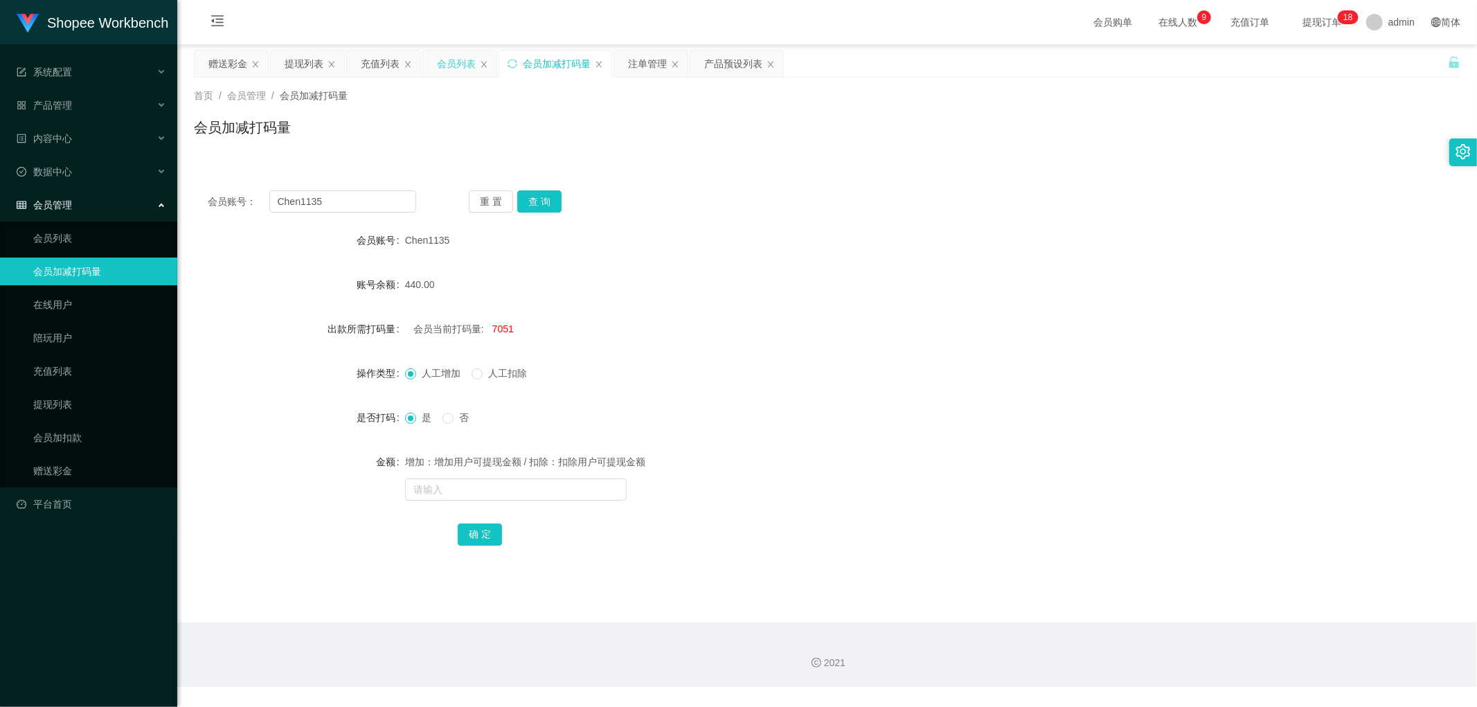
click at [453, 66] on div "会员列表" at bounding box center [456, 64] width 39 height 26
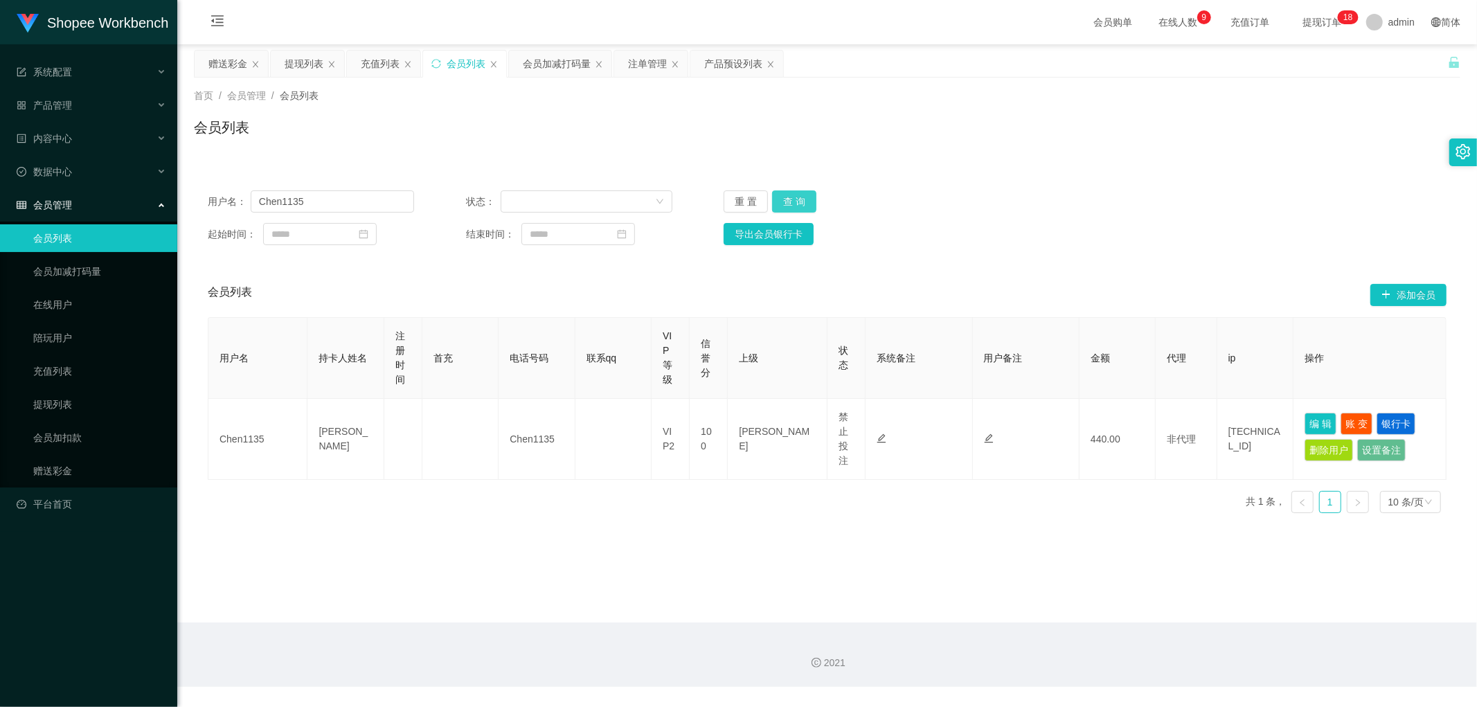
drag, startPoint x: 783, startPoint y: 203, endPoint x: 1132, endPoint y: 171, distance: 350.4
click at [785, 203] on button "查 询" at bounding box center [794, 201] width 44 height 22
drag, startPoint x: 787, startPoint y: 199, endPoint x: 942, endPoint y: 222, distance: 156.8
click at [787, 201] on button "查 询" at bounding box center [794, 201] width 44 height 22
drag, startPoint x: 1216, startPoint y: 231, endPoint x: 1264, endPoint y: 280, distance: 68.5
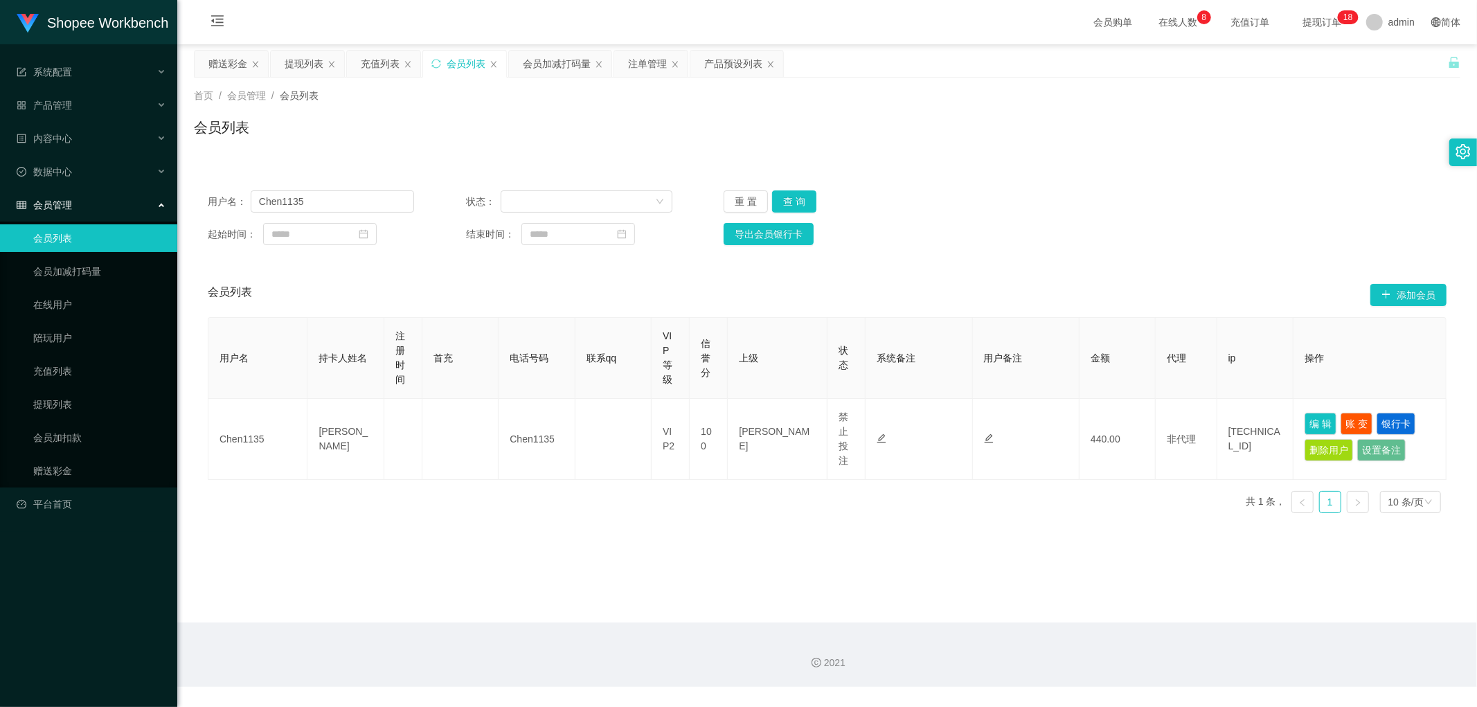
click at [1219, 233] on div "起始时间： 结束时间： 导出会员银行卡" at bounding box center [827, 234] width 1239 height 22
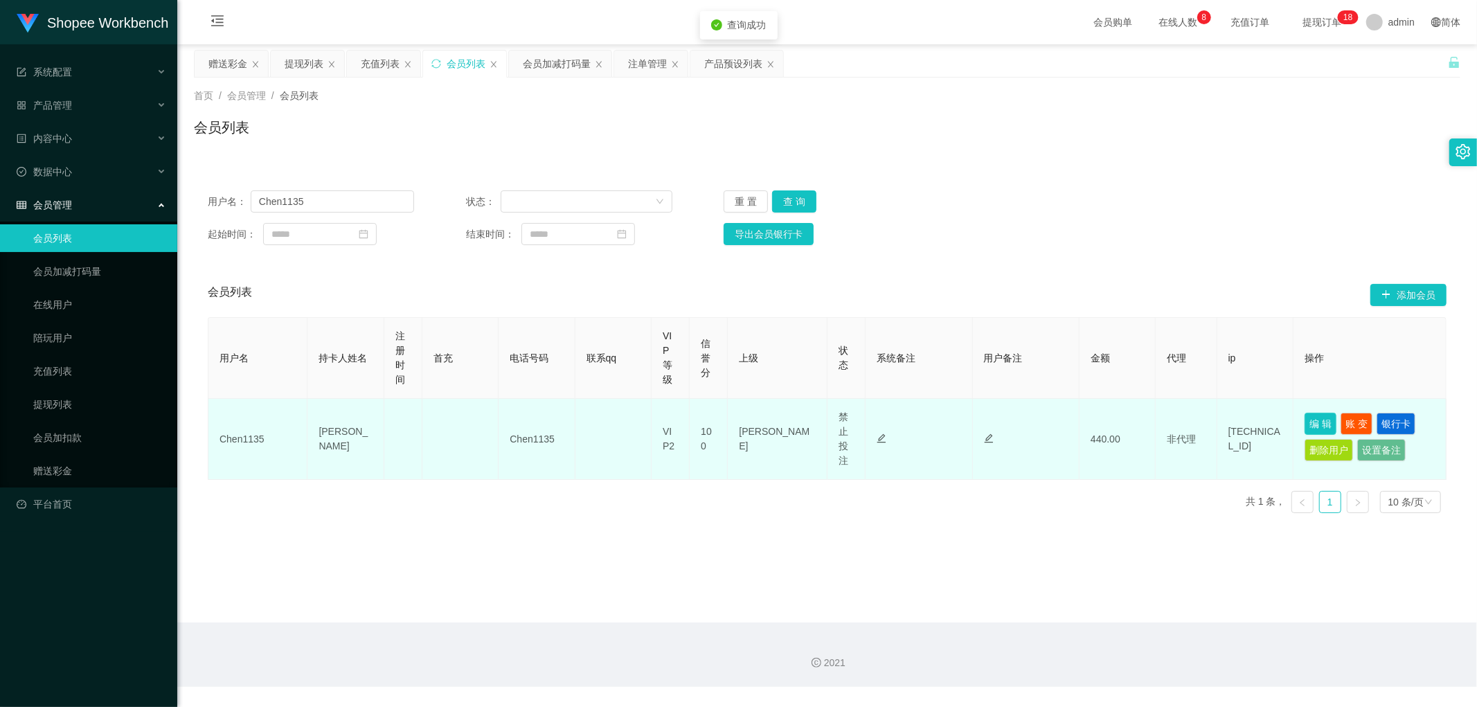
click at [1313, 422] on button "编 辑" at bounding box center [1320, 424] width 32 height 22
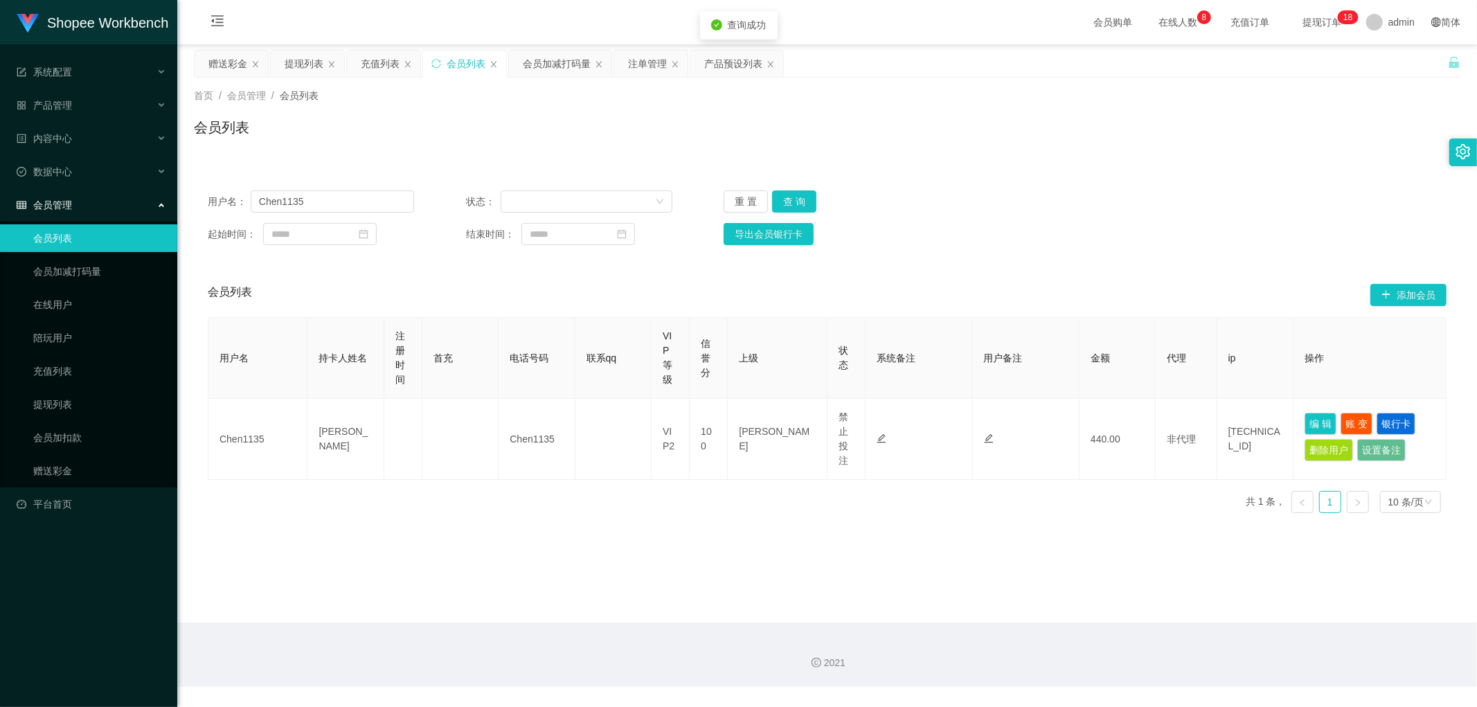
type input "Chen1135"
type input "[PERSON_NAME]"
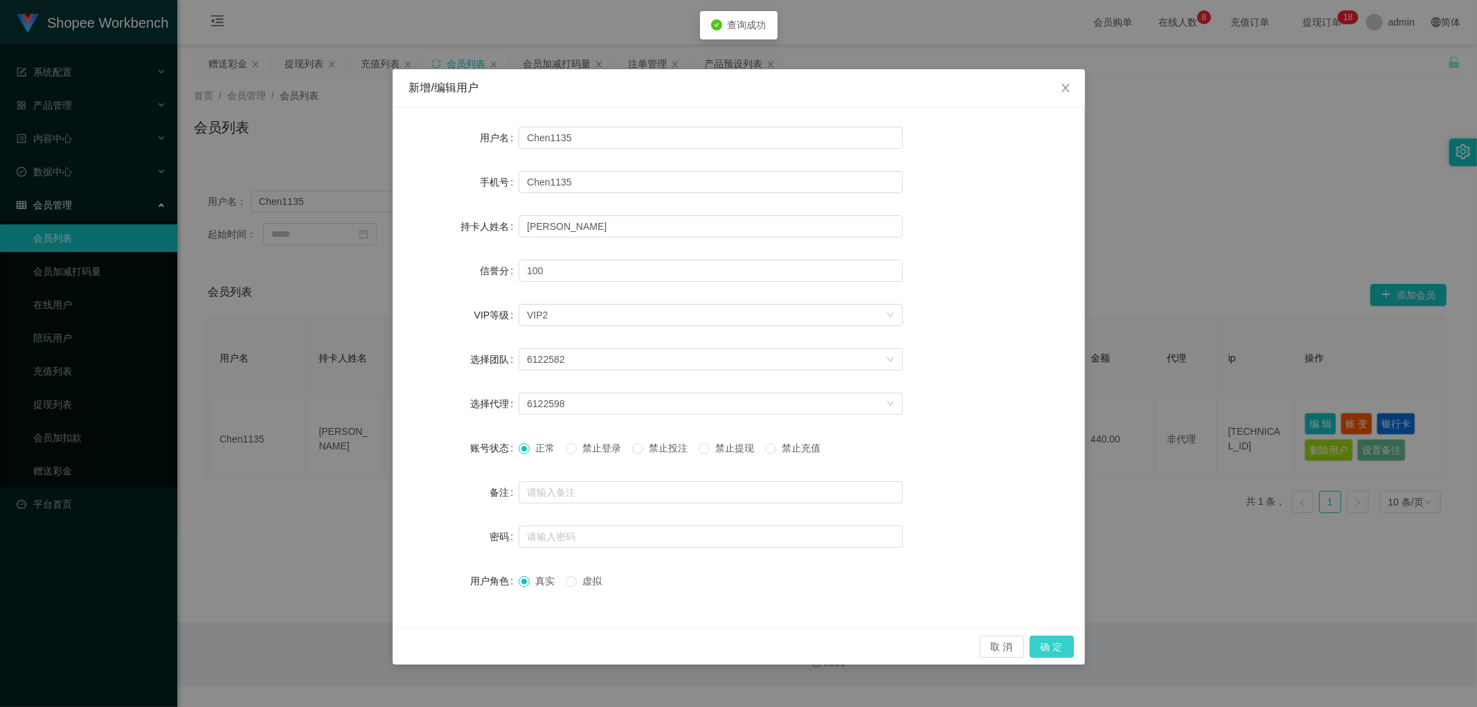
click at [1056, 649] on button "确 定" at bounding box center [1052, 647] width 44 height 22
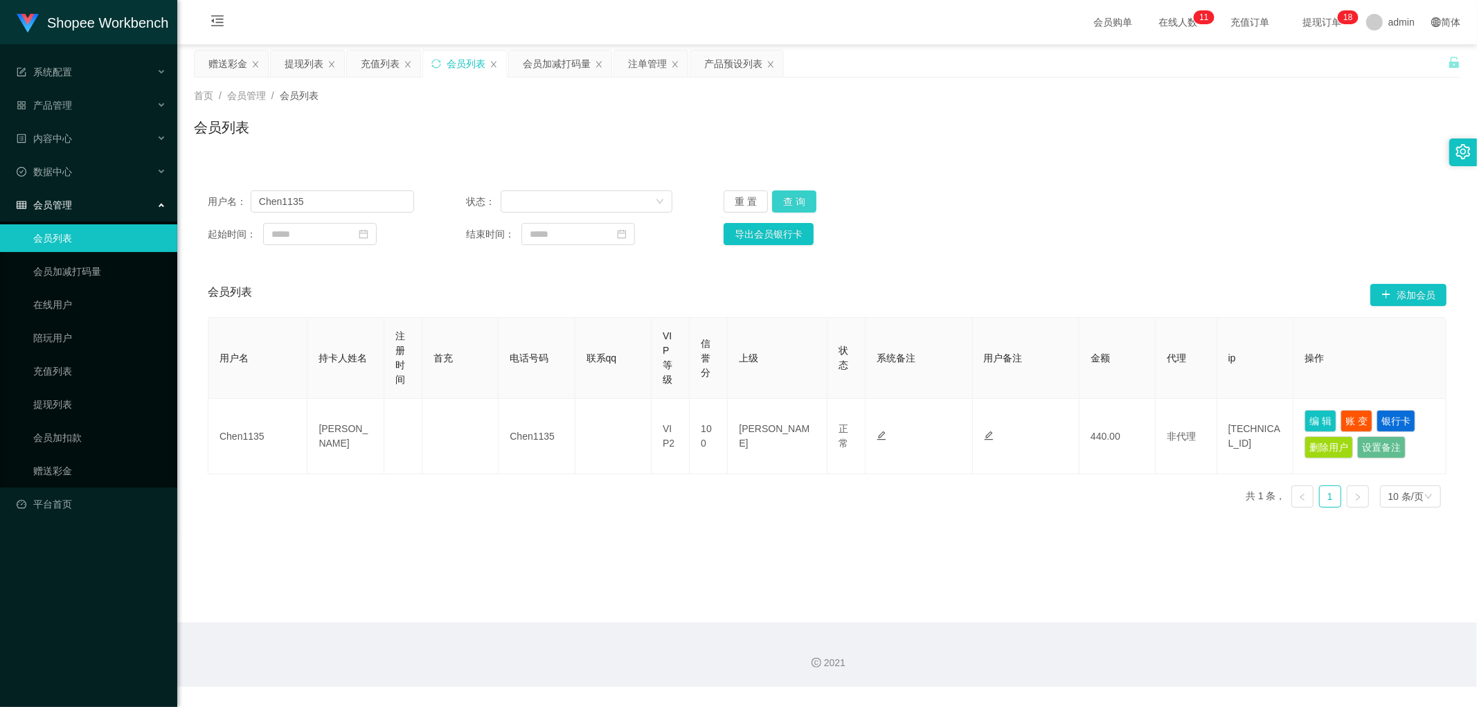
click at [797, 199] on button "查 询" at bounding box center [794, 201] width 44 height 22
click at [784, 199] on button "查 询" at bounding box center [794, 201] width 44 height 22
click at [1113, 195] on div "用户名： Chen1135 状态： 重 置 查 询" at bounding box center [827, 201] width 1239 height 22
drag, startPoint x: 276, startPoint y: 199, endPoint x: 377, endPoint y: 183, distance: 102.2
click at [136, 215] on section "Shopee Workbench 系统配置 产品管理 产品列表 产品预设列表 开奖记录 注单管理 即时注单 内容中心 数据中心 会员管理 会员列表 会员加减打…" at bounding box center [738, 343] width 1477 height 687
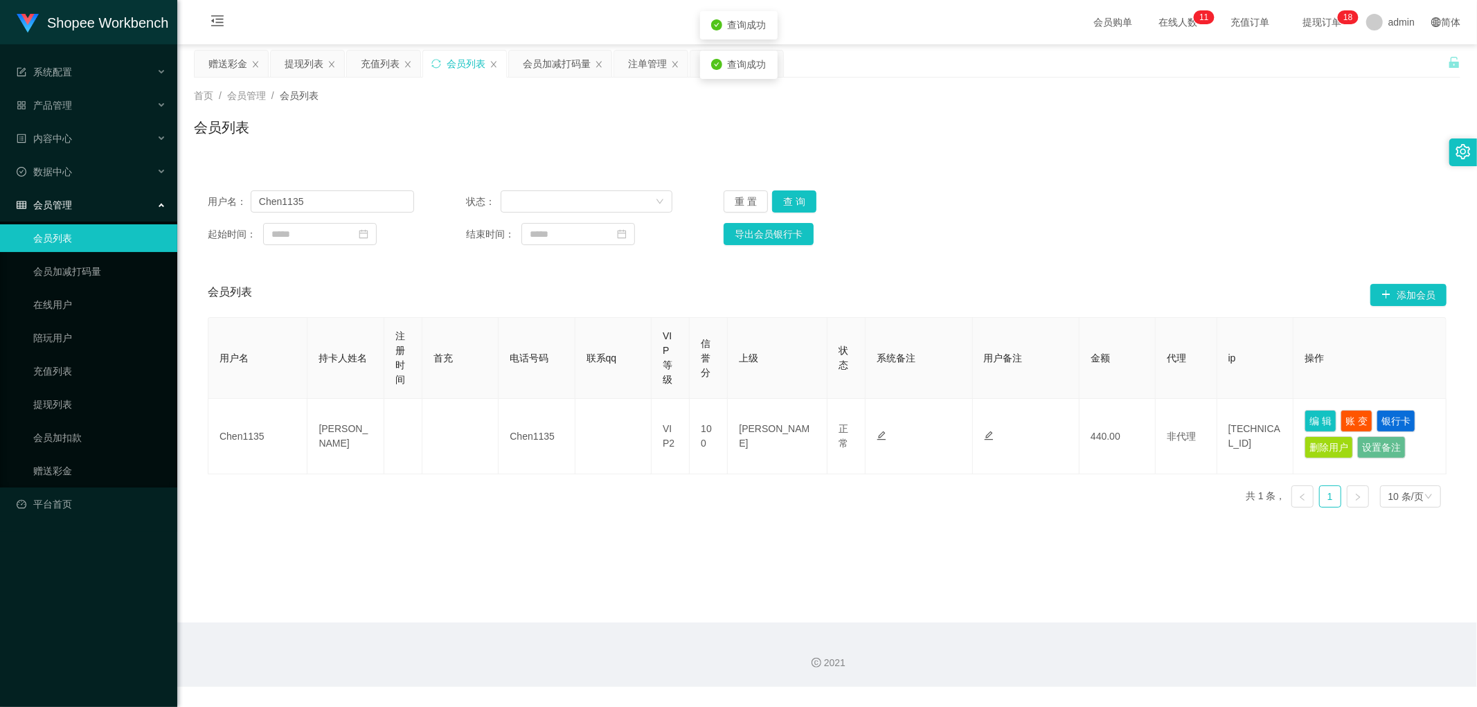
click at [571, 143] on div "会员列表" at bounding box center [827, 133] width 1266 height 32
drag, startPoint x: 629, startPoint y: 59, endPoint x: 642, endPoint y: 64, distance: 14.3
click at [630, 59] on div "注单管理" at bounding box center [647, 64] width 39 height 26
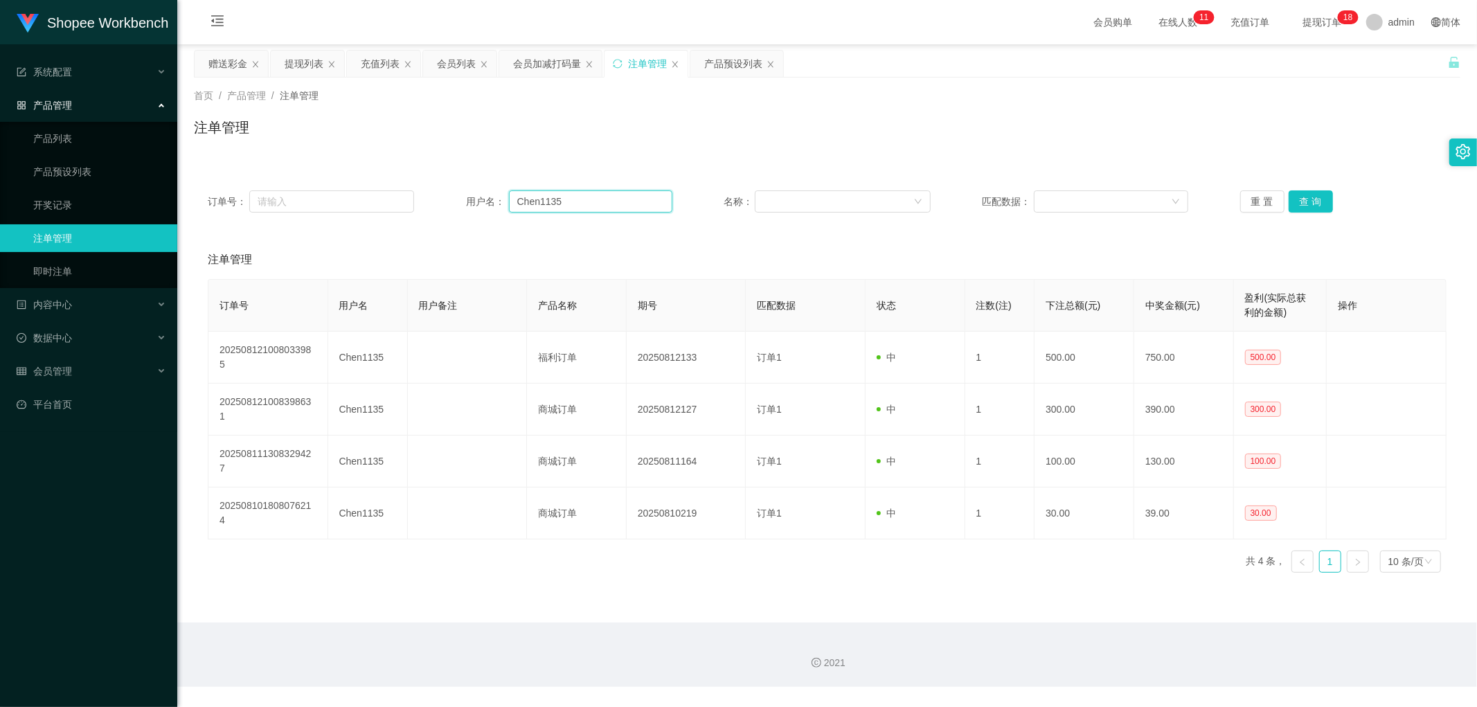
click at [620, 201] on input "Chen1135" at bounding box center [590, 201] width 163 height 22
drag, startPoint x: 1303, startPoint y: 197, endPoint x: 1122, endPoint y: 179, distance: 181.7
click at [1303, 198] on button "查 询" at bounding box center [1310, 201] width 44 height 22
click at [544, 65] on div "会员加减打码量" at bounding box center [547, 64] width 68 height 26
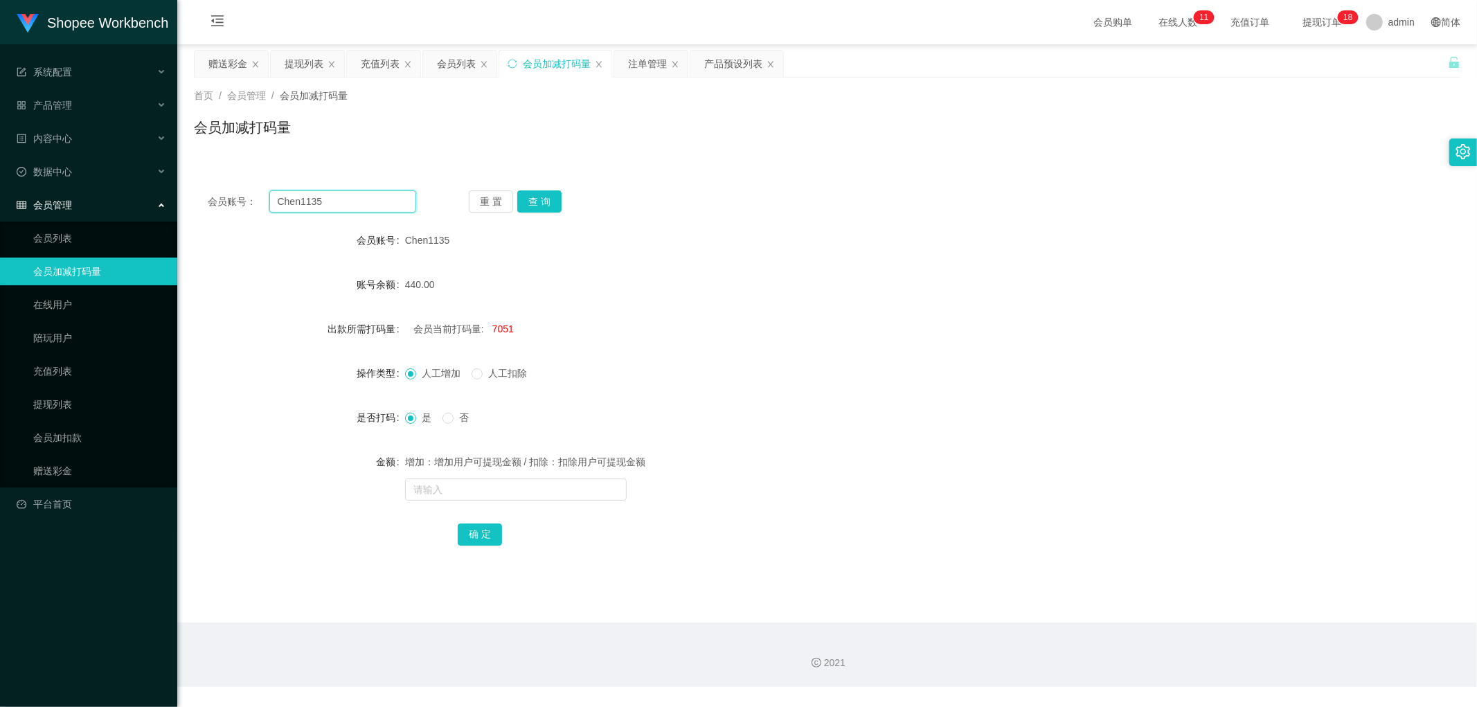
drag, startPoint x: 368, startPoint y: 197, endPoint x: 497, endPoint y: 201, distance: 129.5
click at [368, 197] on input "Chen1135" at bounding box center [342, 201] width 147 height 22
drag, startPoint x: 528, startPoint y: 196, endPoint x: 590, endPoint y: 195, distance: 62.3
click at [535, 197] on button "查 询" at bounding box center [539, 201] width 44 height 22
drag, startPoint x: 697, startPoint y: 182, endPoint x: 530, endPoint y: 100, distance: 185.8
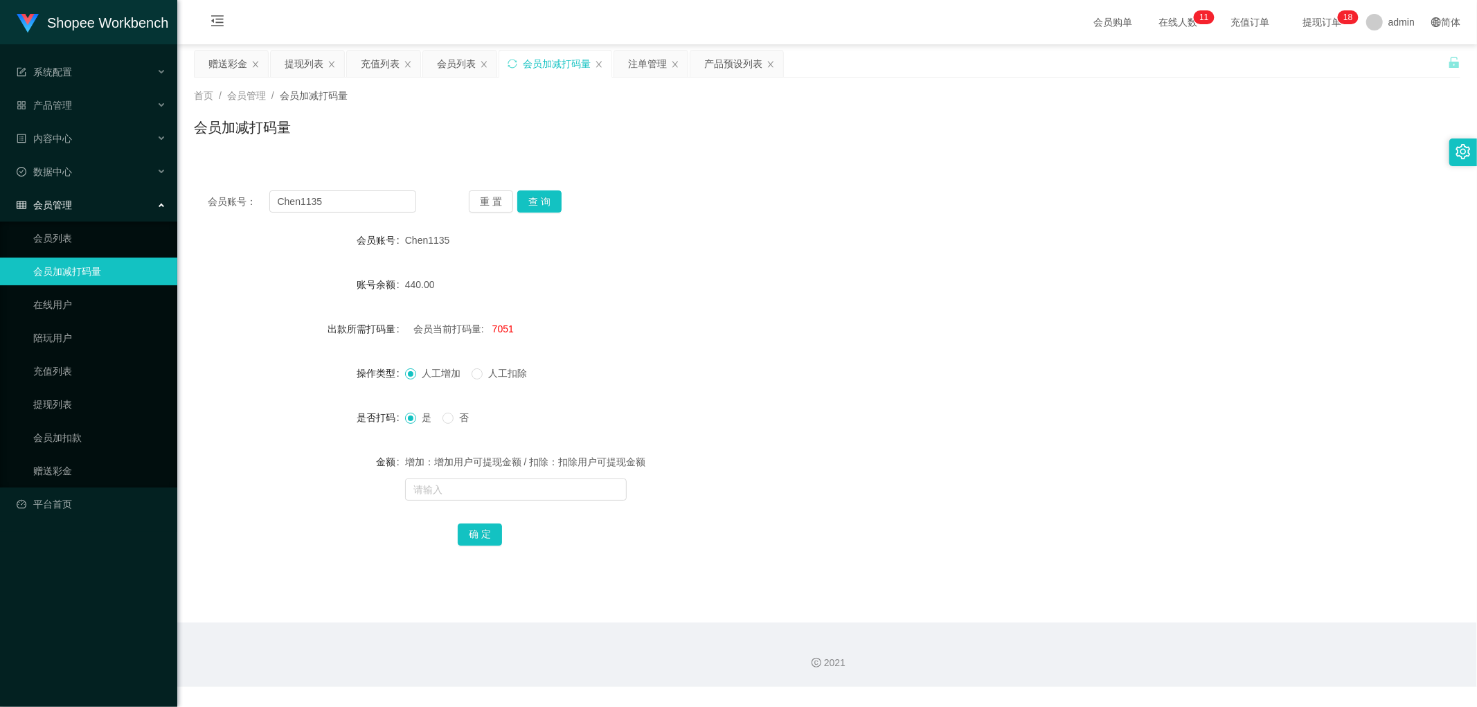
click at [697, 181] on div "会员账号： Chen1135 重 置 查 询 会员账号 Chen1135 账号余额 440.00 出款所需打码量 会员当前打码量: 7051 操作类型 人工增…" at bounding box center [827, 378] width 1266 height 402
click at [457, 60] on div "会员列表" at bounding box center [456, 64] width 39 height 26
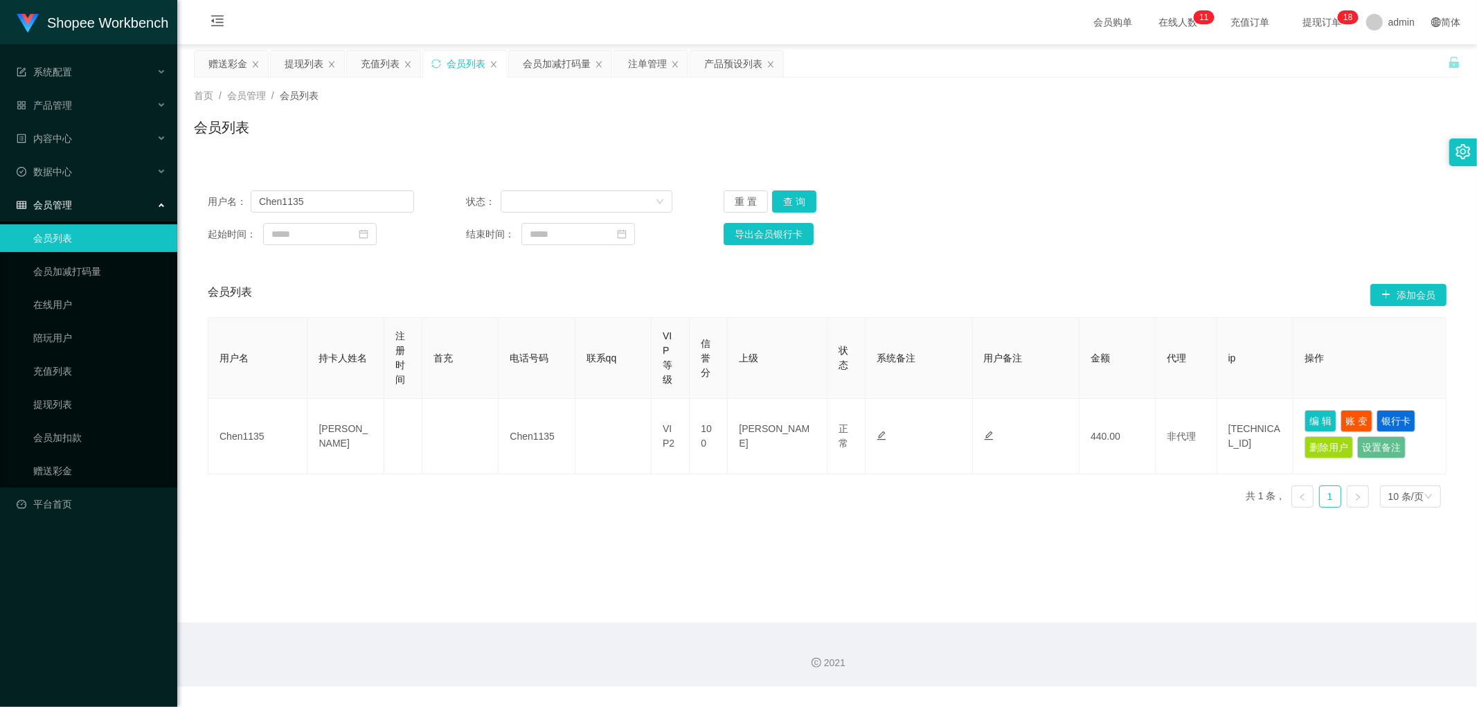
click at [1064, 134] on div "会员列表" at bounding box center [827, 133] width 1266 height 32
drag, startPoint x: 792, startPoint y: 197, endPoint x: 824, endPoint y: 199, distance: 32.0
click at [792, 197] on button "查 询" at bounding box center [794, 201] width 44 height 22
drag, startPoint x: 1268, startPoint y: 138, endPoint x: 1421, endPoint y: 9, distance: 200.4
click at [1268, 137] on div "会员列表" at bounding box center [827, 133] width 1266 height 32
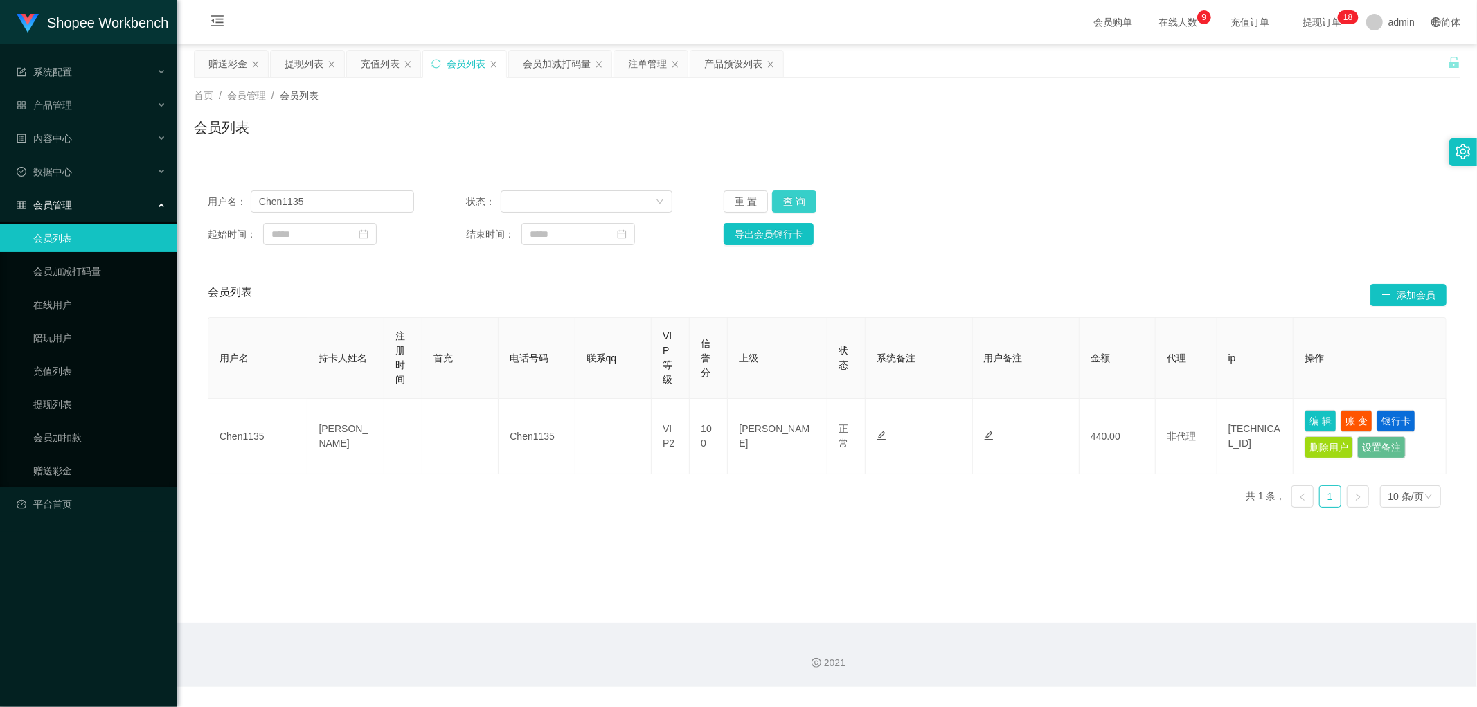
click at [798, 206] on button "查 询" at bounding box center [794, 201] width 44 height 22
drag, startPoint x: 1321, startPoint y: 424, endPoint x: 1027, endPoint y: 448, distance: 294.5
click at [1320, 424] on button "编 辑" at bounding box center [1320, 421] width 32 height 22
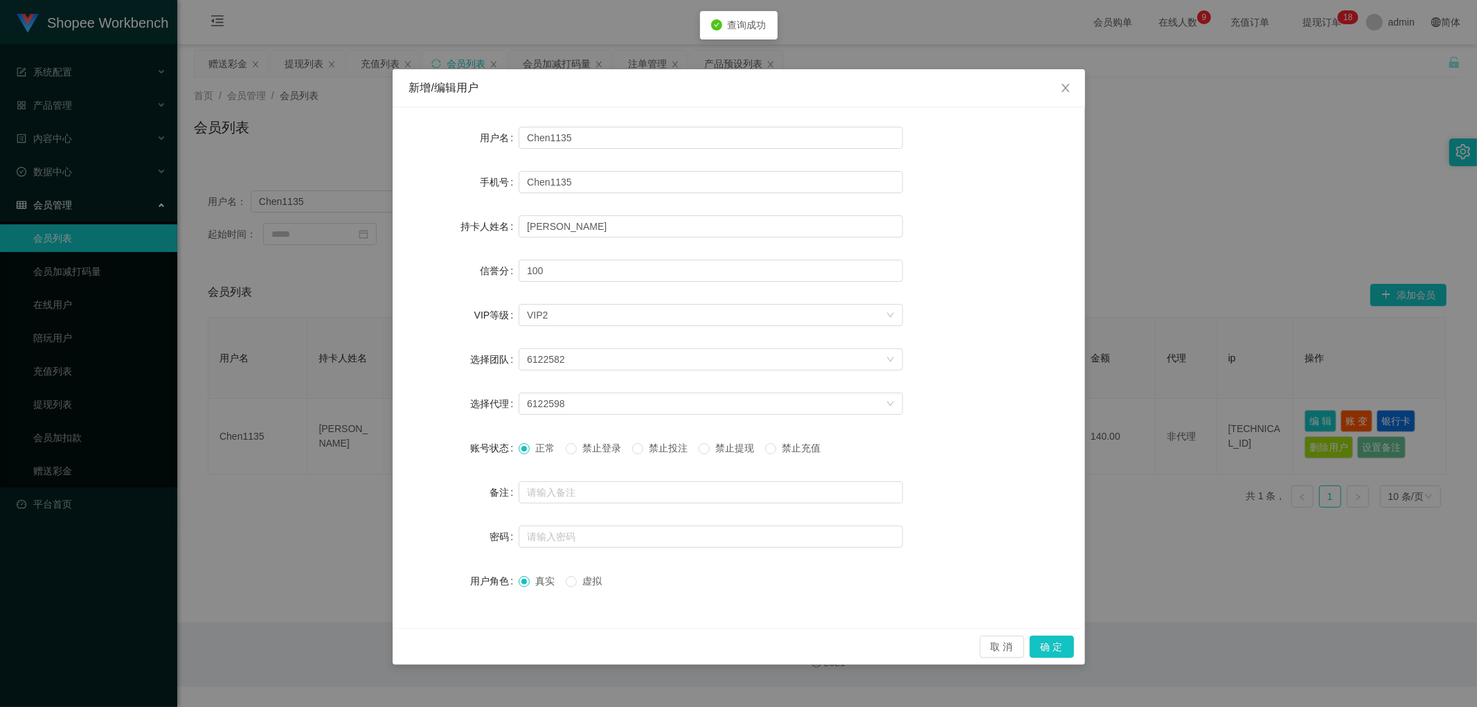
click at [666, 450] on span "禁止投注" at bounding box center [668, 447] width 50 height 11
click at [1046, 651] on button "确 定" at bounding box center [1052, 647] width 44 height 22
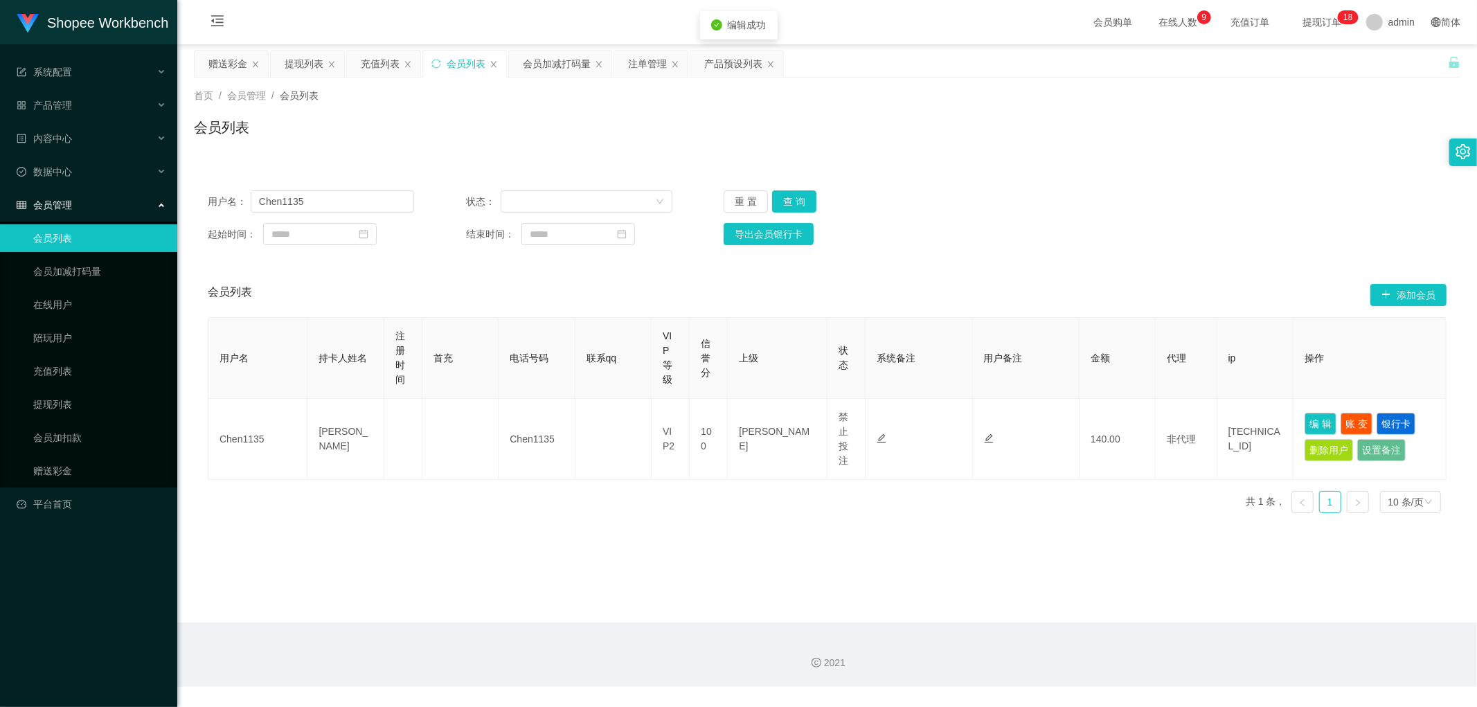
drag, startPoint x: 633, startPoint y: 73, endPoint x: 697, endPoint y: 125, distance: 81.7
click at [634, 73] on div "注单管理" at bounding box center [647, 64] width 39 height 26
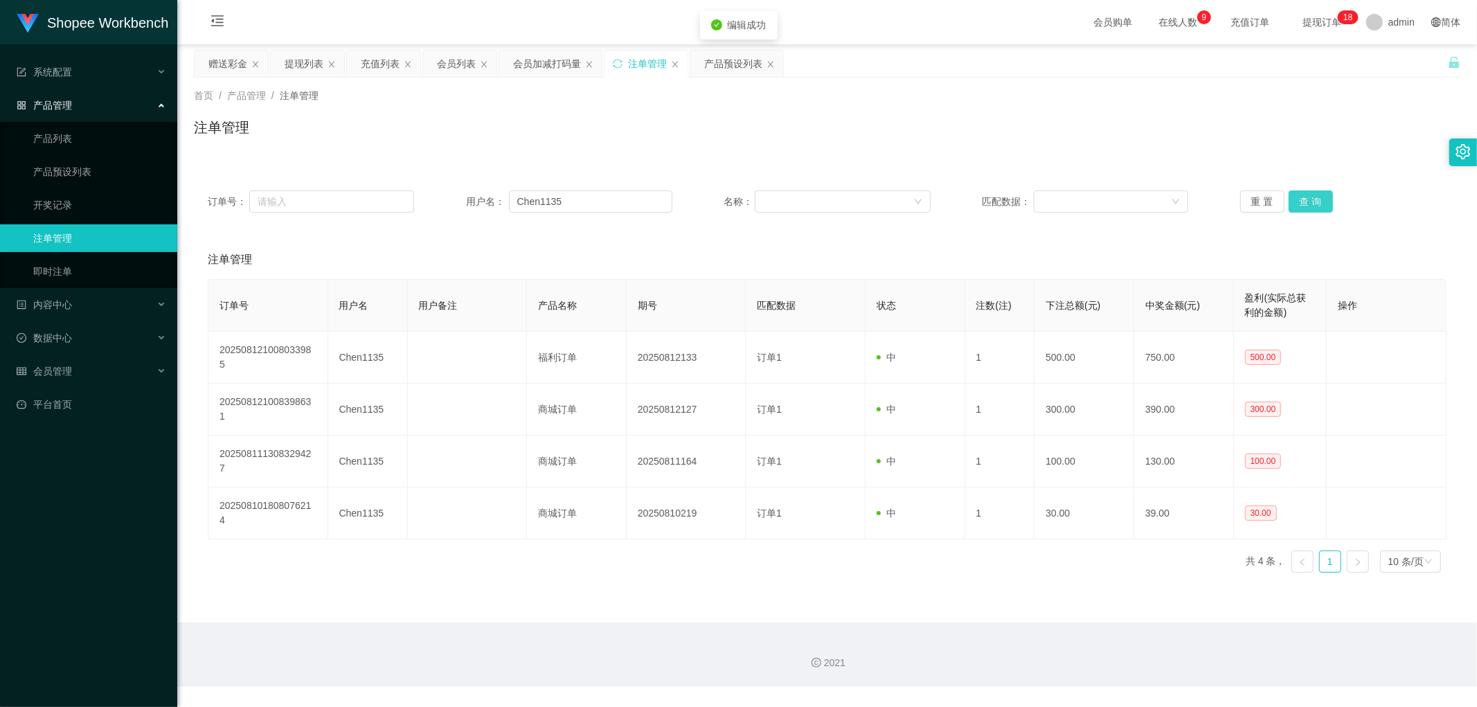
click at [1310, 198] on button "查 询" at bounding box center [1310, 201] width 44 height 22
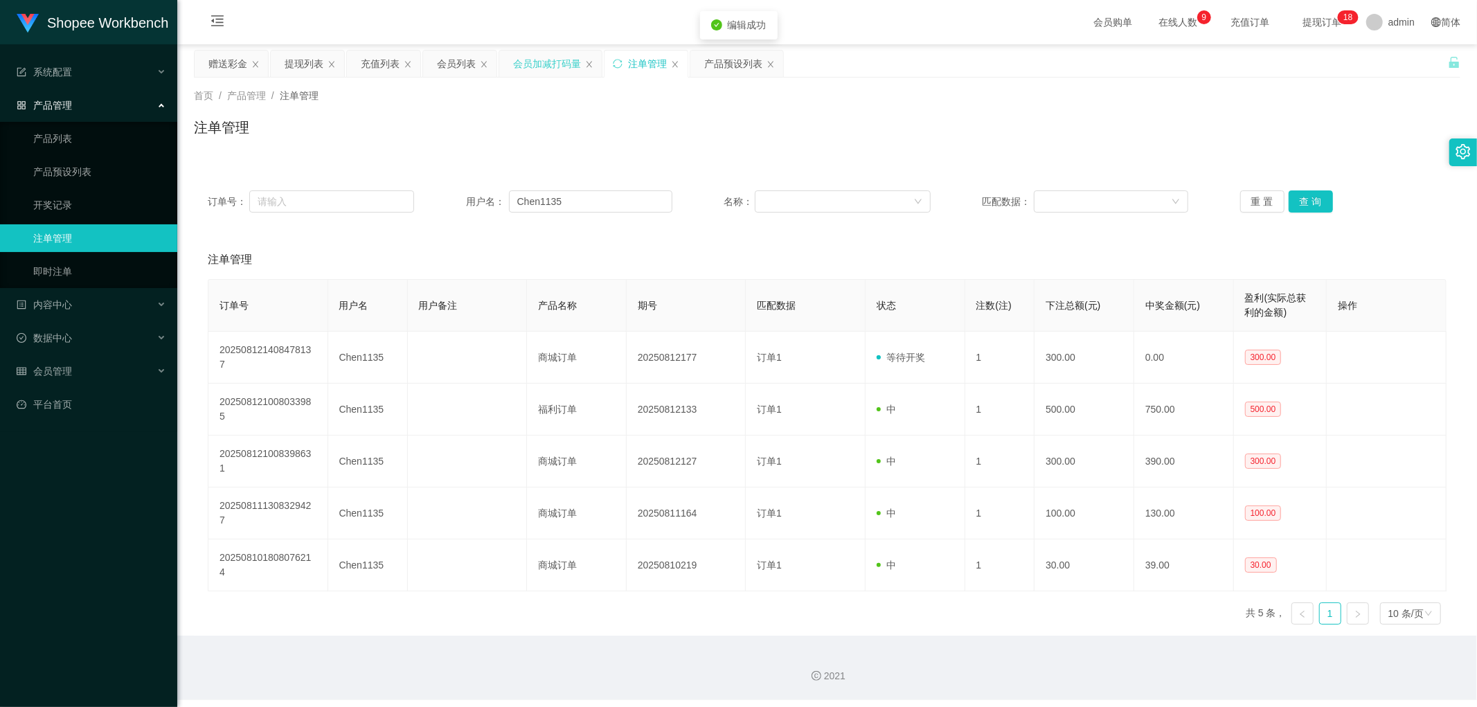
click at [537, 60] on div "会员加减打码量" at bounding box center [547, 64] width 68 height 26
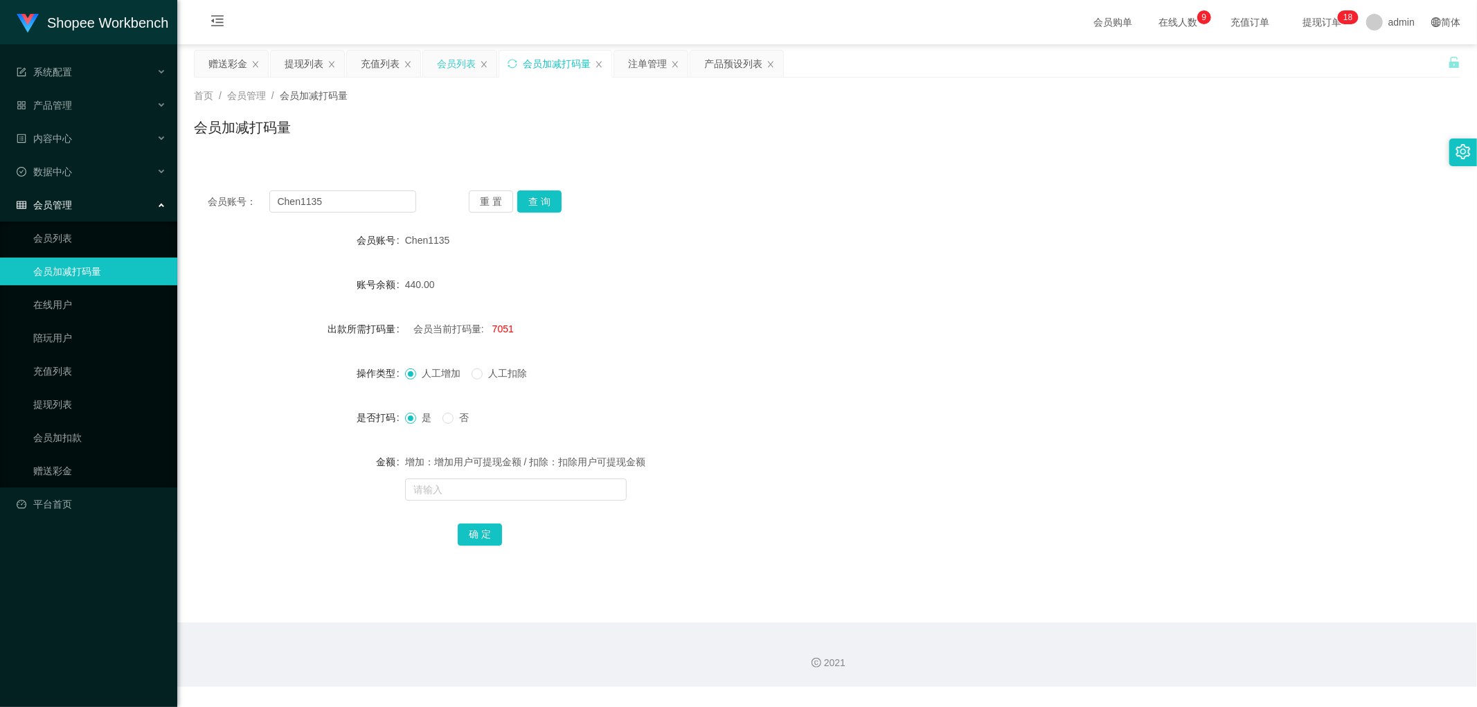
click at [451, 59] on div "会员列表" at bounding box center [456, 64] width 39 height 26
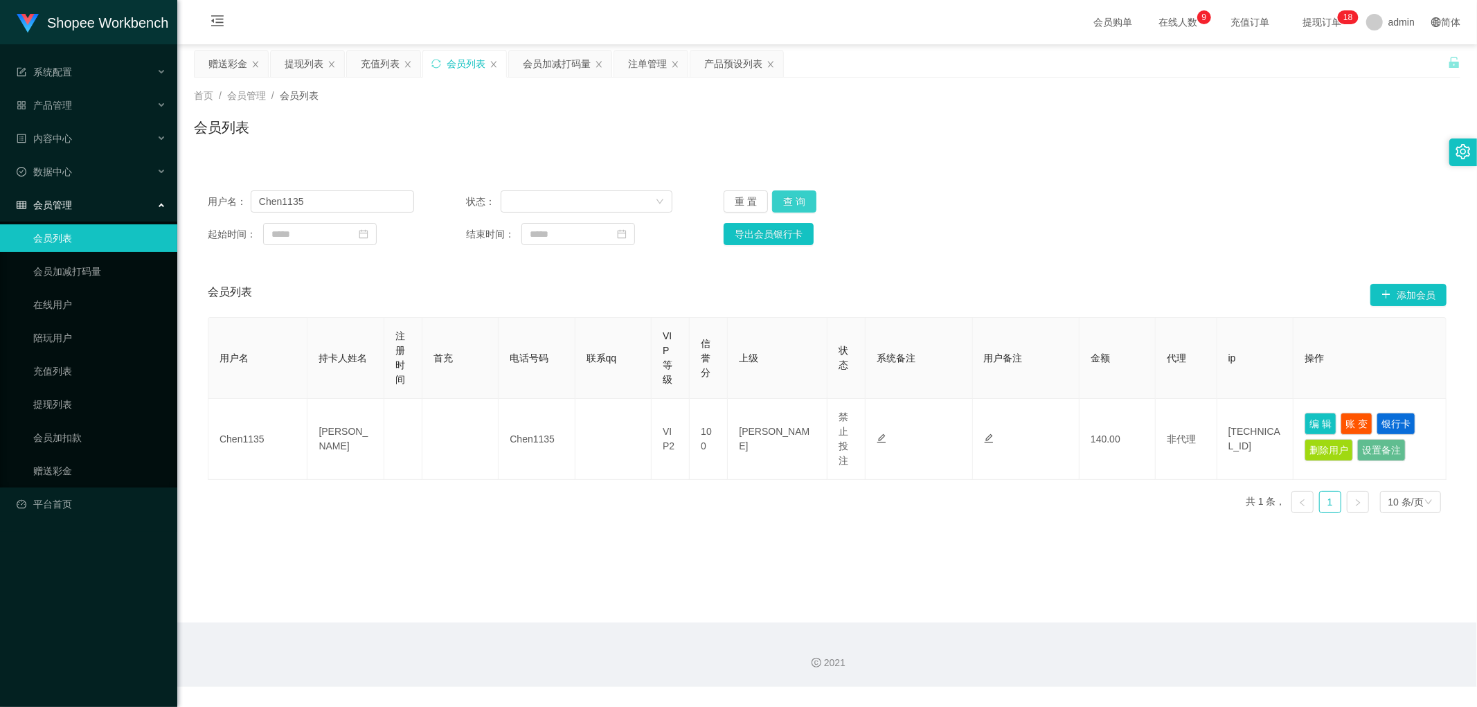
drag, startPoint x: 791, startPoint y: 197, endPoint x: 1331, endPoint y: 3, distance: 574.2
click at [793, 196] on button "查 询" at bounding box center [794, 201] width 44 height 22
click at [785, 201] on button "查 询" at bounding box center [794, 201] width 44 height 22
click at [559, 64] on div "会员加减打码量" at bounding box center [557, 64] width 68 height 26
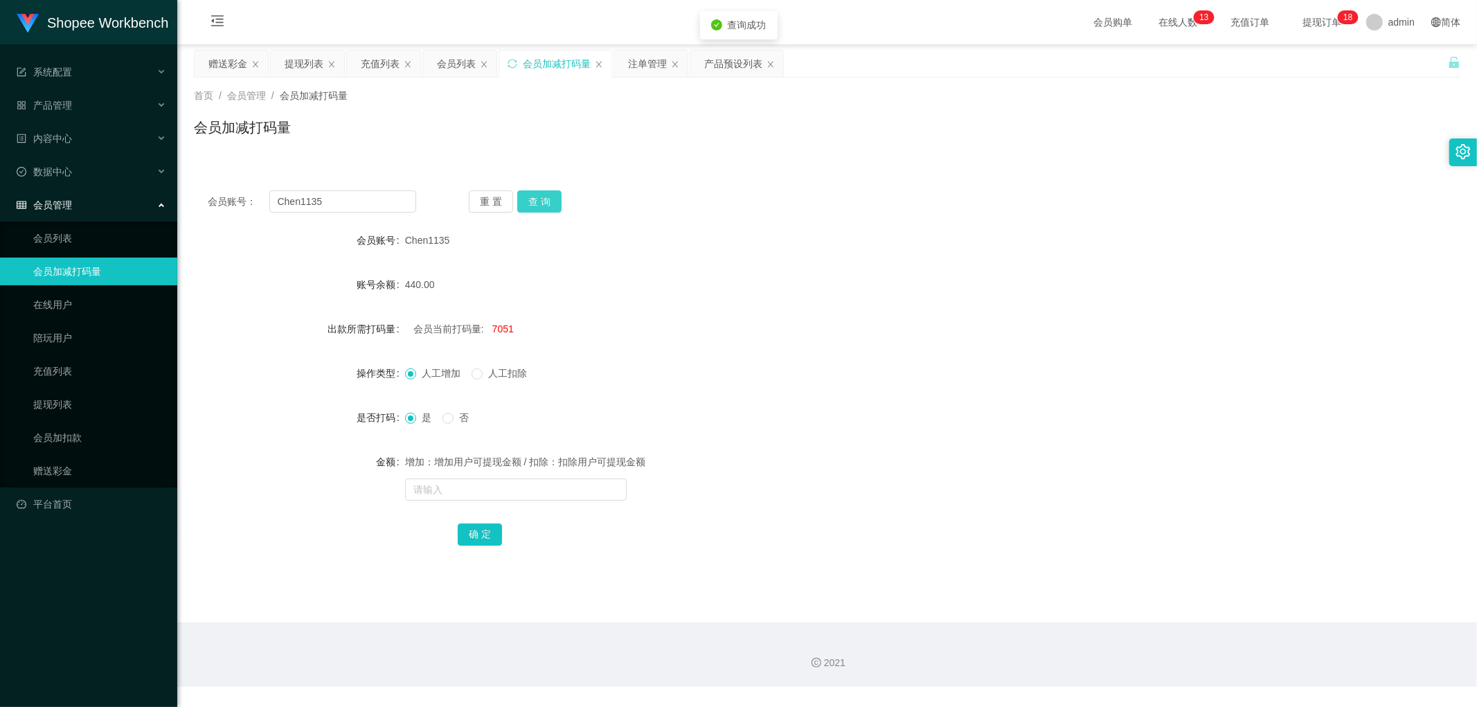
click at [537, 203] on button "查 询" at bounding box center [539, 201] width 44 height 22
click at [453, 68] on div "会员列表" at bounding box center [456, 64] width 39 height 26
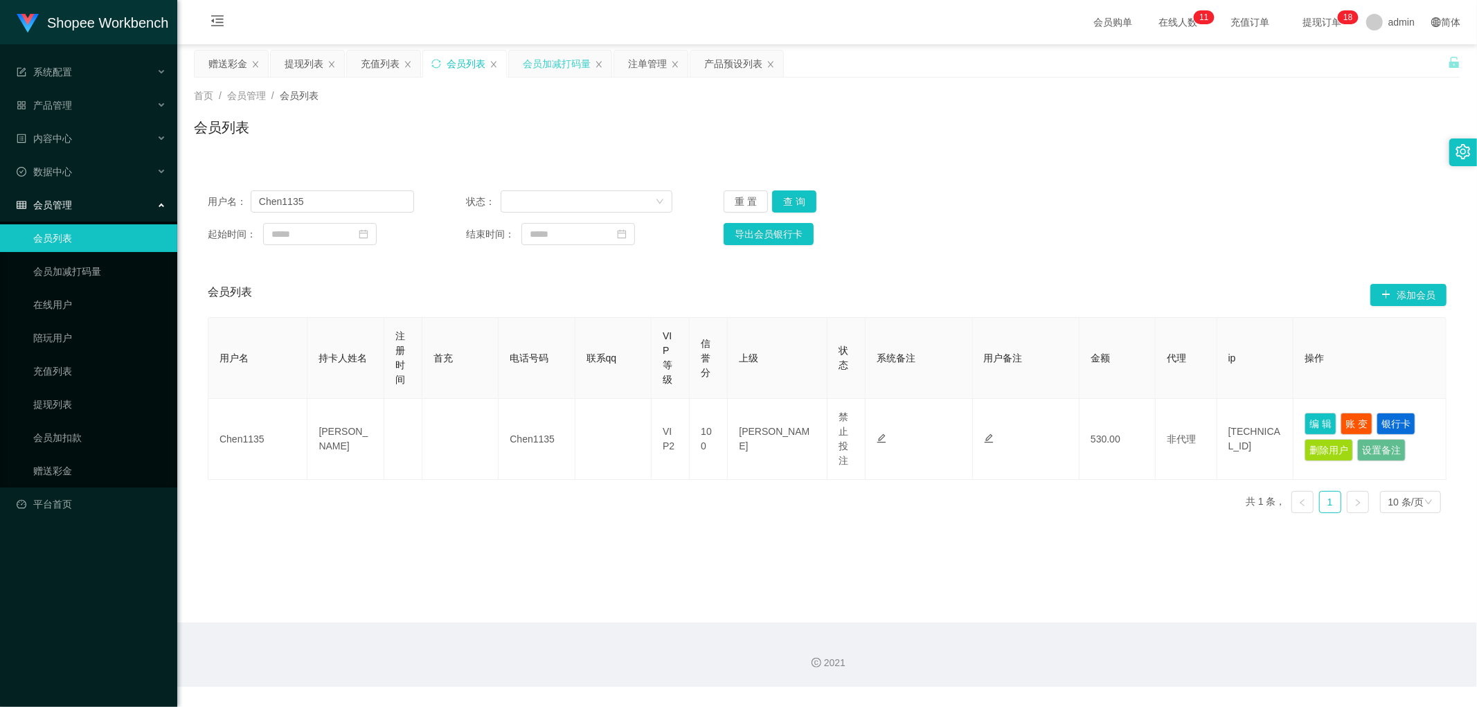
click at [558, 66] on div "会员加减打码量" at bounding box center [557, 64] width 68 height 26
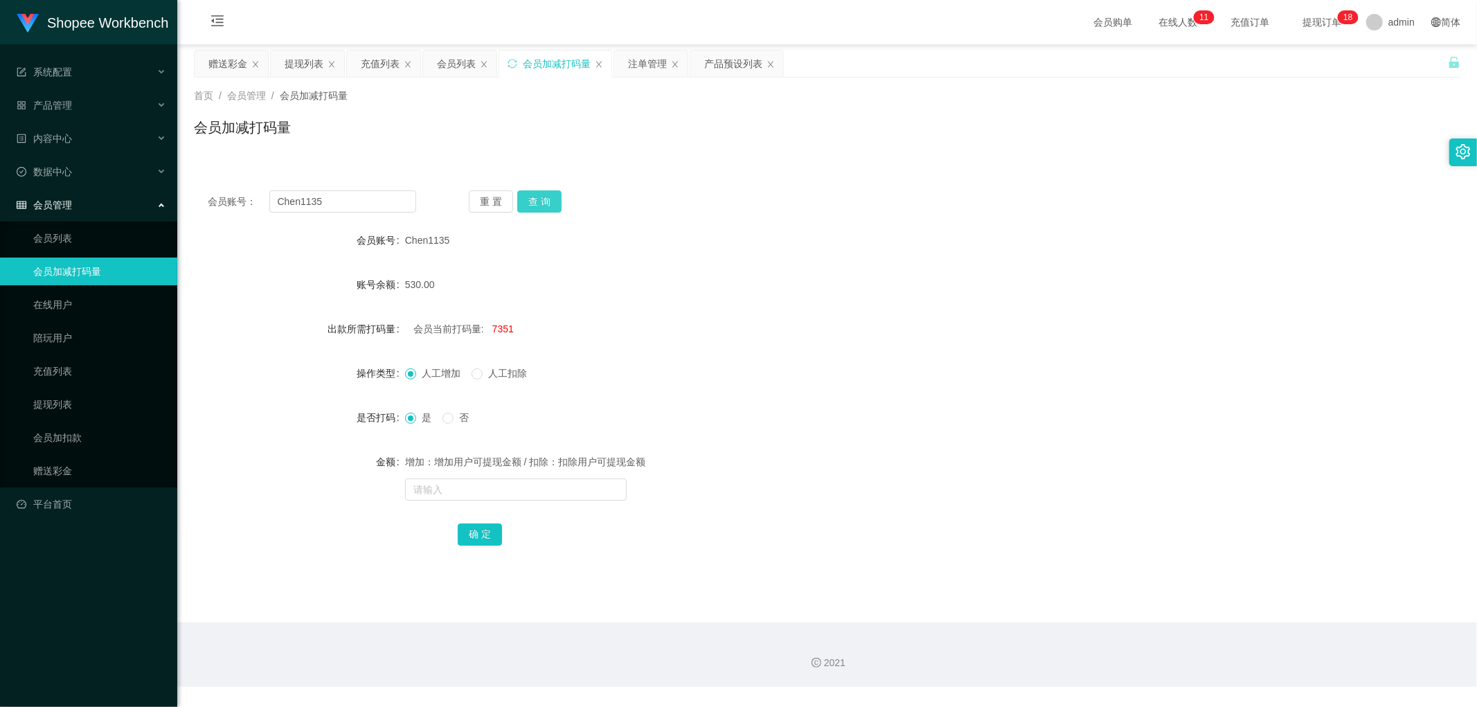
click at [543, 203] on button "查 询" at bounding box center [539, 201] width 44 height 22
click at [845, 204] on div "会员账号： Chen1135 重 置 查 询" at bounding box center [827, 201] width 1266 height 22
drag, startPoint x: 834, startPoint y: 190, endPoint x: 750, endPoint y: 171, distance: 85.8
click at [822, 187] on div "会员账号： Chen1135 重 置 查 询 会员账号 Chen1135 账号余额 530.00 出款所需打码量 会员当前打码量: 7351 操作类型 人工增…" at bounding box center [827, 378] width 1266 height 402
drag, startPoint x: 438, startPoint y: 68, endPoint x: 784, endPoint y: 61, distance: 346.2
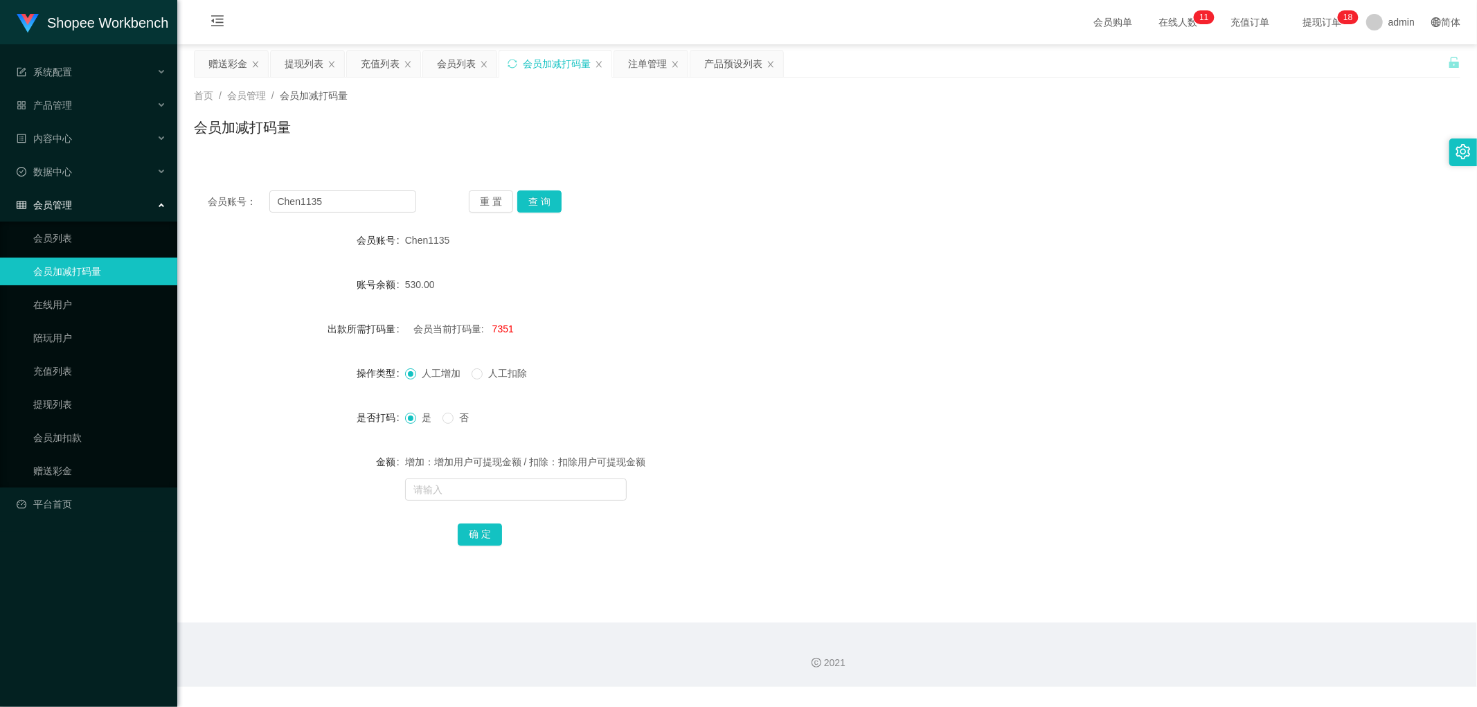
click at [441, 69] on div "会员列表" at bounding box center [456, 64] width 39 height 26
